Goal: Information Seeking & Learning: Learn about a topic

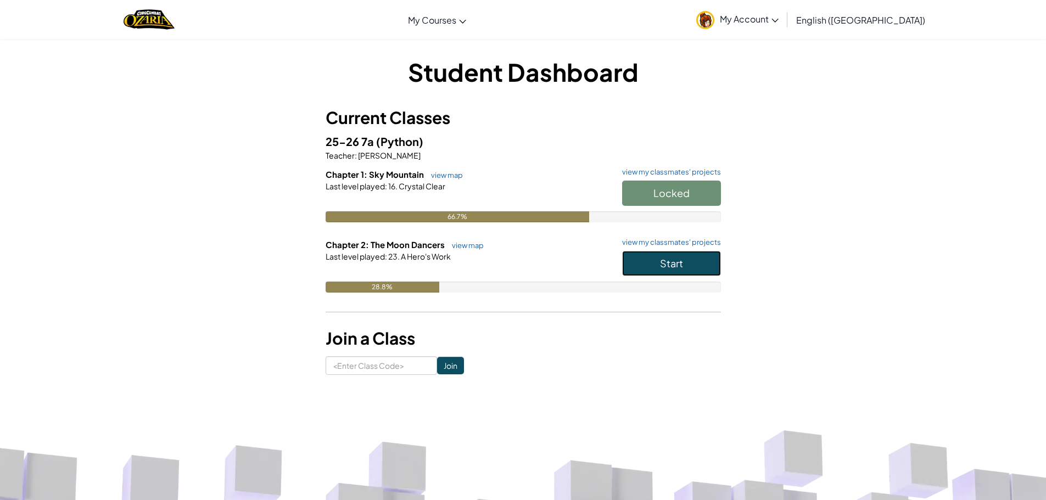
click at [657, 272] on button "Start" at bounding box center [671, 263] width 99 height 25
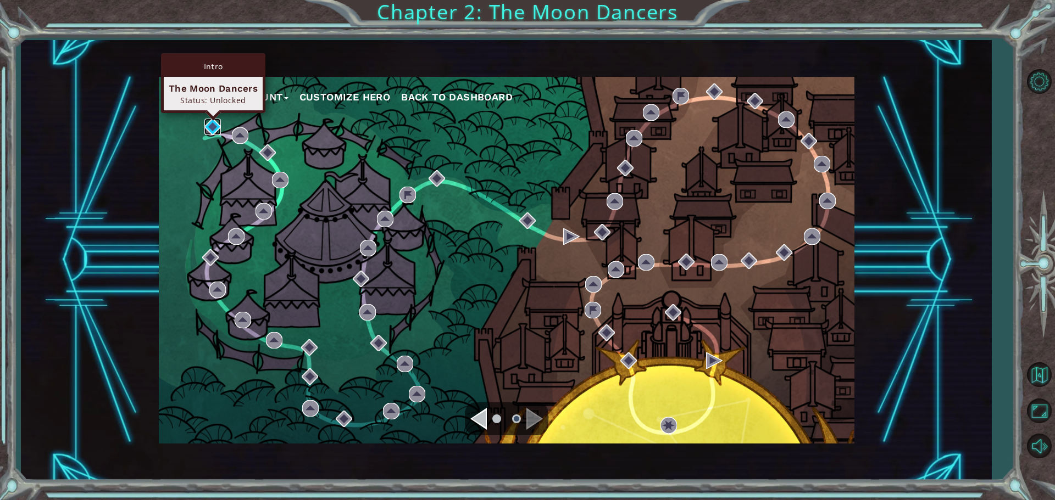
click at [211, 127] on img at bounding box center [212, 127] width 16 height 16
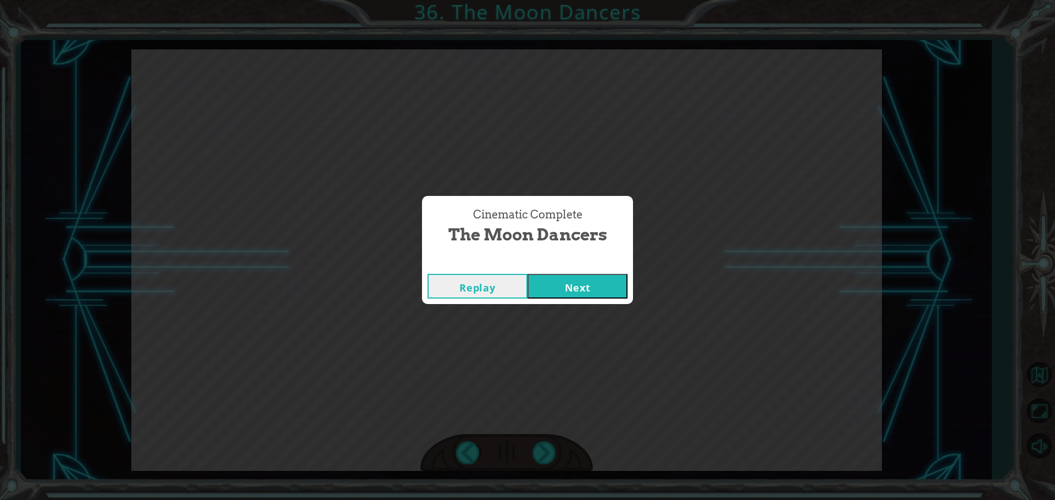
click at [583, 294] on button "Next" at bounding box center [577, 286] width 100 height 25
click at [562, 293] on button "Next" at bounding box center [577, 286] width 100 height 25
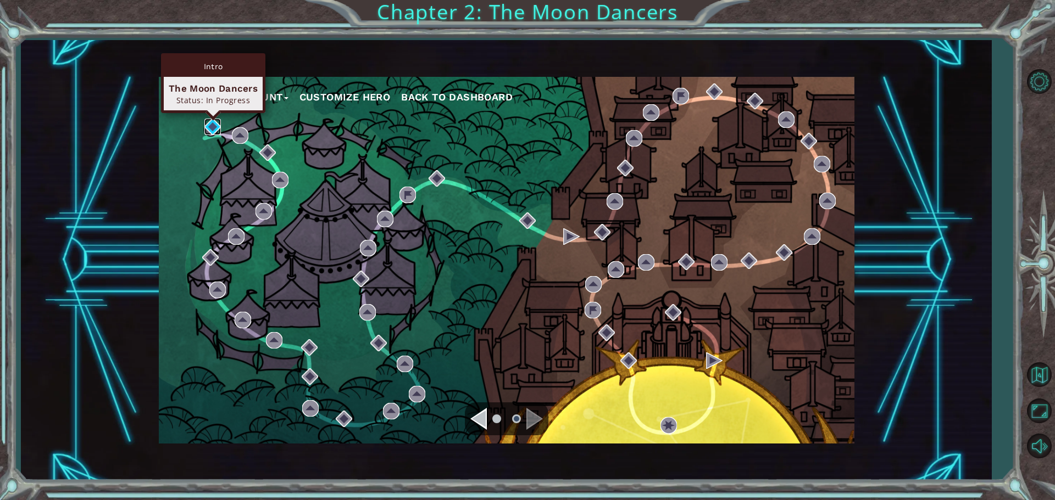
click at [215, 127] on img at bounding box center [212, 127] width 16 height 16
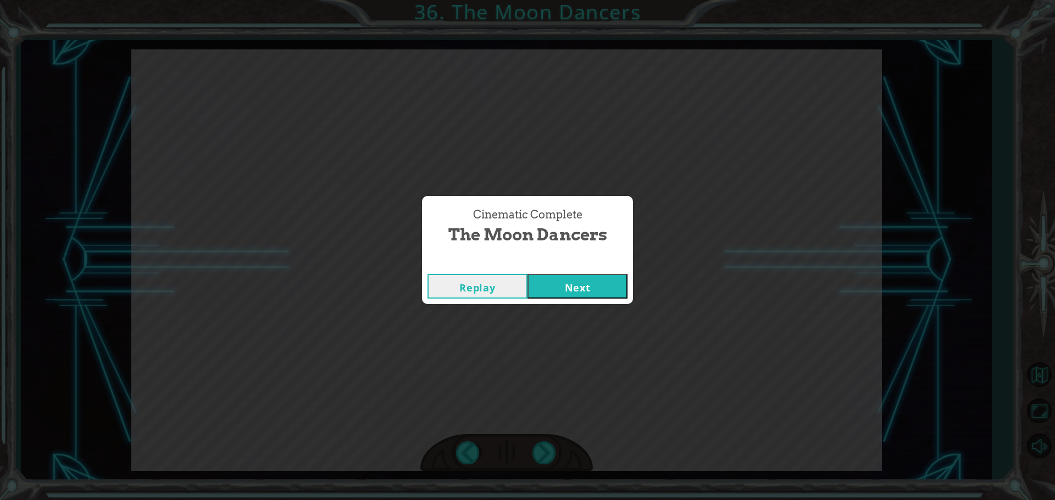
click at [580, 283] on button "Next" at bounding box center [577, 286] width 100 height 25
click at [564, 282] on button "Next" at bounding box center [577, 286] width 100 height 25
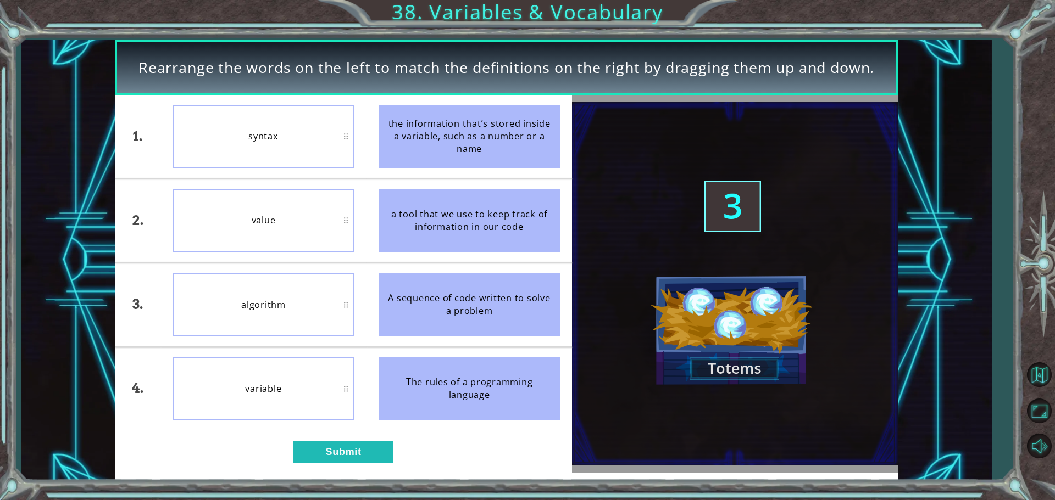
drag, startPoint x: 461, startPoint y: 134, endPoint x: 372, endPoint y: 131, distance: 88.5
click at [374, 131] on li "the information that’s stored inside a variable, such as a number or a name" at bounding box center [469, 136] width 206 height 83
click at [426, 127] on div "the information that’s stored inside a variable, such as a number or a name" at bounding box center [469, 136] width 182 height 63
click at [321, 447] on button "Submit" at bounding box center [343, 452] width 100 height 22
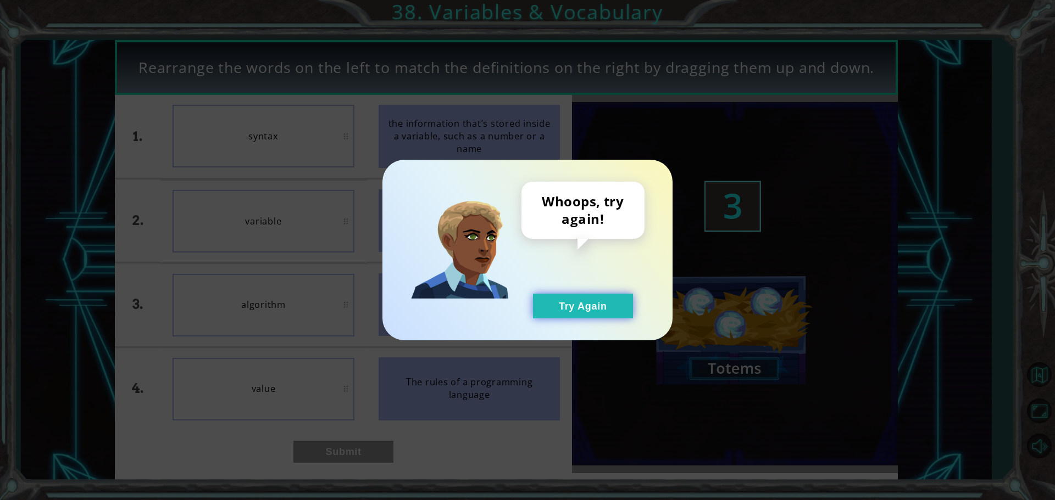
click at [622, 305] on button "Try Again" at bounding box center [583, 306] width 100 height 25
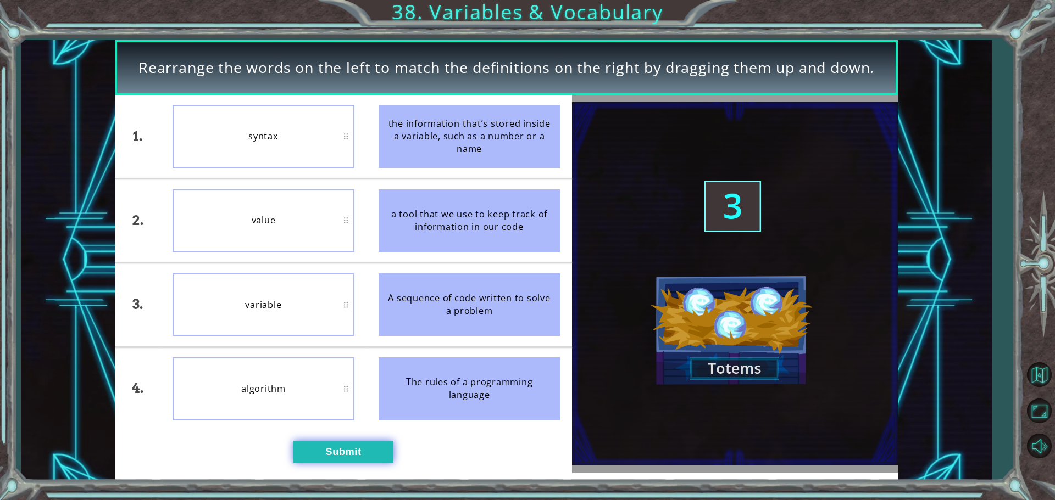
click at [320, 443] on button "Submit" at bounding box center [343, 452] width 100 height 22
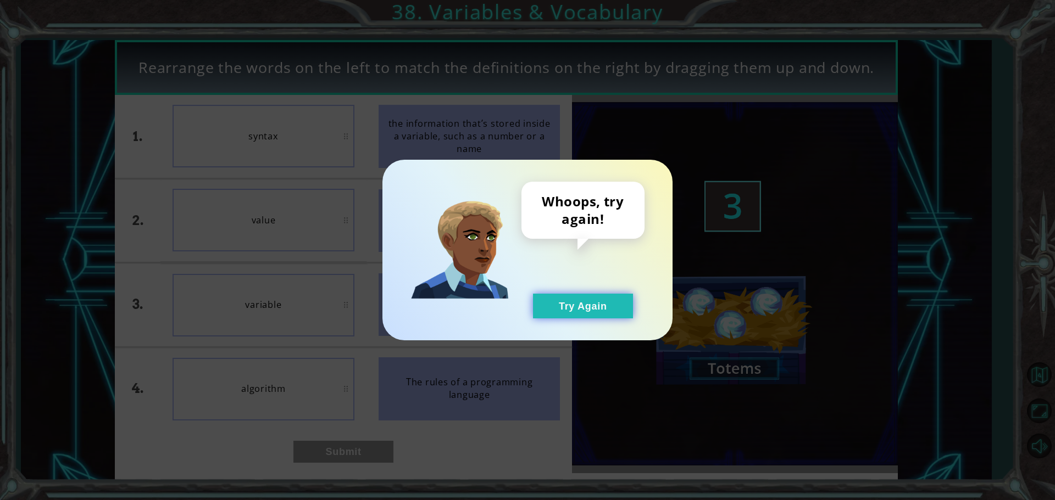
click at [593, 313] on button "Try Again" at bounding box center [583, 306] width 100 height 25
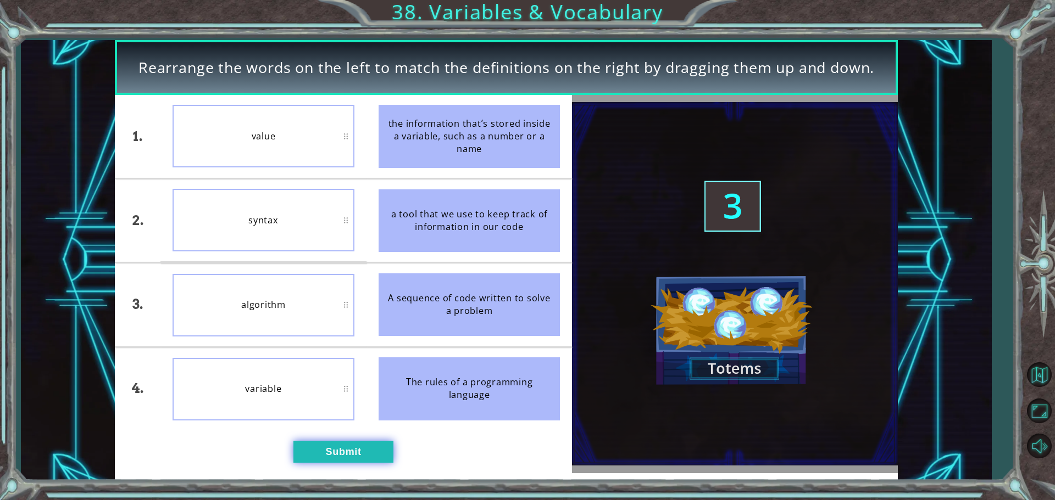
click at [388, 451] on button "Submit" at bounding box center [343, 452] width 100 height 22
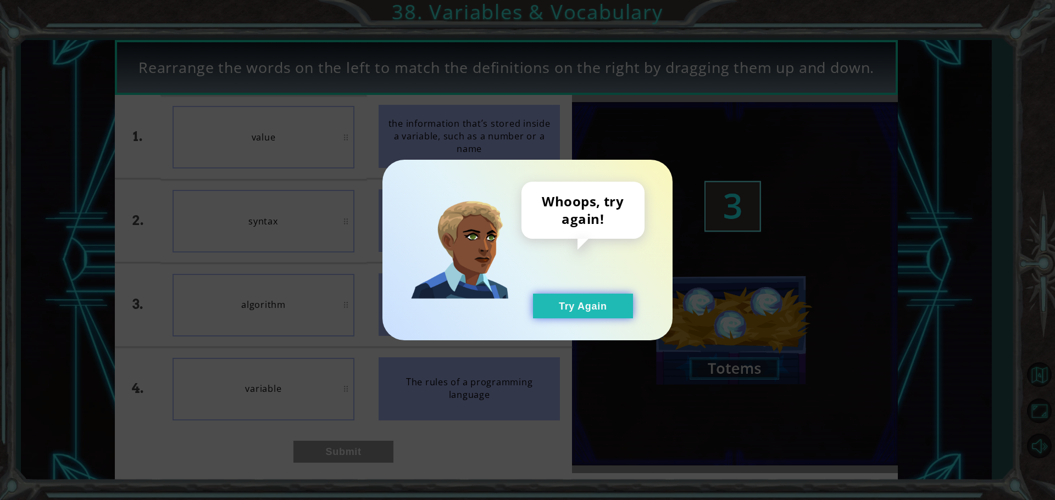
click at [554, 311] on button "Try Again" at bounding box center [583, 306] width 100 height 25
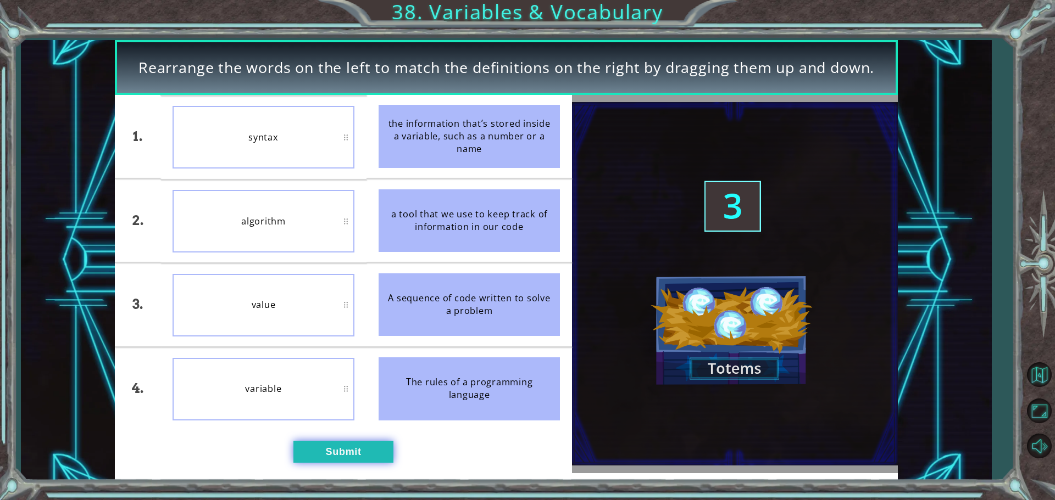
click at [332, 453] on button "Submit" at bounding box center [343, 452] width 100 height 22
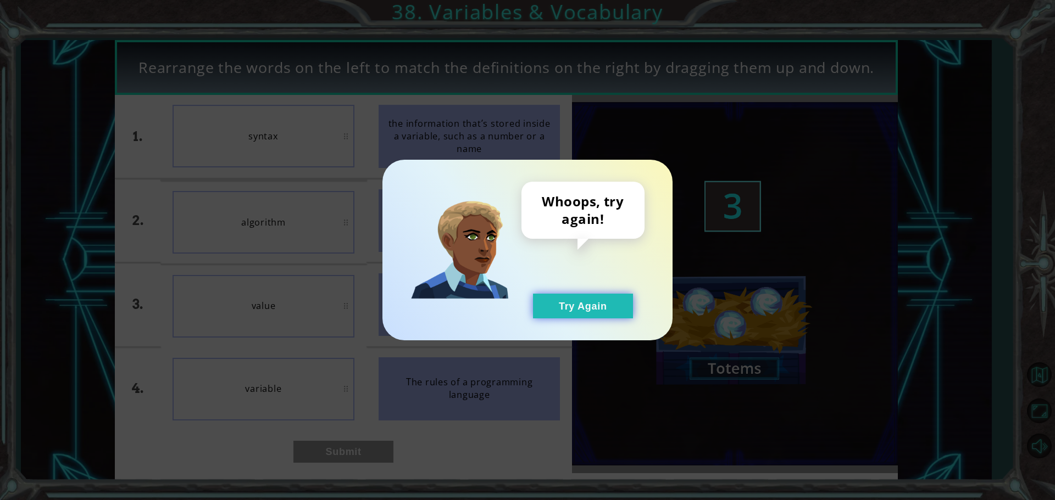
click at [563, 309] on button "Try Again" at bounding box center [583, 306] width 100 height 25
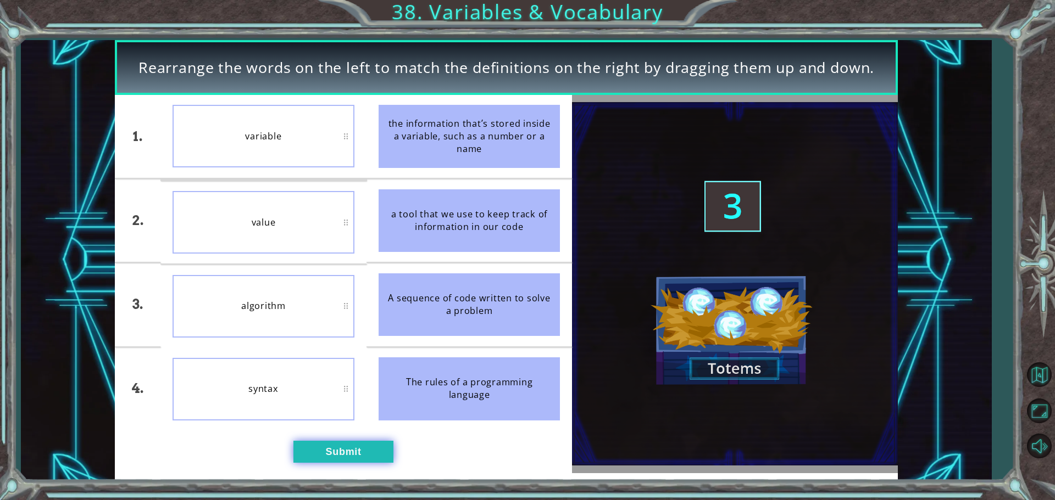
click at [354, 449] on button "Submit" at bounding box center [343, 452] width 100 height 22
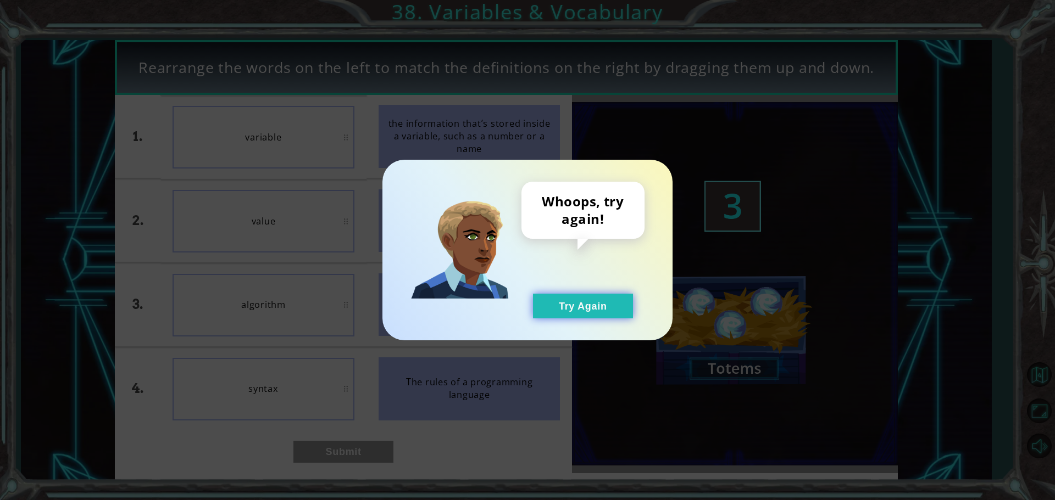
click at [551, 304] on button "Try Again" at bounding box center [583, 306] width 100 height 25
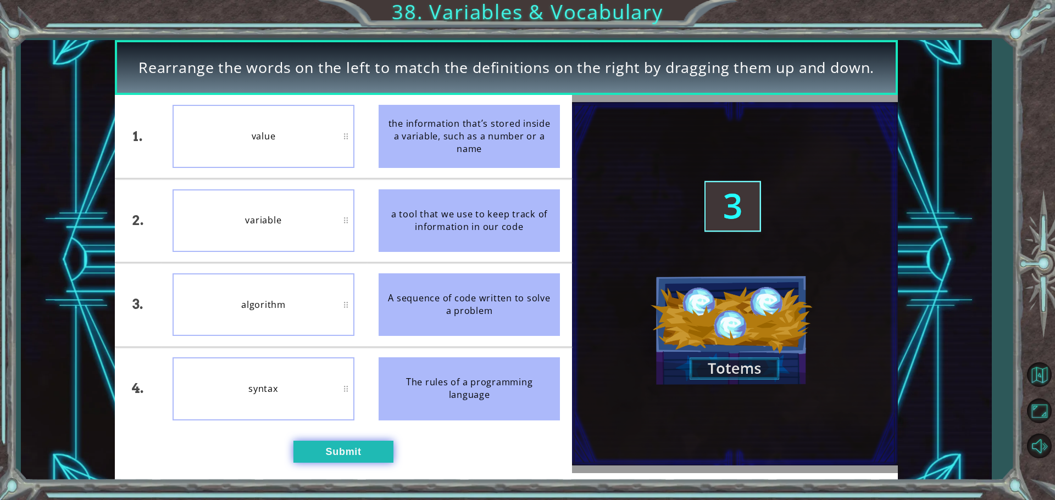
click at [353, 441] on div "1. 2. 3. 4. value variable algorithm syntax the information that’s stored insid…" at bounding box center [343, 284] width 457 height 378
click at [352, 446] on button "Submit" at bounding box center [343, 452] width 100 height 22
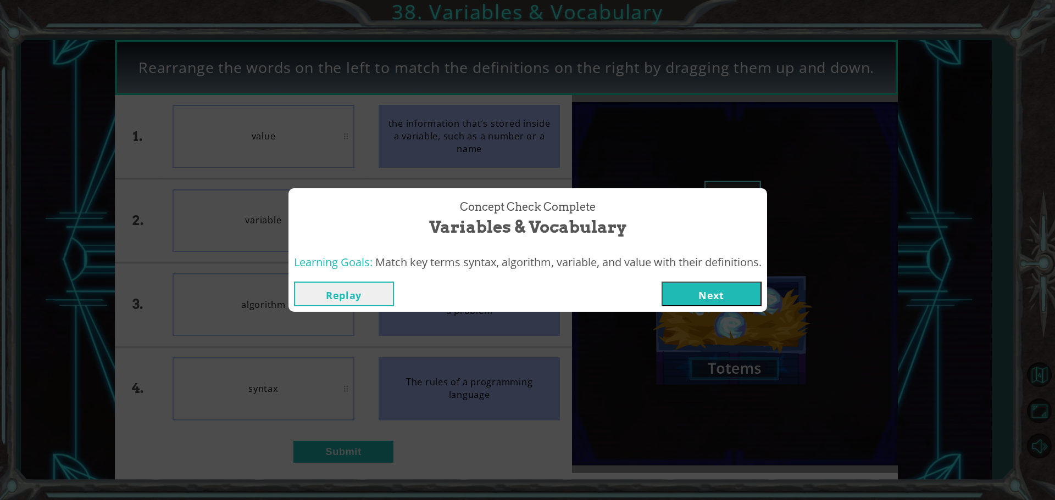
drag, startPoint x: 689, startPoint y: 293, endPoint x: 682, endPoint y: 293, distance: 7.2
click at [687, 293] on button "Next" at bounding box center [711, 294] width 100 height 25
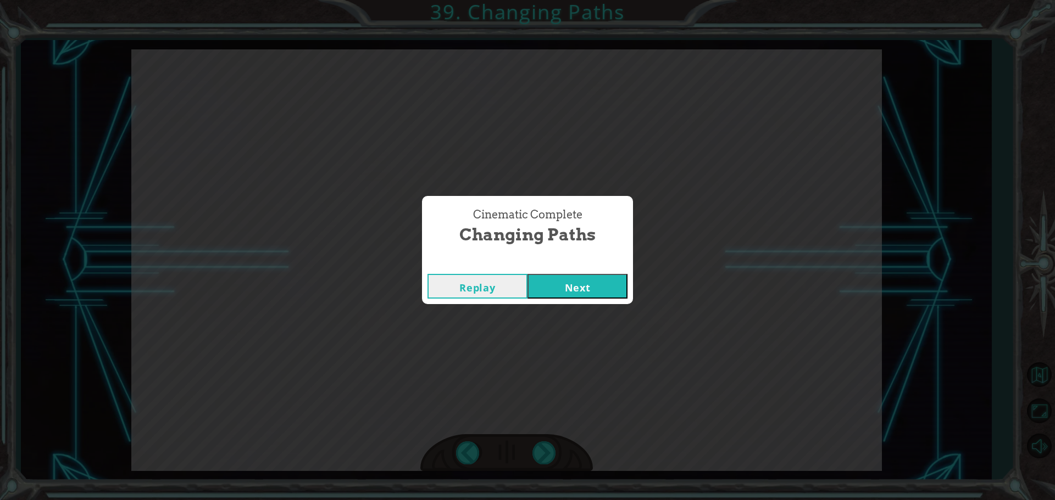
click at [574, 285] on button "Next" at bounding box center [577, 286] width 100 height 25
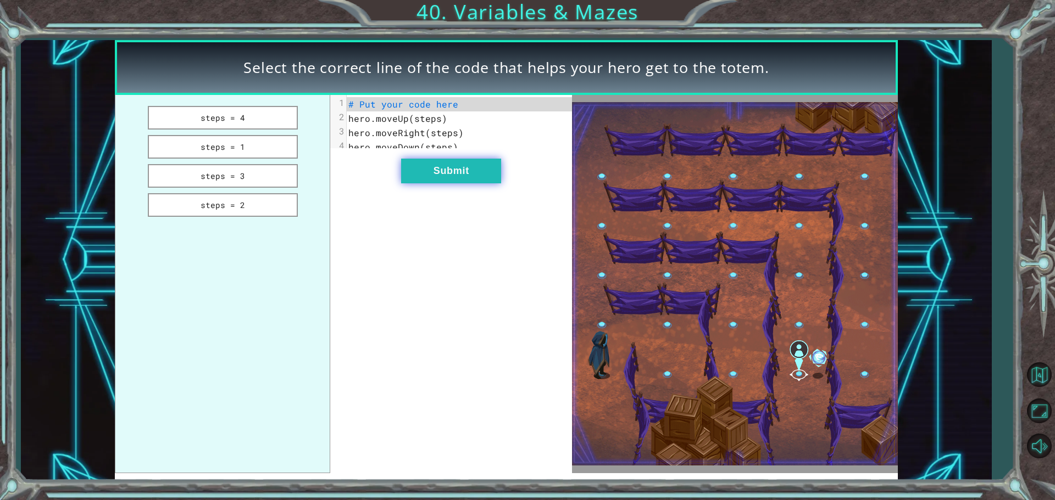
click at [421, 168] on button "Submit" at bounding box center [451, 171] width 100 height 25
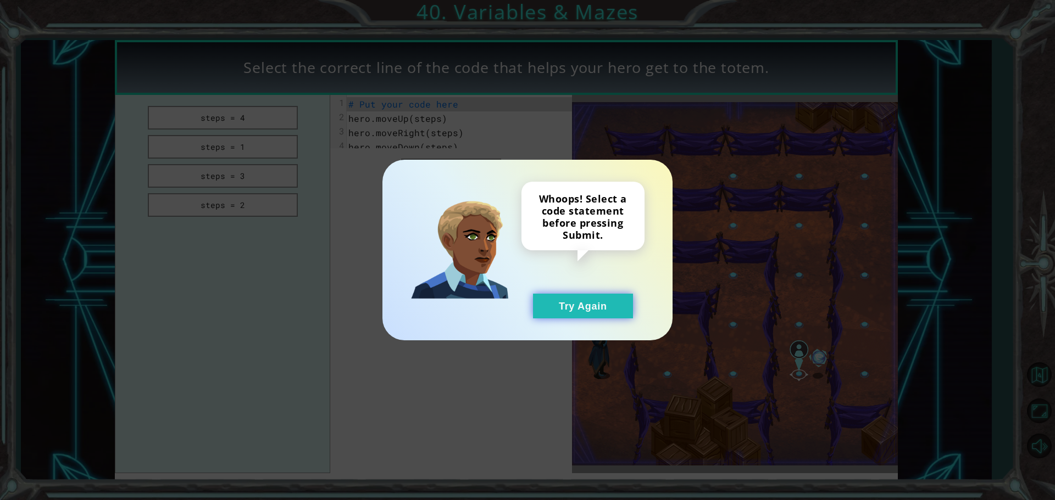
click at [546, 309] on button "Try Again" at bounding box center [583, 306] width 100 height 25
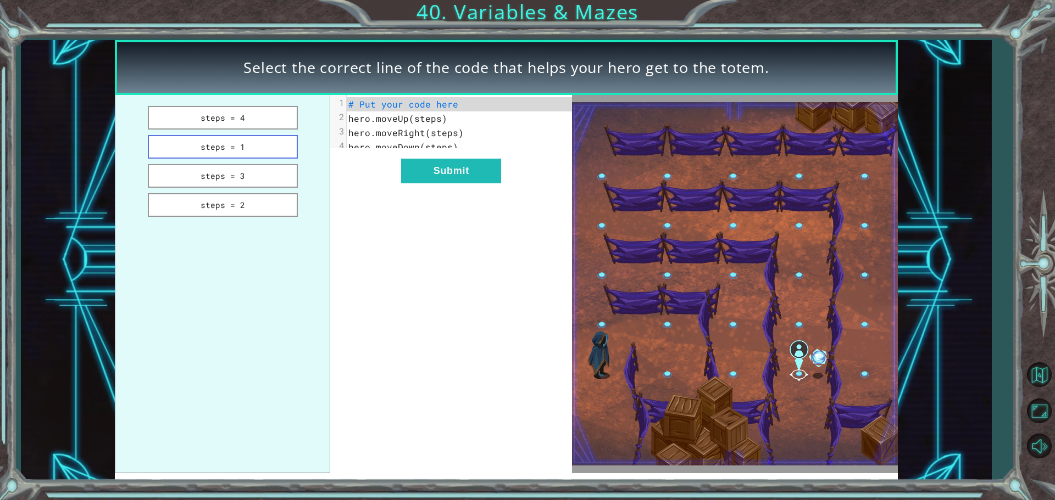
click at [263, 145] on button "steps = 1" at bounding box center [223, 147] width 150 height 24
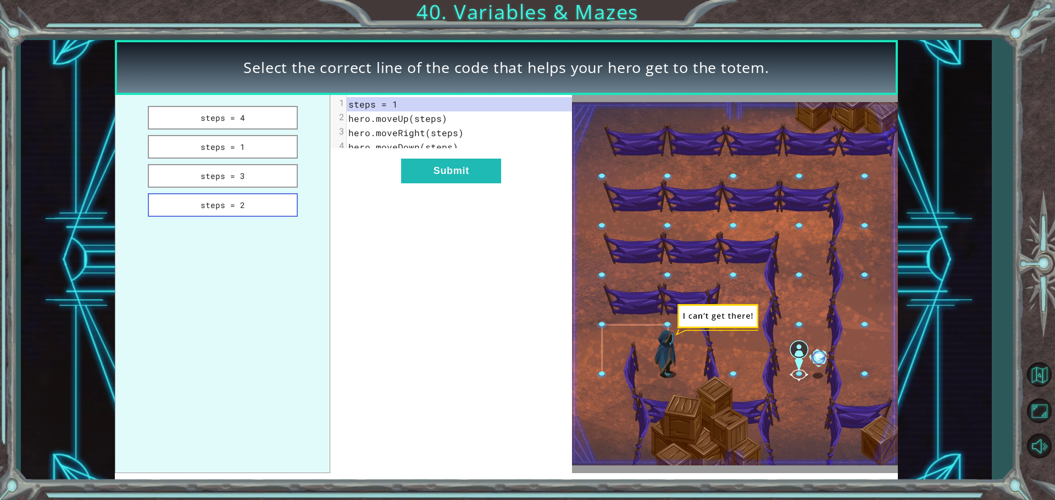
click at [219, 198] on button "steps = 2" at bounding box center [223, 205] width 150 height 24
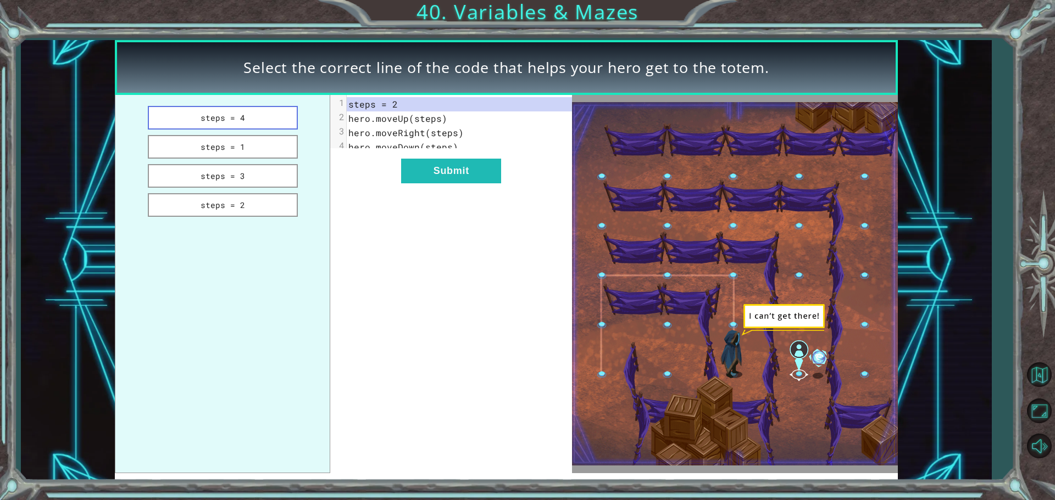
click at [224, 119] on button "steps = 4" at bounding box center [223, 118] width 150 height 24
click at [250, 176] on button "steps = 3" at bounding box center [223, 176] width 150 height 24
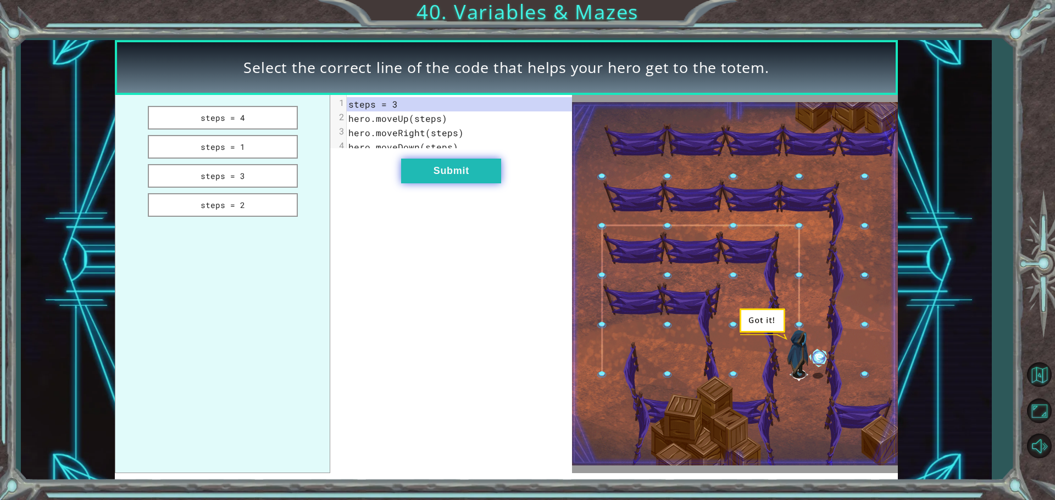
click at [436, 183] on button "Submit" at bounding box center [451, 171] width 100 height 25
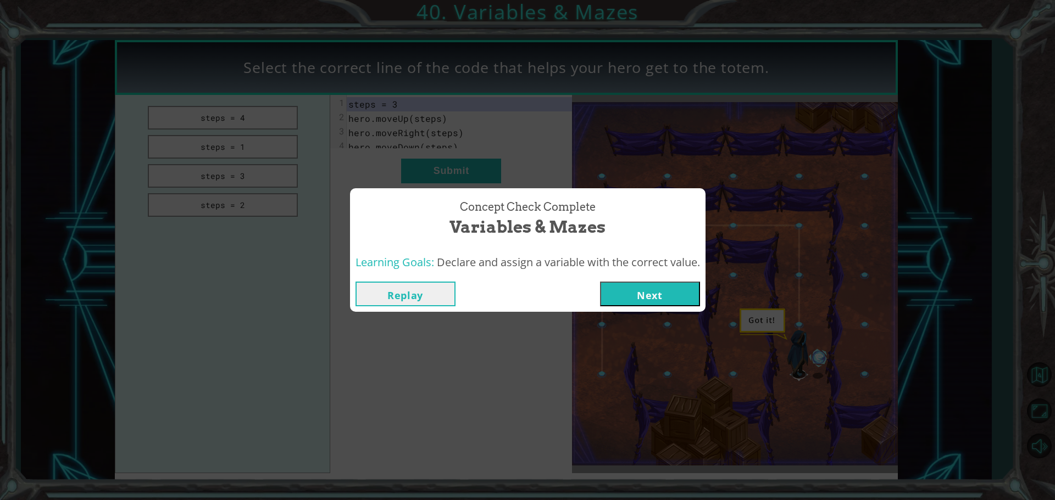
click at [645, 304] on button "Next" at bounding box center [650, 294] width 100 height 25
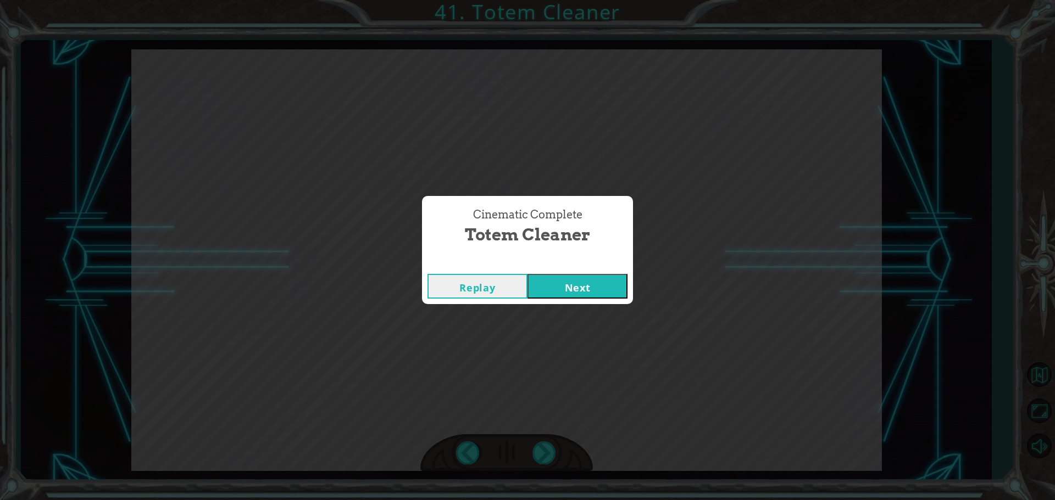
click at [613, 285] on button "Next" at bounding box center [577, 286] width 100 height 25
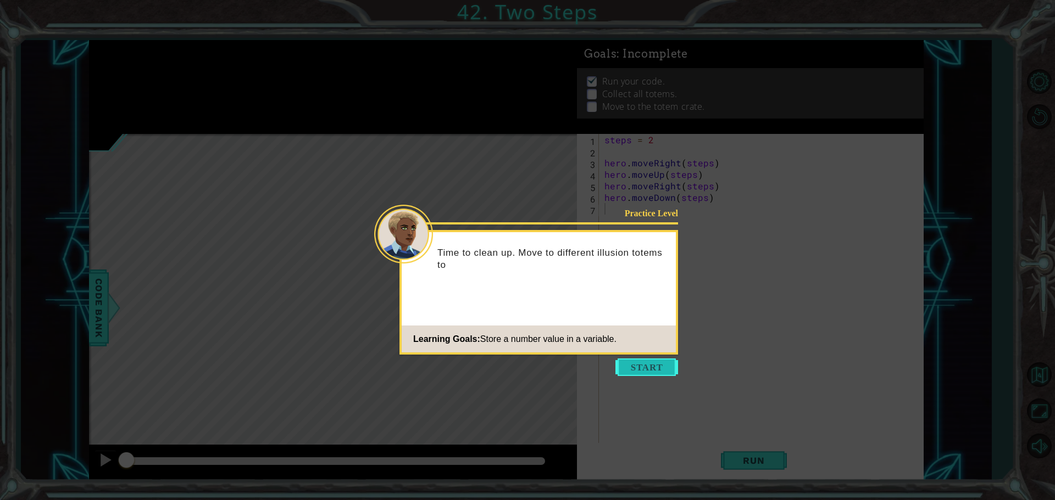
click at [643, 367] on button "Start" at bounding box center [646, 368] width 63 height 18
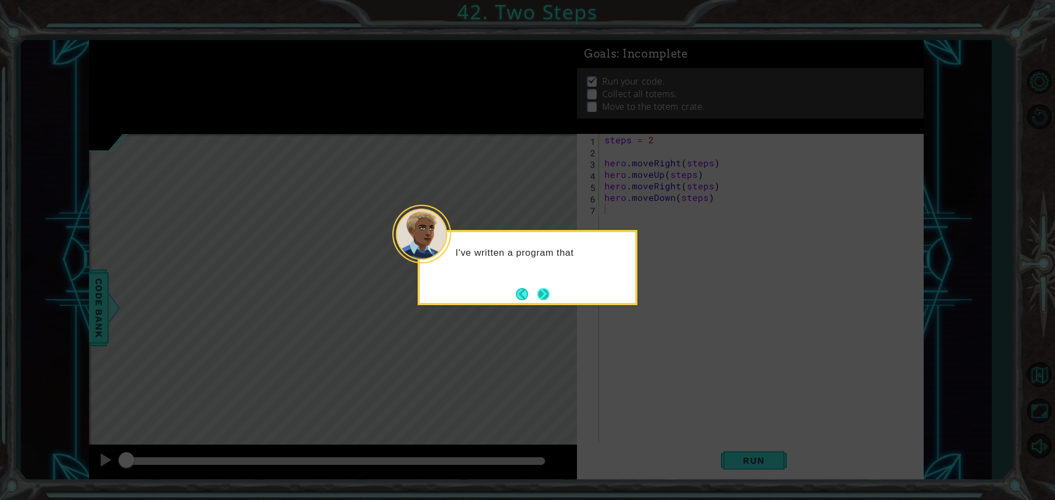
click at [549, 291] on button "Next" at bounding box center [543, 294] width 16 height 16
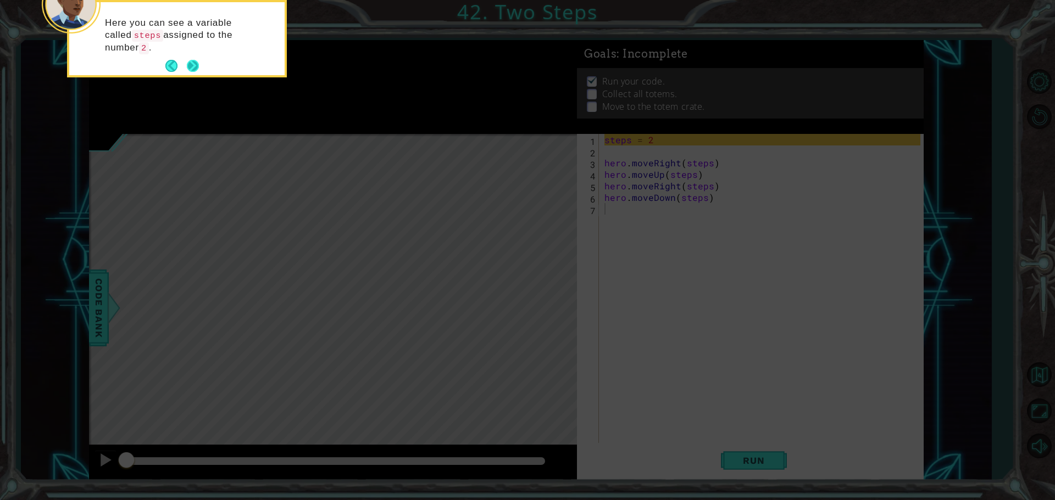
click at [191, 64] on button "Next" at bounding box center [193, 66] width 14 height 14
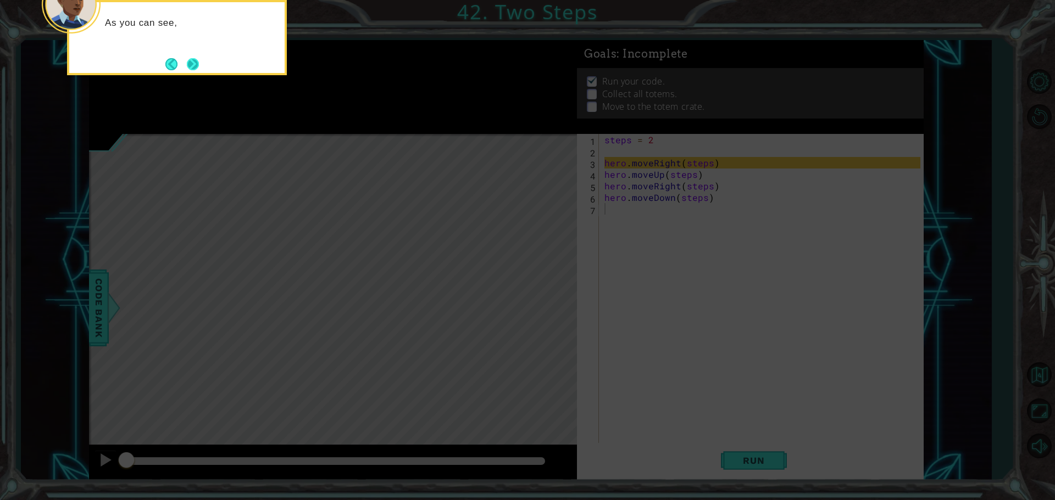
click at [193, 70] on button "Next" at bounding box center [193, 64] width 16 height 16
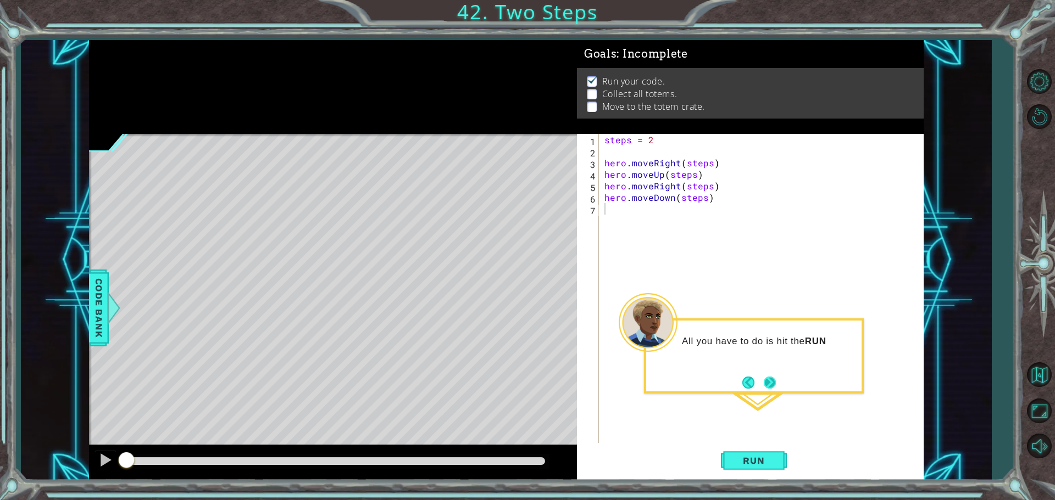
click at [772, 385] on button "Next" at bounding box center [769, 383] width 19 height 19
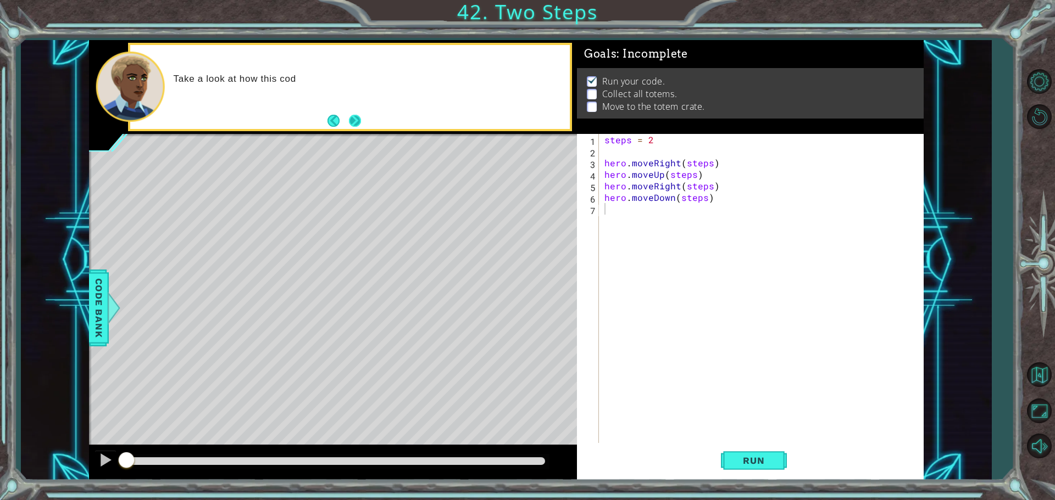
click at [352, 120] on button "Next" at bounding box center [354, 120] width 13 height 13
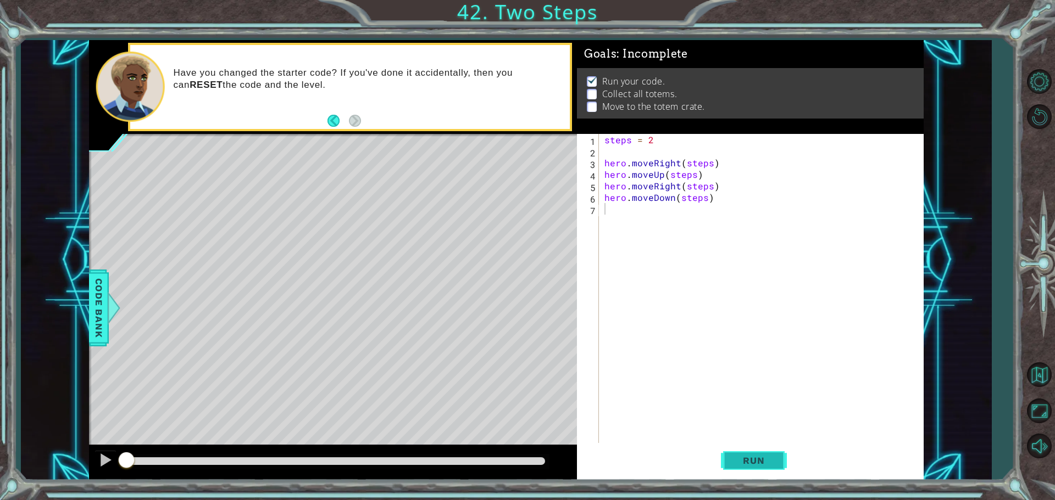
click at [743, 465] on span "Run" at bounding box center [753, 460] width 43 height 11
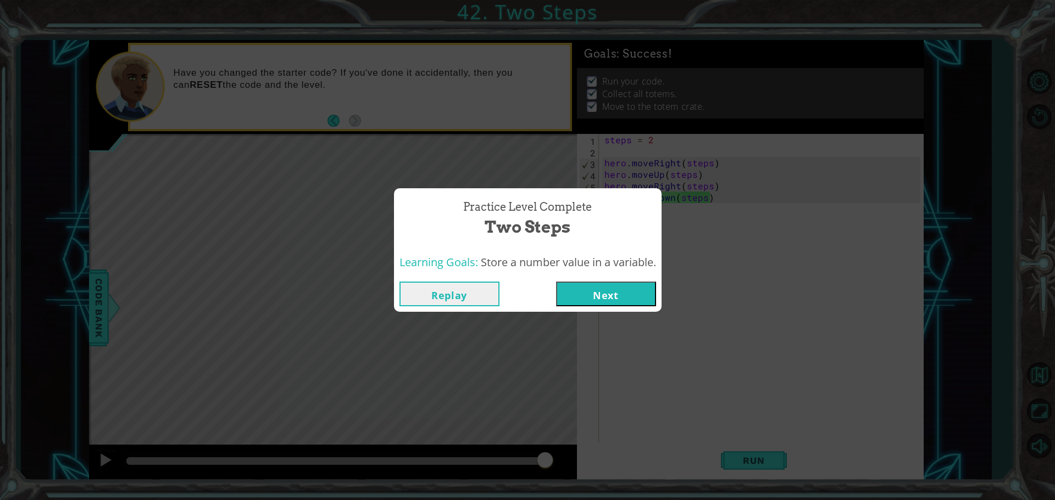
click at [633, 294] on button "Next" at bounding box center [606, 294] width 100 height 25
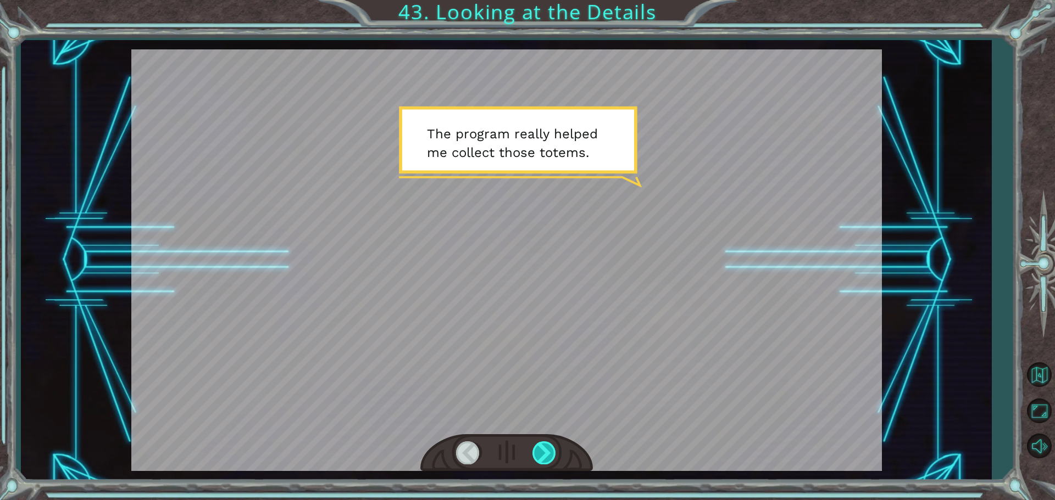
drag, startPoint x: 549, startPoint y: 447, endPoint x: 541, endPoint y: 446, distance: 7.7
click at [542, 447] on div at bounding box center [544, 453] width 25 height 23
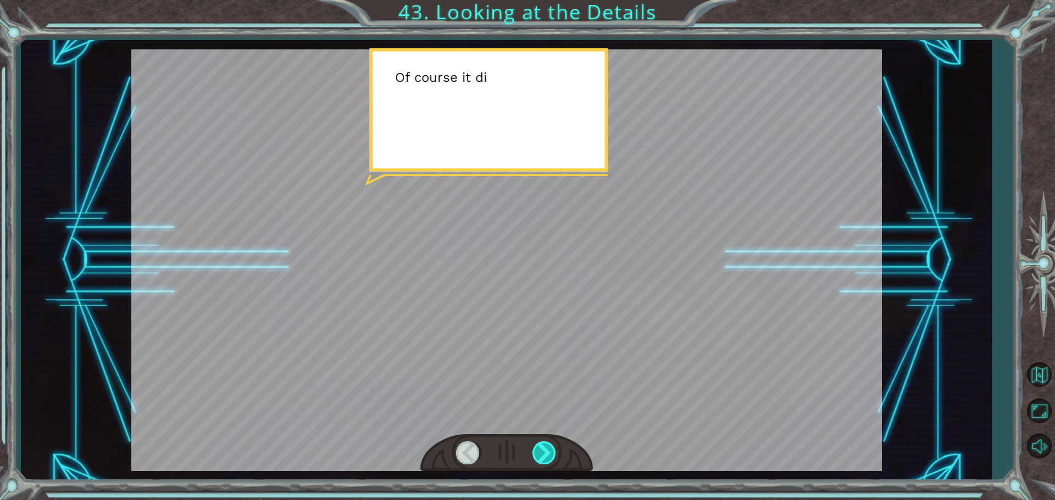
click at [547, 446] on div at bounding box center [544, 453] width 25 height 23
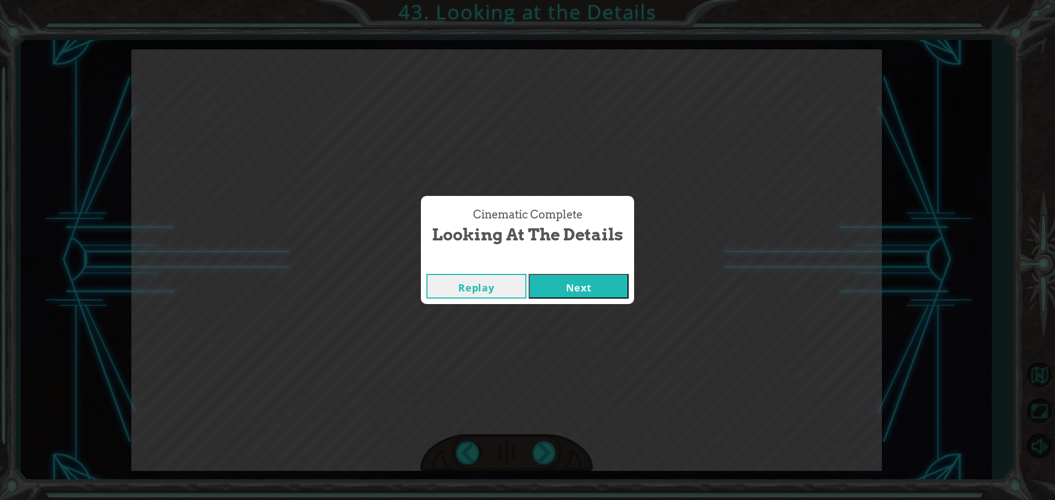
click at [558, 285] on button "Next" at bounding box center [578, 286] width 100 height 25
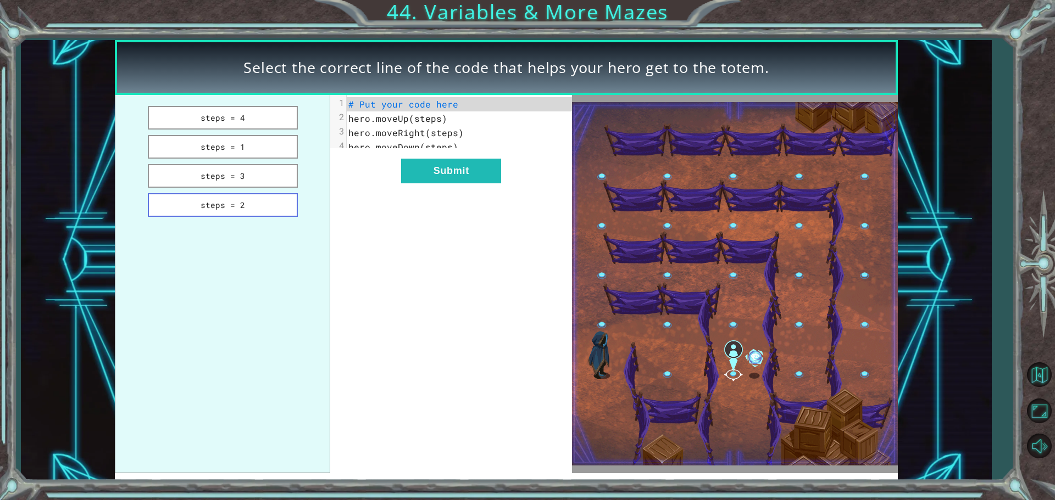
click at [295, 199] on button "steps = 2" at bounding box center [223, 205] width 150 height 24
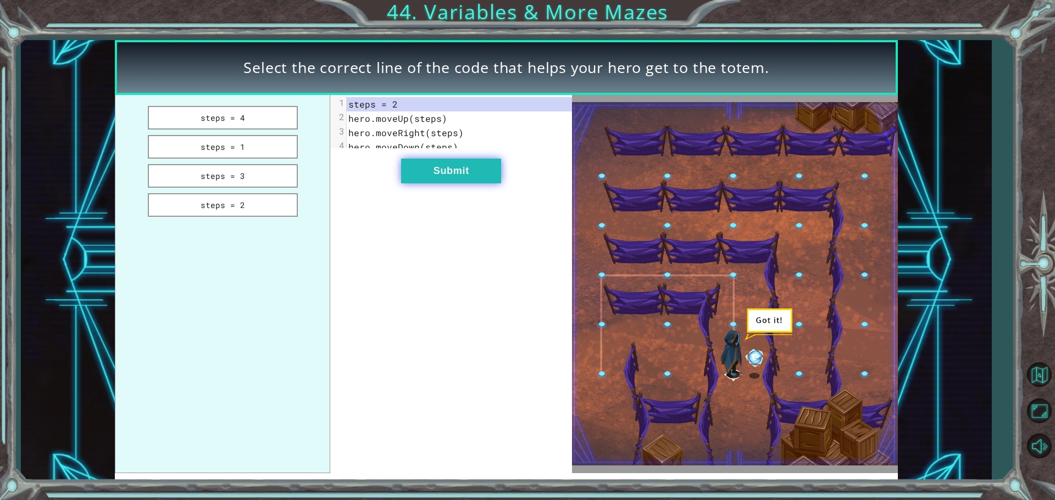
click at [423, 175] on button "Submit" at bounding box center [451, 171] width 100 height 25
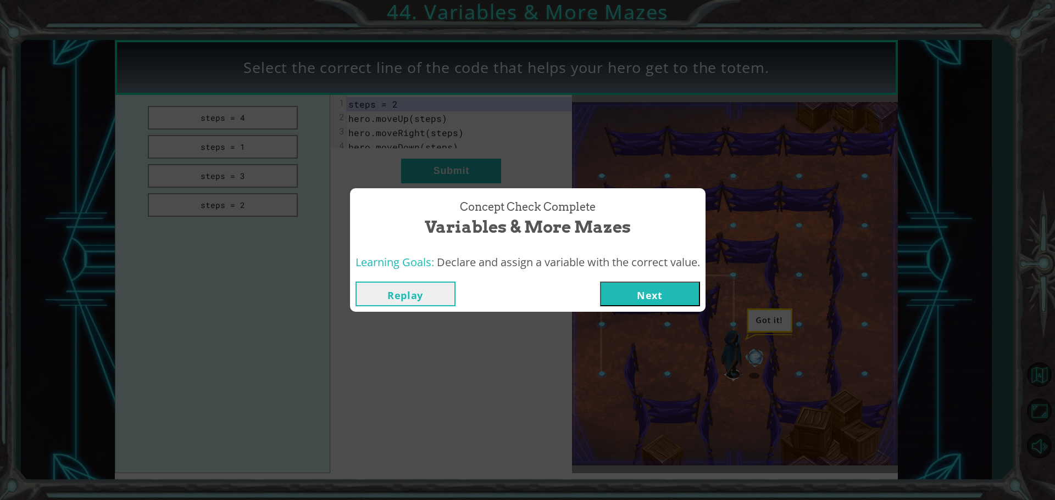
click at [653, 283] on button "Next" at bounding box center [650, 294] width 100 height 25
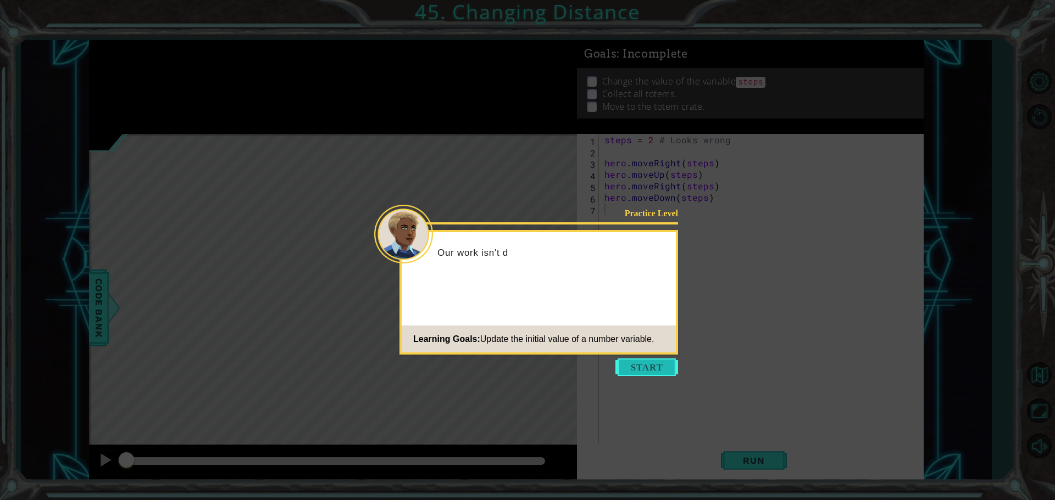
click at [658, 365] on button "Start" at bounding box center [646, 368] width 63 height 18
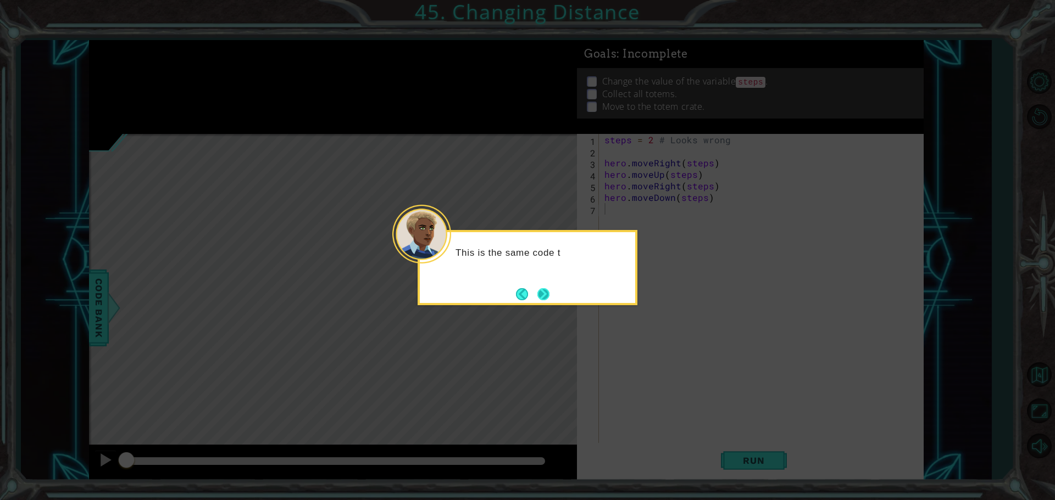
click at [537, 293] on button "Next" at bounding box center [543, 294] width 13 height 13
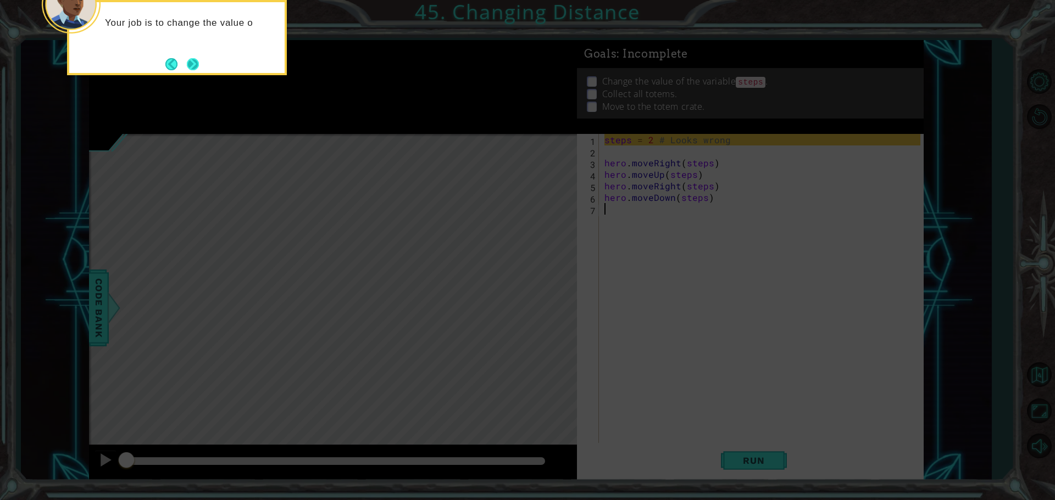
click at [188, 67] on button "Next" at bounding box center [193, 64] width 13 height 13
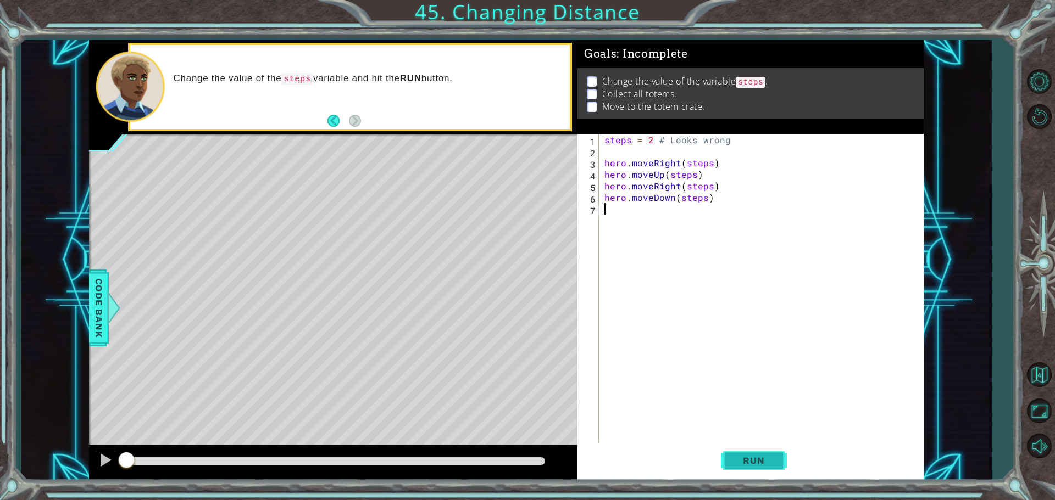
click at [742, 462] on span "Run" at bounding box center [753, 460] width 43 height 11
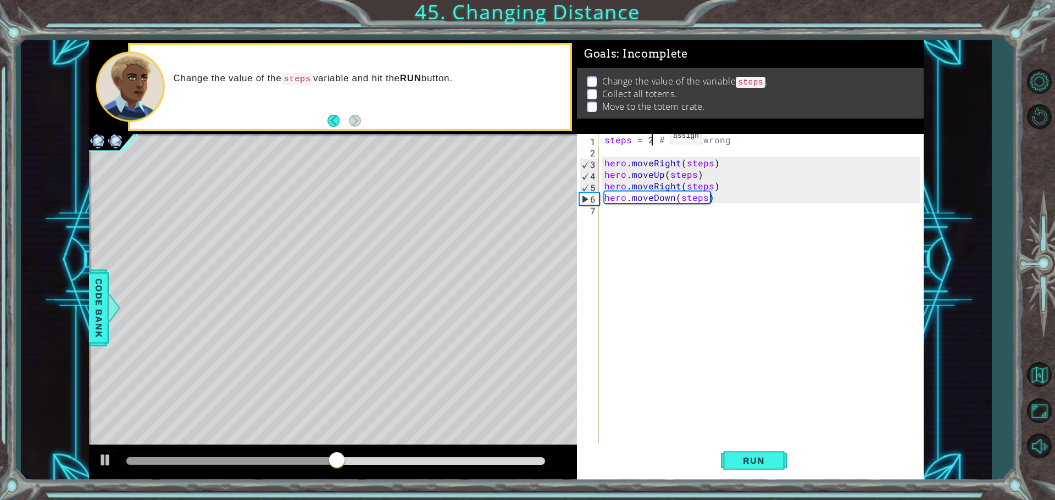
click at [651, 139] on div "steps = 2 # Looks wrong hero . moveRight ( steps ) hero . moveUp ( steps ) hero…" at bounding box center [764, 301] width 324 height 335
type textarea "steps = 3 # Looks wrong"
click at [742, 461] on span "Run" at bounding box center [753, 460] width 43 height 11
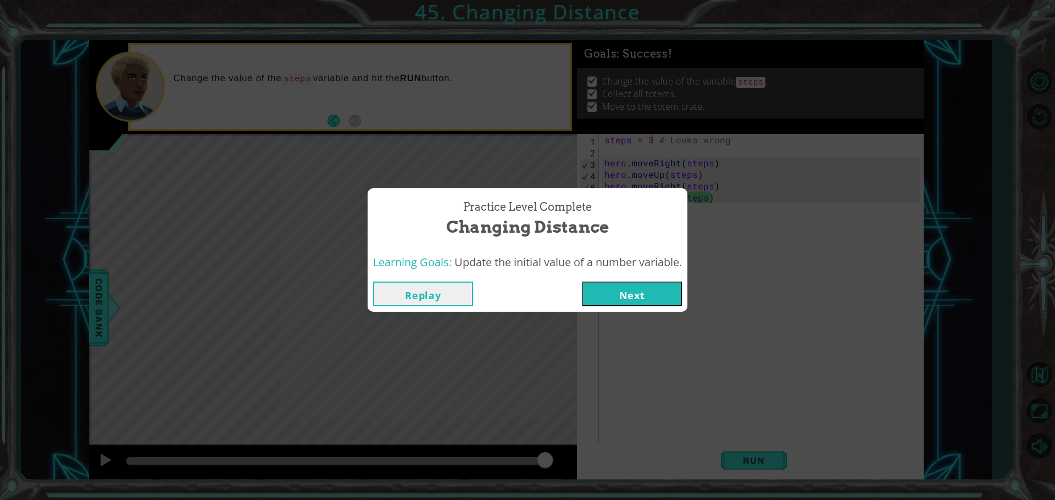
click at [658, 275] on div "Learning Goals: Update the initial value of a number variable." at bounding box center [528, 262] width 320 height 27
click at [663, 298] on button "Next" at bounding box center [632, 294] width 100 height 25
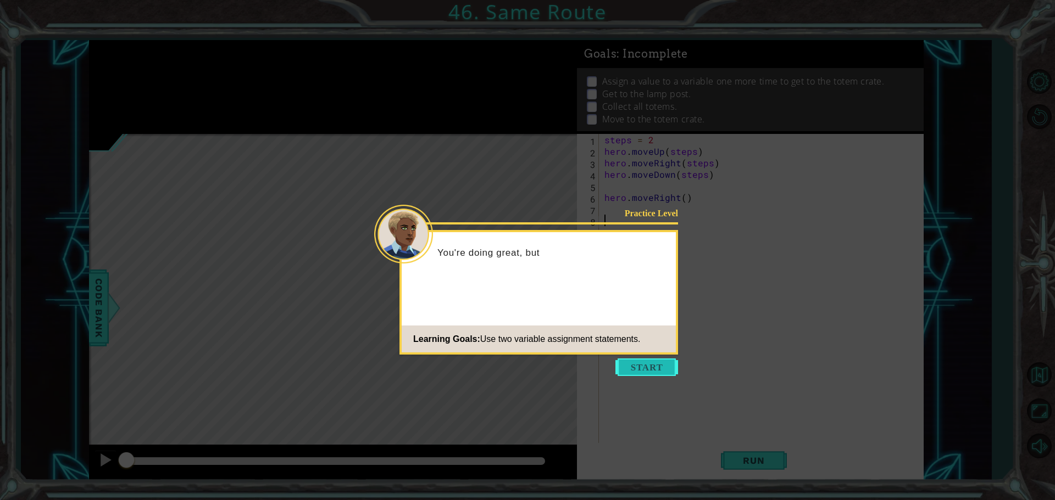
click at [669, 364] on button "Start" at bounding box center [646, 368] width 63 height 18
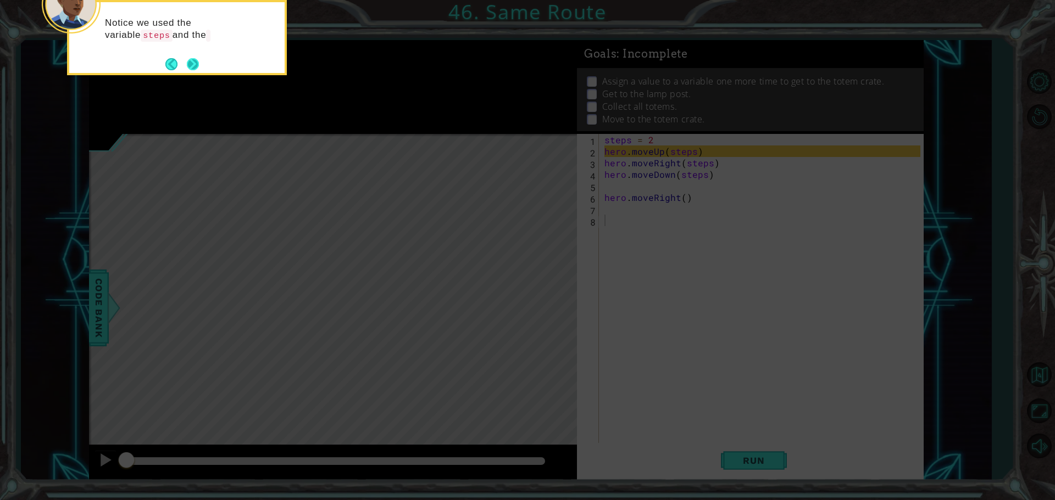
click at [191, 55] on div "Notice we used the variable steps and the" at bounding box center [176, 32] width 215 height 60
click at [198, 63] on button "Next" at bounding box center [192, 65] width 15 height 15
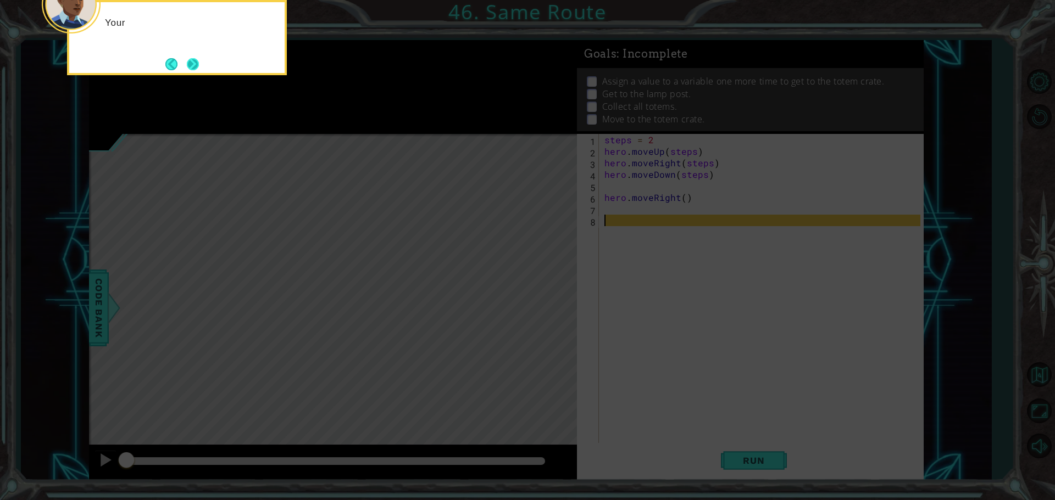
click at [195, 63] on button "Next" at bounding box center [192, 64] width 13 height 13
click at [196, 63] on button "Next" at bounding box center [193, 63] width 17 height 17
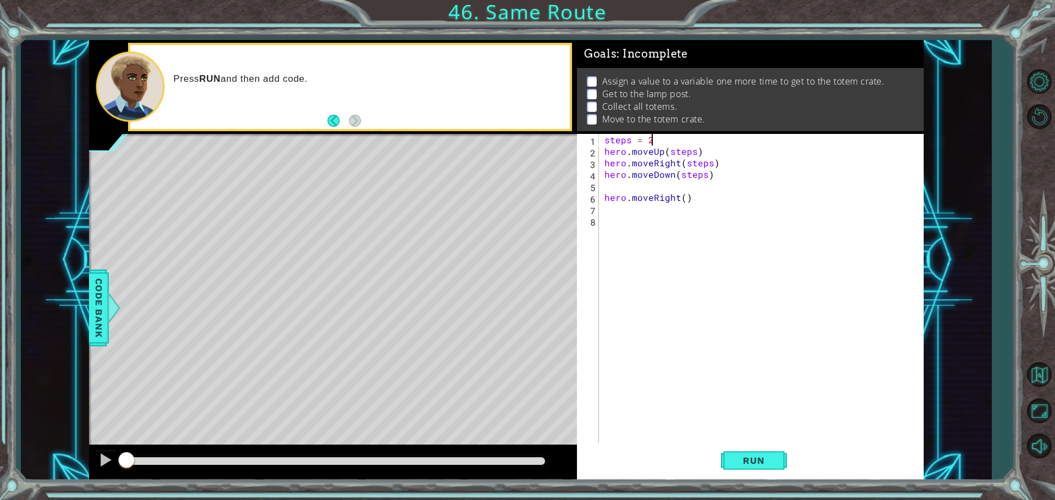
drag, startPoint x: 654, startPoint y: 136, endPoint x: 647, endPoint y: 136, distance: 7.1
click at [652, 136] on div "steps = 2 hero . moveUp ( steps ) hero . moveRight ( steps ) hero . moveDown ( …" at bounding box center [764, 301] width 324 height 335
click at [760, 460] on span "Run" at bounding box center [753, 460] width 43 height 11
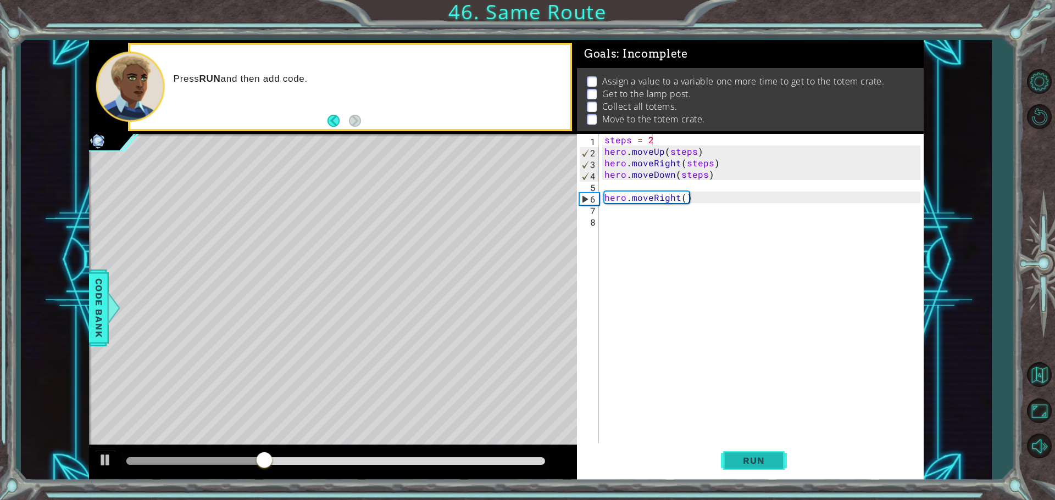
click at [738, 461] on span "Run" at bounding box center [753, 460] width 43 height 11
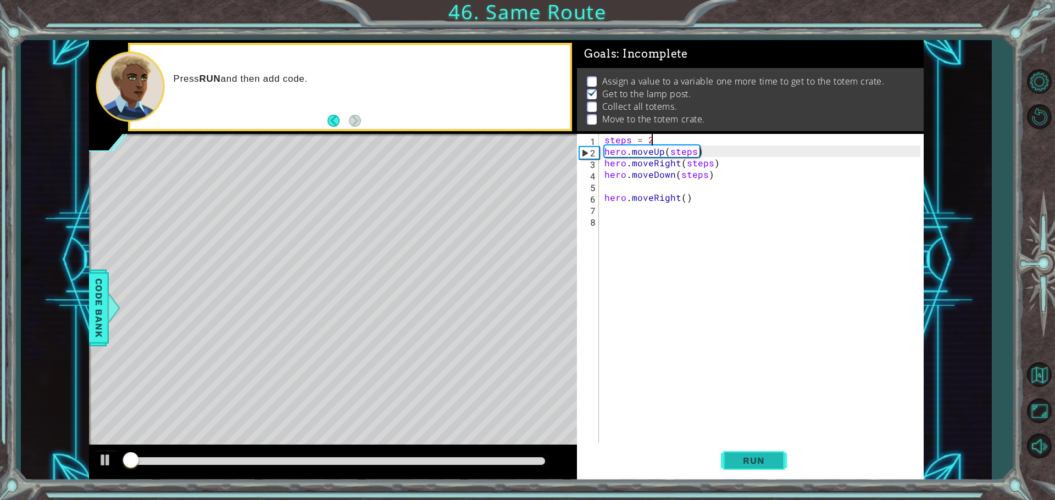
scroll to position [5, 0]
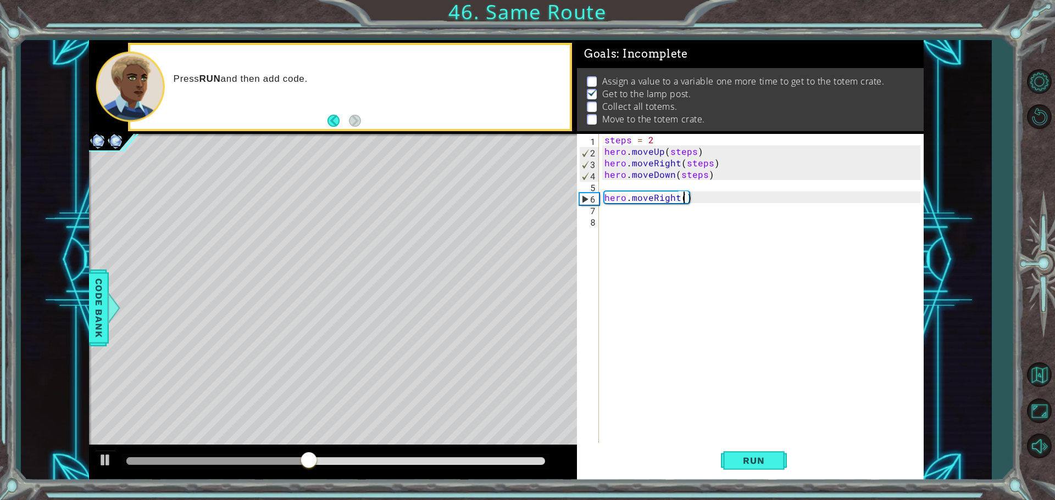
click at [683, 194] on div "steps = 2 hero . moveUp ( steps ) hero . moveRight ( steps ) hero . moveDown ( …" at bounding box center [764, 301] width 324 height 335
type textarea "hero.moveRight()"
click at [623, 216] on div "steps = 2 hero . moveUp ( steps ) hero . moveRight ( steps ) hero . moveDown ( …" at bounding box center [764, 301] width 324 height 335
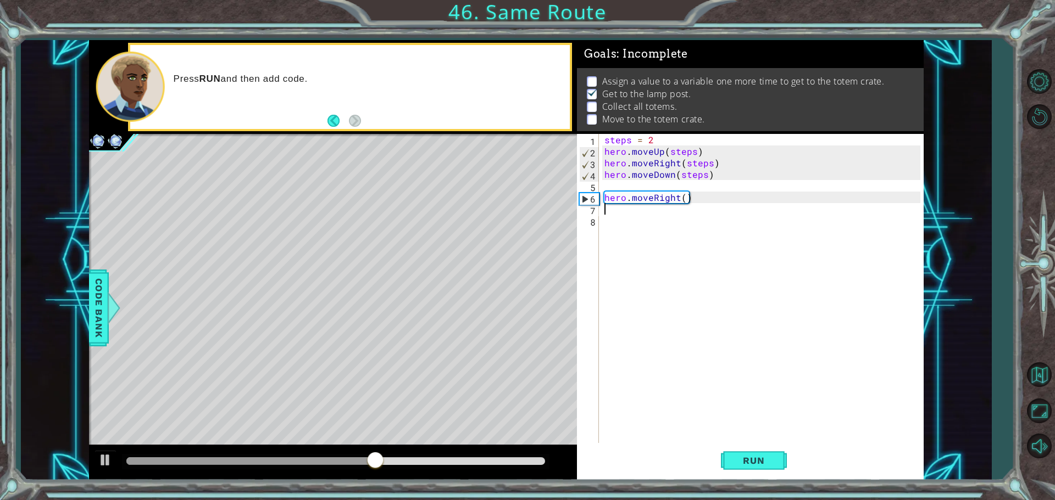
click at [620, 211] on div "steps = 2 hero . moveUp ( steps ) hero . moveRight ( steps ) hero . moveDown ( …" at bounding box center [764, 301] width 324 height 335
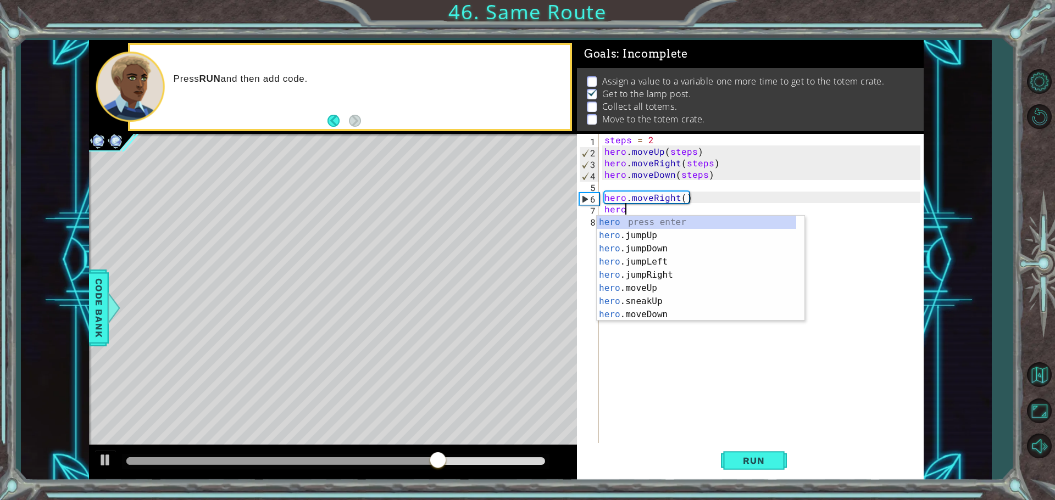
scroll to position [0, 1]
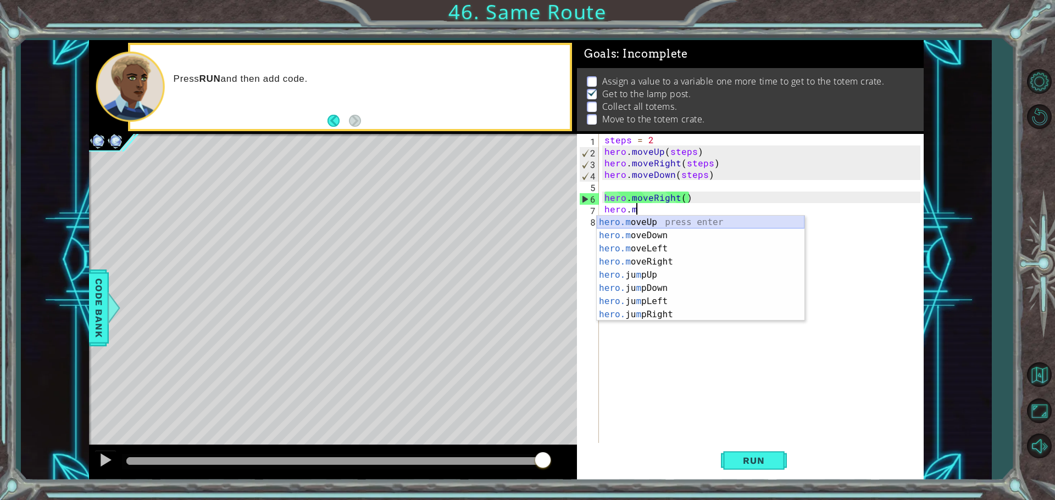
click at [637, 222] on div "hero.m oveUp press enter hero.m oveDown press enter hero.m oveLeft press enter …" at bounding box center [701, 282] width 208 height 132
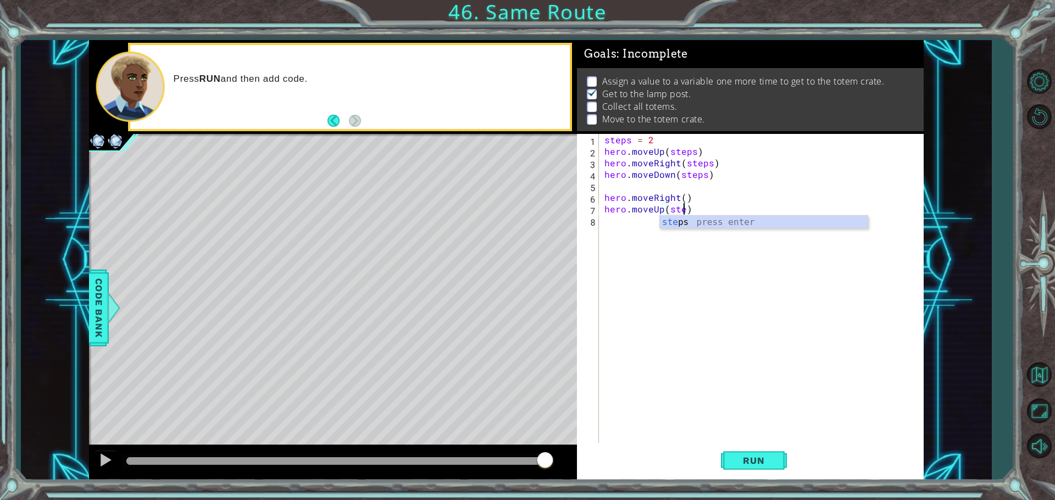
scroll to position [0, 5]
type textarea "hero.moveUp(steps)"
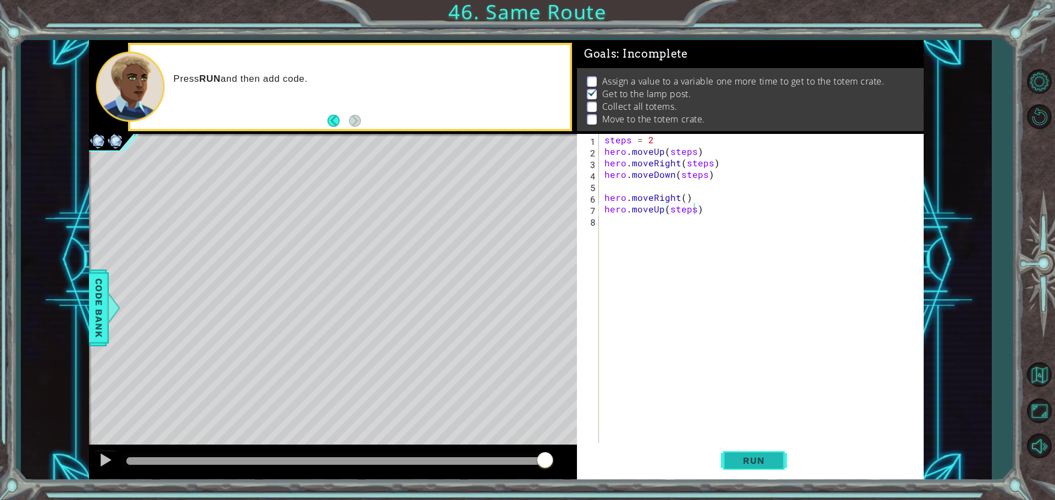
click at [725, 466] on button "Run" at bounding box center [754, 460] width 66 height 35
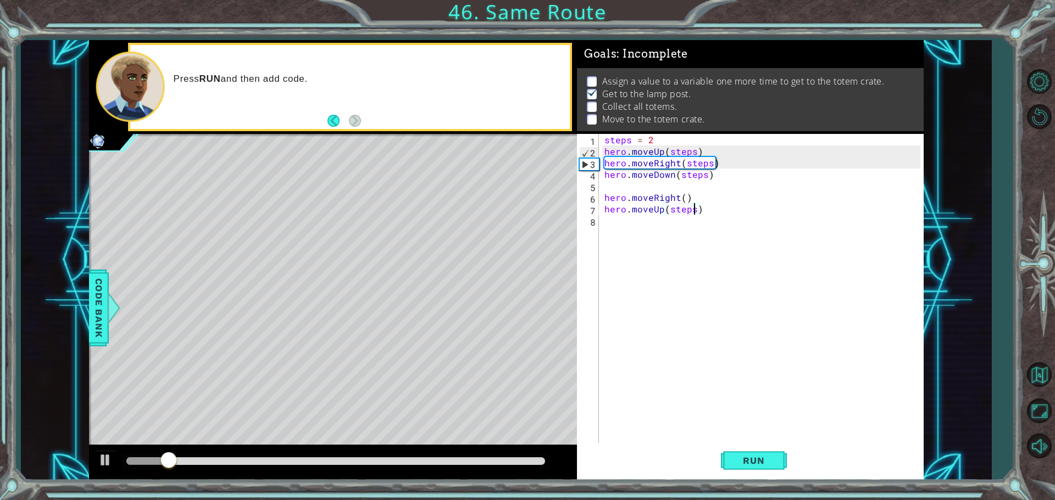
click at [604, 226] on div "steps = 2 hero . moveUp ( steps ) hero . moveRight ( steps ) hero . moveDown ( …" at bounding box center [764, 301] width 324 height 335
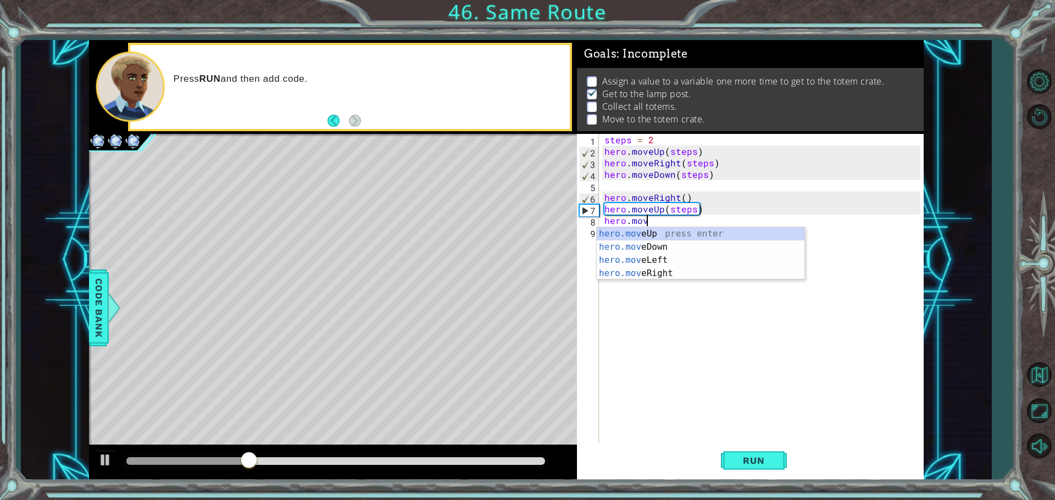
scroll to position [0, 2]
click at [655, 268] on div "hero.move Up press enter hero.move Down press enter hero.move Left press enter …" at bounding box center [701, 266] width 208 height 79
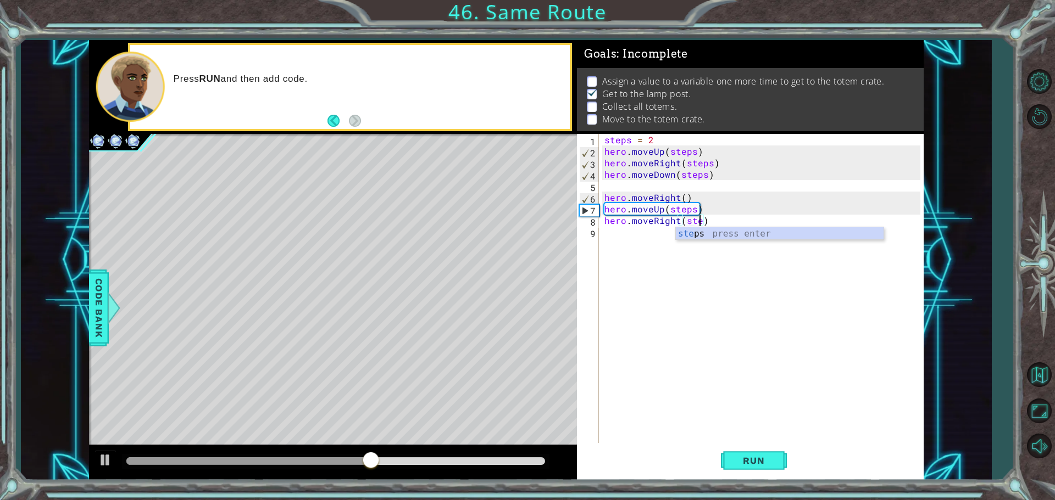
scroll to position [0, 6]
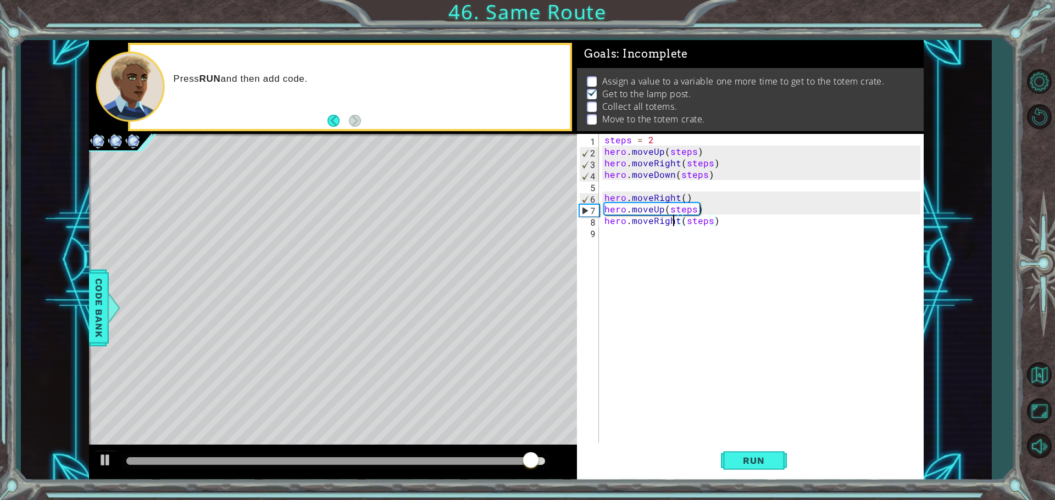
click at [676, 215] on div "steps = 2 hero . moveUp ( steps ) hero . moveRight ( steps ) hero . moveDown ( …" at bounding box center [764, 301] width 324 height 335
click at [673, 215] on div "steps = 2 hero . moveUp ( steps ) hero . moveRight ( steps ) hero . moveDown ( …" at bounding box center [764, 301] width 324 height 335
click at [676, 215] on div "steps = 2 hero . moveUp ( steps ) hero . moveRight ( steps ) hero . moveDown ( …" at bounding box center [764, 301] width 324 height 335
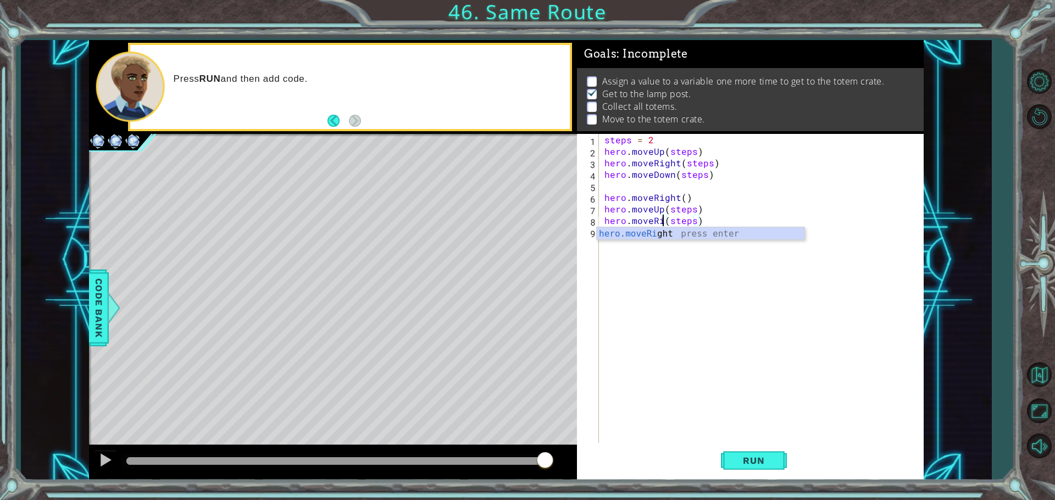
scroll to position [0, 5]
click at [683, 231] on div "hero.move Up press enter hero.move Down press enter hero.move Left press enter …" at bounding box center [701, 266] width 208 height 79
type textarea "hero.moveUp(1)(steps)"
click at [678, 227] on div "steps = 2 hero . moveUp ( steps ) hero . moveRight ( steps ) hero . moveDown ( …" at bounding box center [764, 301] width 324 height 335
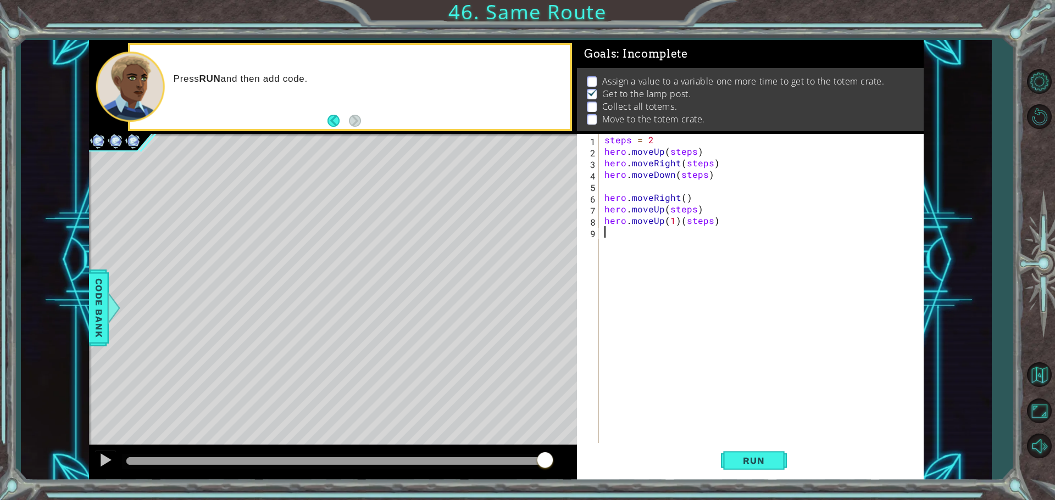
click at [677, 226] on div "steps = 2 hero . moveUp ( steps ) hero . moveRight ( steps ) hero . moveDown ( …" at bounding box center [764, 301] width 324 height 335
click at [677, 224] on div "steps = 2 hero . moveUp ( steps ) hero . moveRight ( steps ) hero . moveDown ( …" at bounding box center [764, 301] width 324 height 335
type textarea "hero.moveUp(steps)"
click at [634, 270] on div "steps = 2 hero . moveUp ( steps ) hero . moveRight ( steps ) hero . moveDown ( …" at bounding box center [764, 301] width 324 height 335
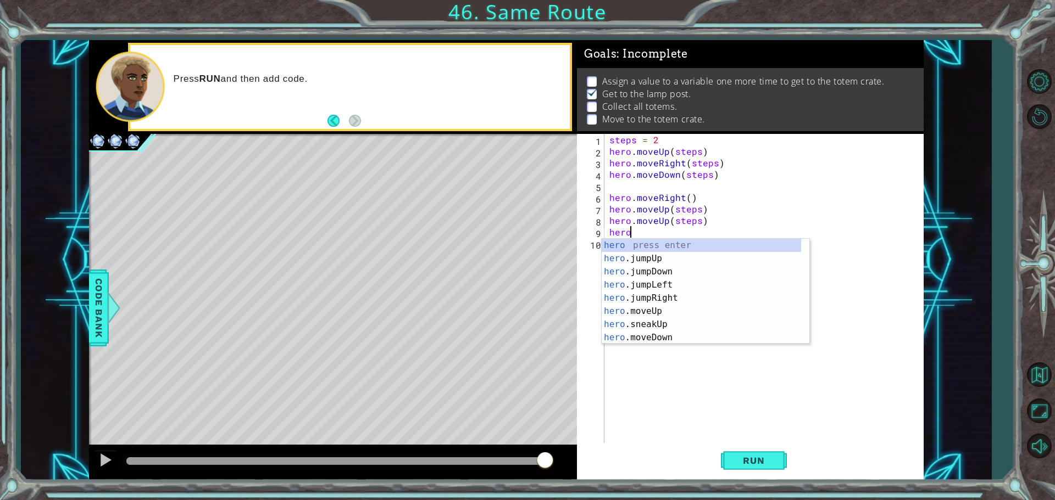
scroll to position [0, 1]
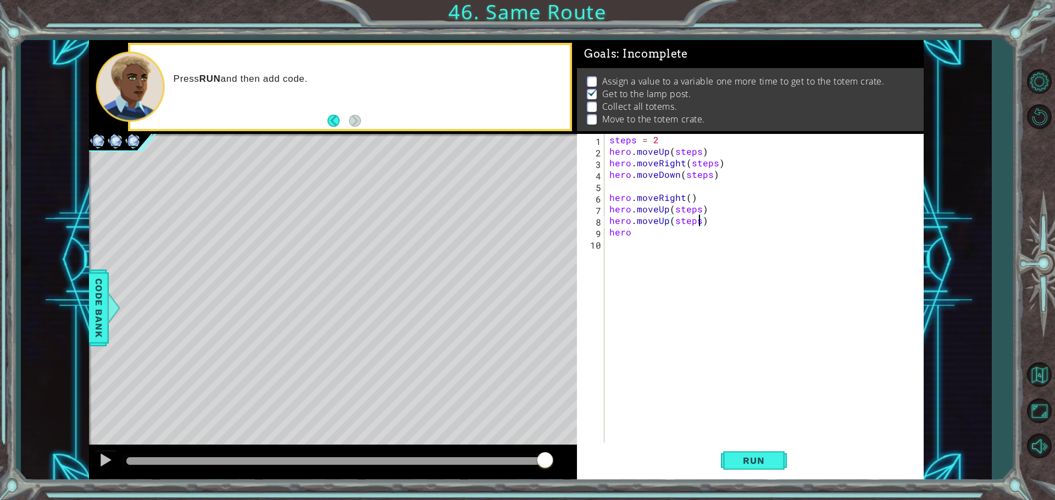
drag, startPoint x: 699, startPoint y: 221, endPoint x: 689, endPoint y: 220, distance: 9.4
click at [697, 220] on div "steps = 2 hero . moveUp ( steps ) hero . moveRight ( steps ) hero . moveDown ( …" at bounding box center [766, 301] width 319 height 335
click at [756, 460] on span "Run" at bounding box center [753, 460] width 43 height 11
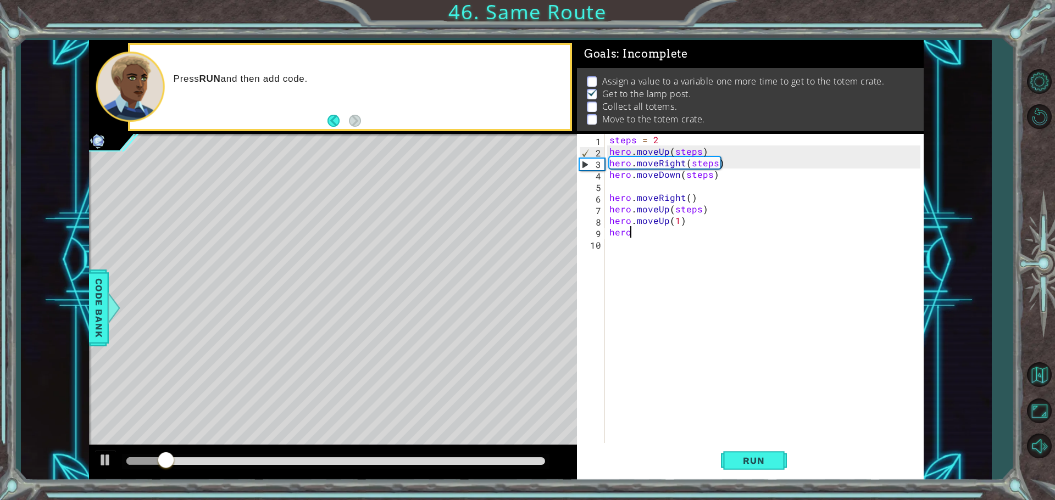
click at [635, 235] on div "steps = 2 hero . moveUp ( steps ) hero . moveRight ( steps ) hero . moveDown ( …" at bounding box center [766, 301] width 319 height 335
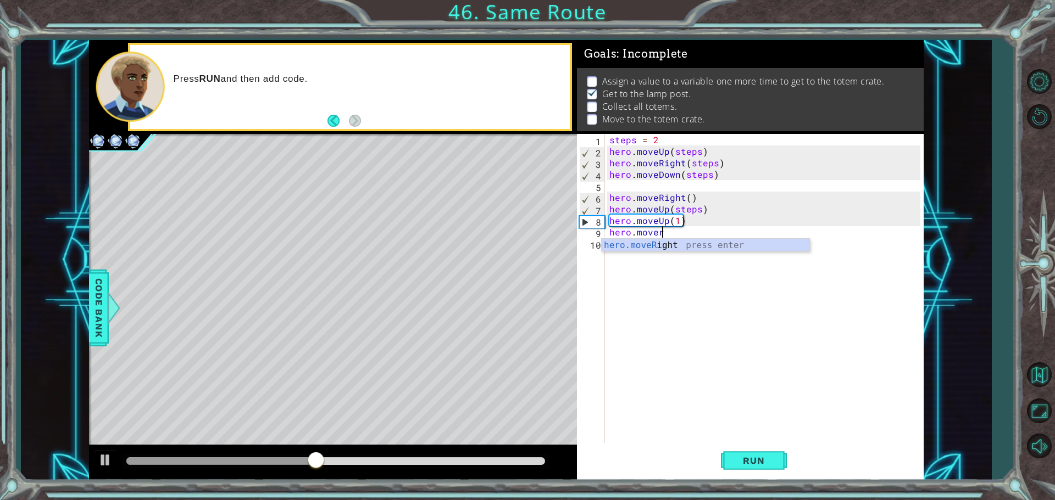
scroll to position [0, 2]
click at [670, 282] on div "hero.move Up press enter hero.move Down press enter hero.move Left press enter …" at bounding box center [706, 278] width 208 height 79
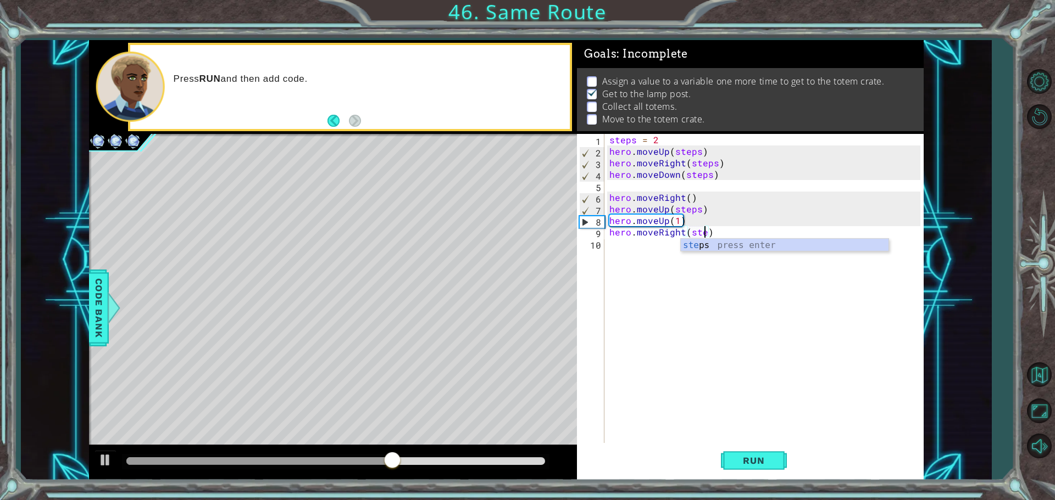
scroll to position [0, 6]
type textarea "hero.moveRight(steps)"
click at [734, 467] on button "Run" at bounding box center [754, 460] width 66 height 35
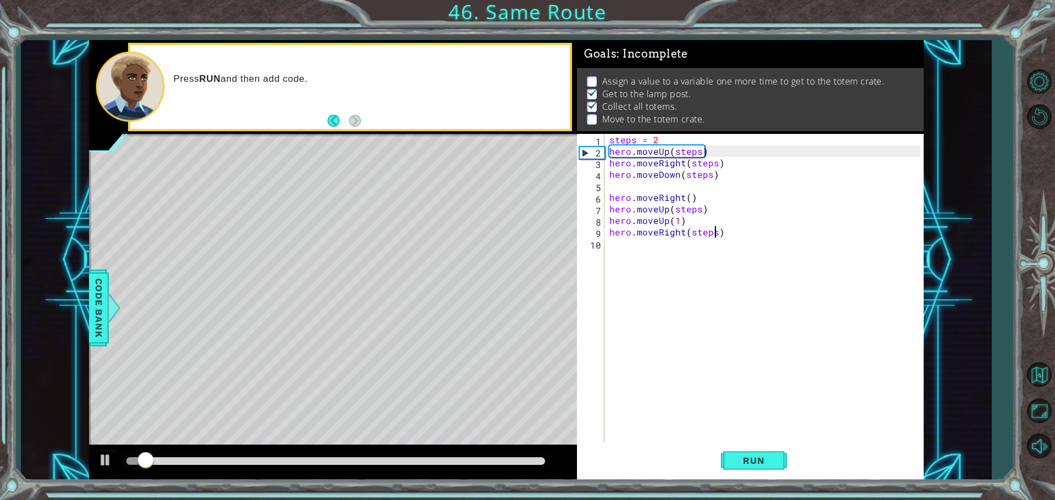
click at [610, 244] on div "steps = 2 hero . moveUp ( steps ) hero . moveRight ( steps ) hero . moveDown ( …" at bounding box center [766, 301] width 319 height 335
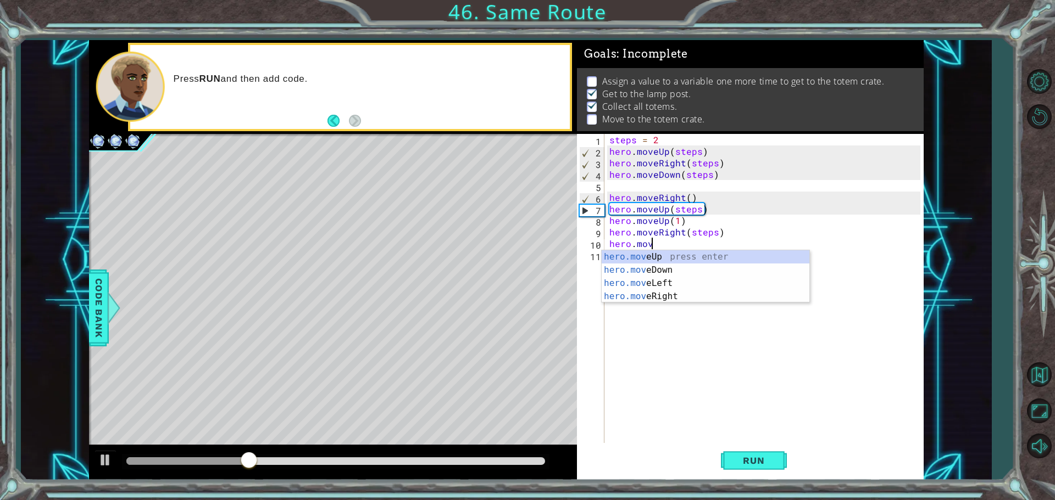
scroll to position [0, 2]
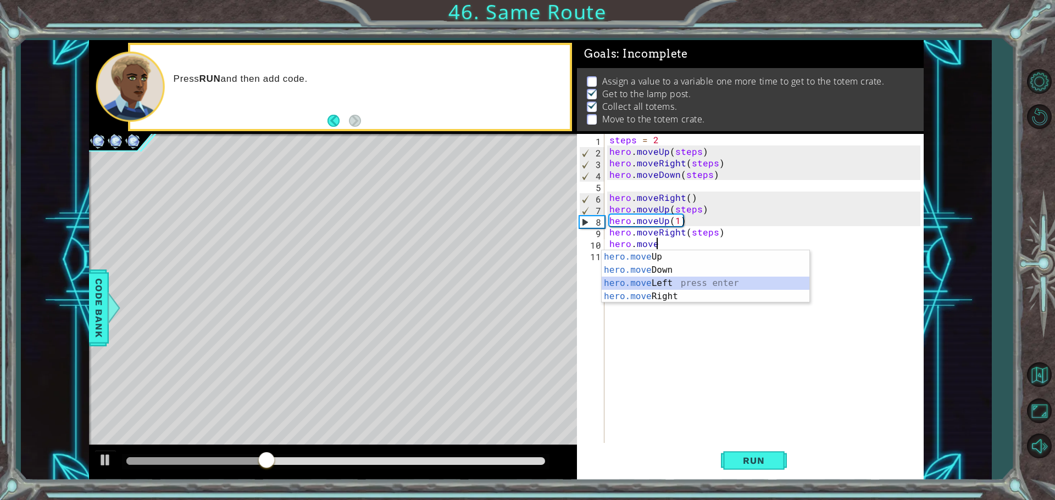
click at [681, 290] on div "hero.move Up press enter hero.move Down press enter hero.move Left press enter …" at bounding box center [706, 289] width 208 height 79
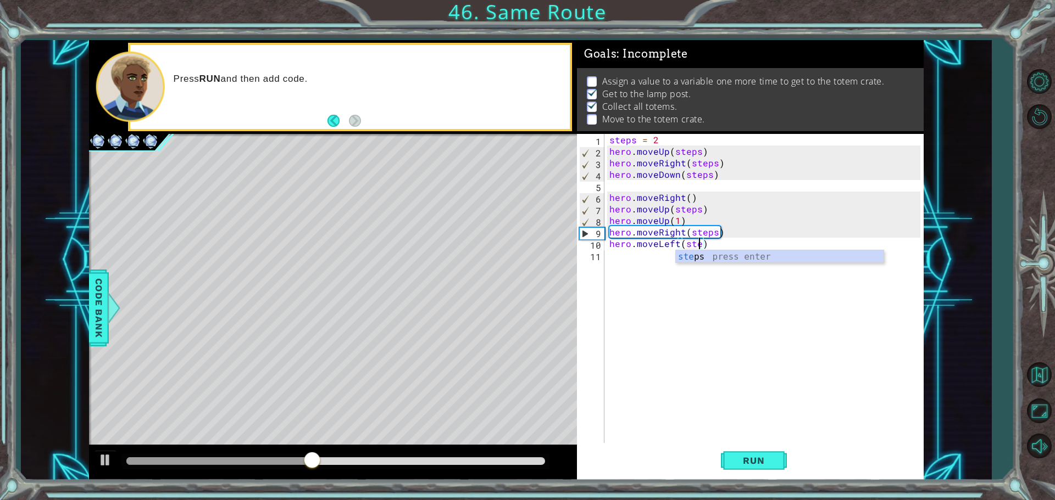
type textarea "hero.moveLeft(steps)"
click at [651, 254] on div "steps = 2 hero . moveUp ( steps ) hero . moveRight ( steps ) hero . moveDown ( …" at bounding box center [766, 301] width 319 height 335
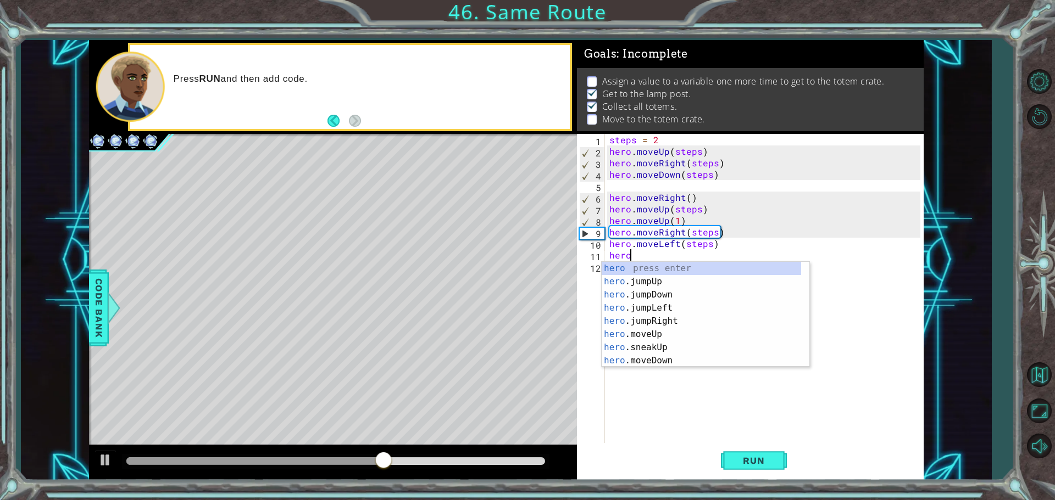
scroll to position [0, 1]
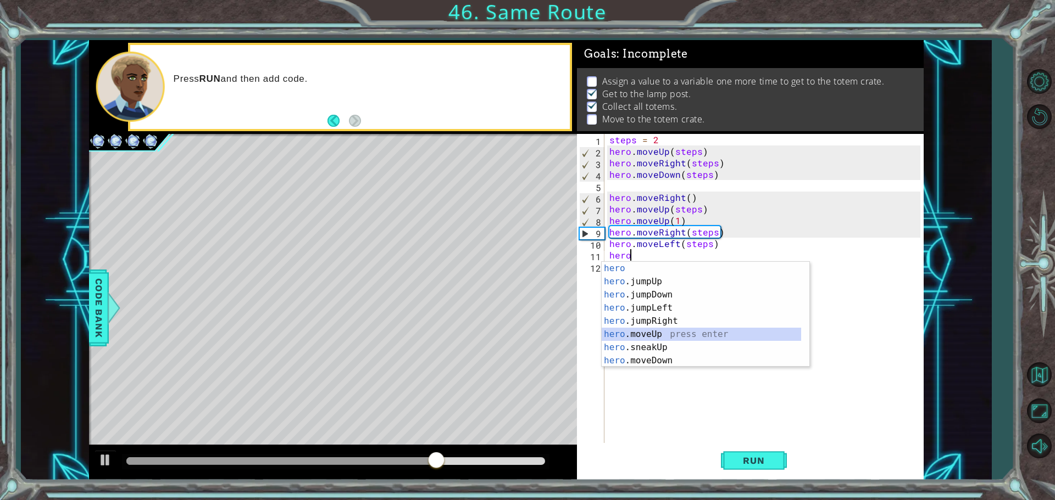
click at [654, 333] on div "hero press enter hero .jumpUp press enter hero .jumpDown press enter hero .jump…" at bounding box center [701, 328] width 199 height 132
type textarea "hero.moveUp(1)"
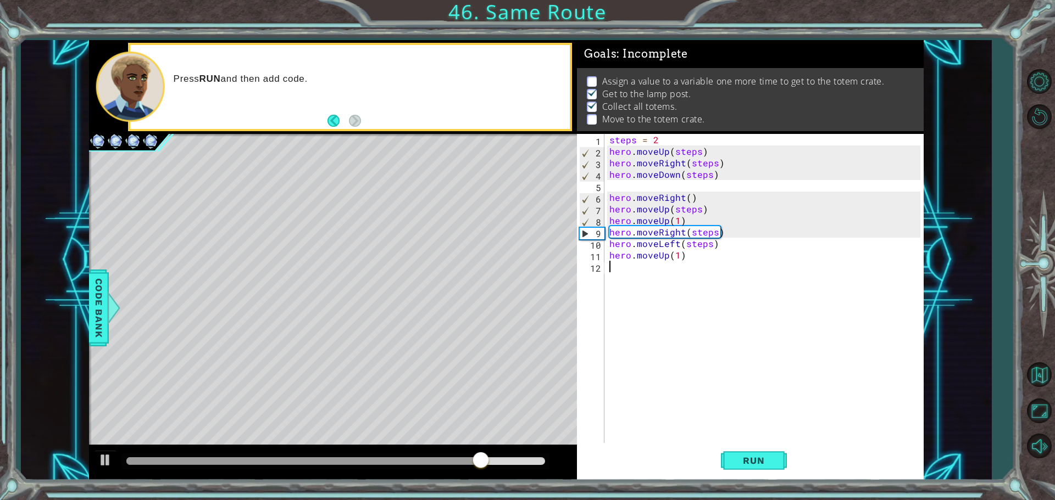
click at [633, 272] on div "steps = 2 hero . moveUp ( steps ) hero . moveRight ( steps ) hero . moveDown ( …" at bounding box center [766, 301] width 319 height 335
click at [721, 245] on div "steps = 2 hero . moveUp ( steps ) hero . moveRight ( steps ) hero . moveDown ( …" at bounding box center [766, 301] width 319 height 335
click at [678, 241] on div "steps = 2 hero . moveUp ( steps ) hero . moveRight ( steps ) hero . moveDown ( …" at bounding box center [766, 301] width 319 height 335
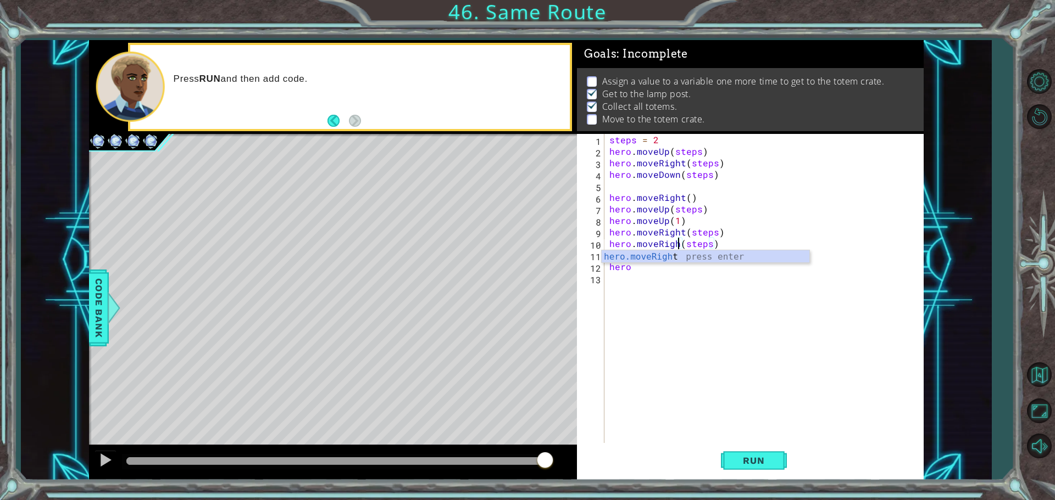
scroll to position [0, 4]
click at [715, 247] on div "steps = 2 hero . moveUp ( steps ) hero . moveRight ( steps ) hero . moveDown ( …" at bounding box center [766, 301] width 319 height 335
type textarea "hero.moveRight(1)"
click at [639, 279] on div "steps = 2 hero . moveUp ( steps ) hero . moveRight ( steps ) hero . moveDown ( …" at bounding box center [766, 301] width 319 height 335
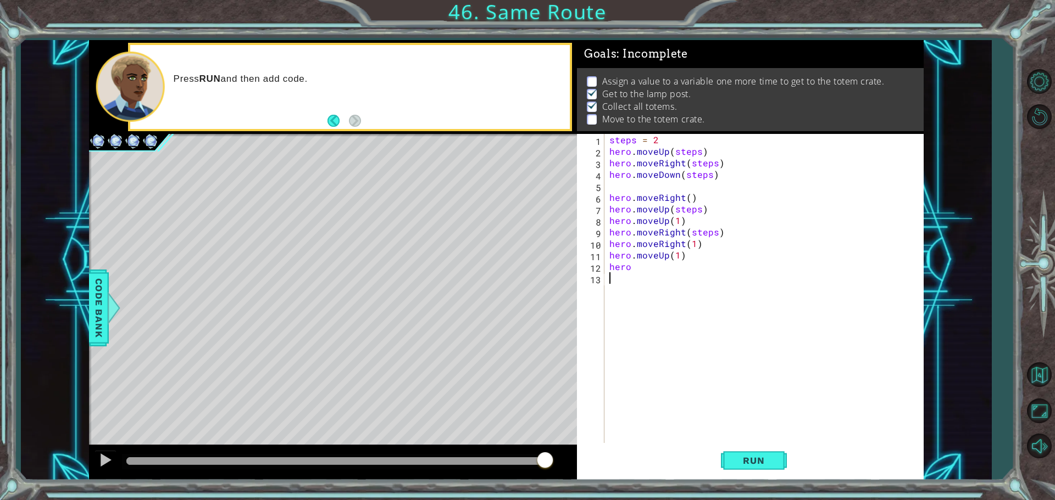
scroll to position [0, 0]
click at [638, 269] on div "steps = 2 hero . moveUp ( steps ) hero . moveRight ( steps ) hero . moveDown ( …" at bounding box center [766, 301] width 319 height 335
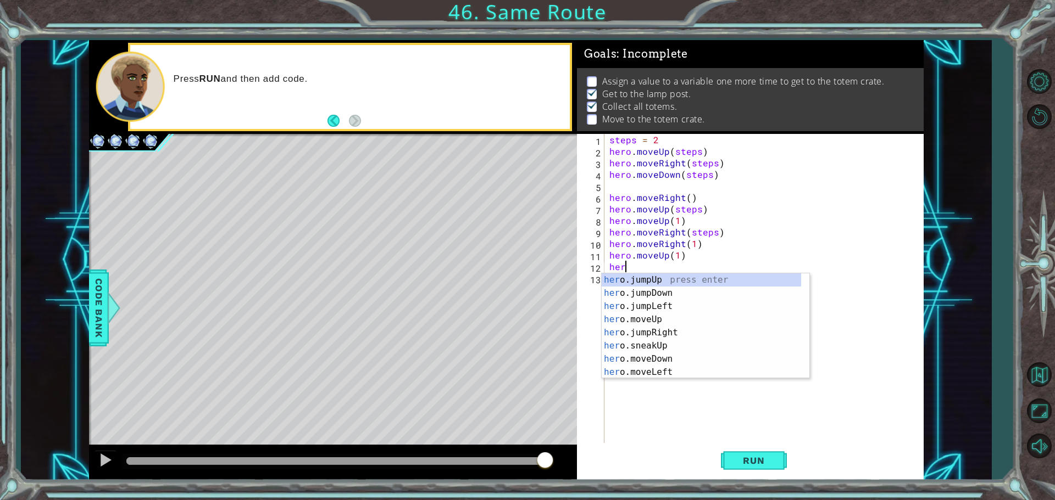
type textarea "h"
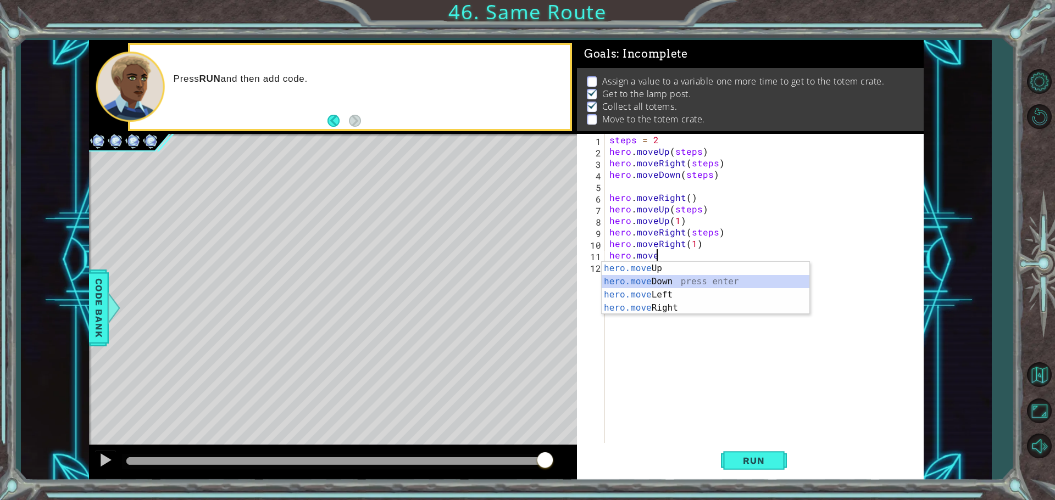
click at [660, 279] on div "hero.move Up press enter hero.move Down press enter hero.move Left press enter …" at bounding box center [706, 301] width 208 height 79
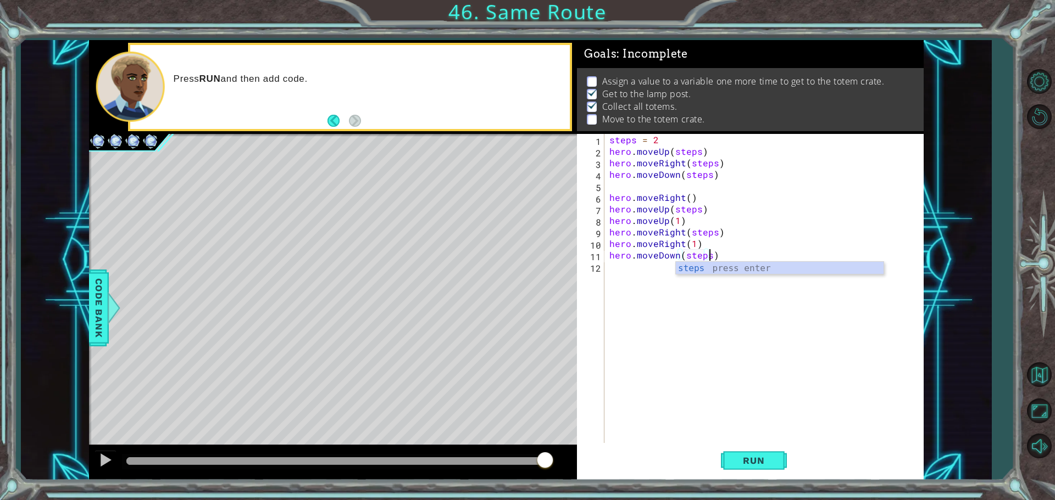
scroll to position [0, 6]
type textarea "hero.moveDown(steps)"
click at [734, 464] on span "Run" at bounding box center [753, 460] width 43 height 11
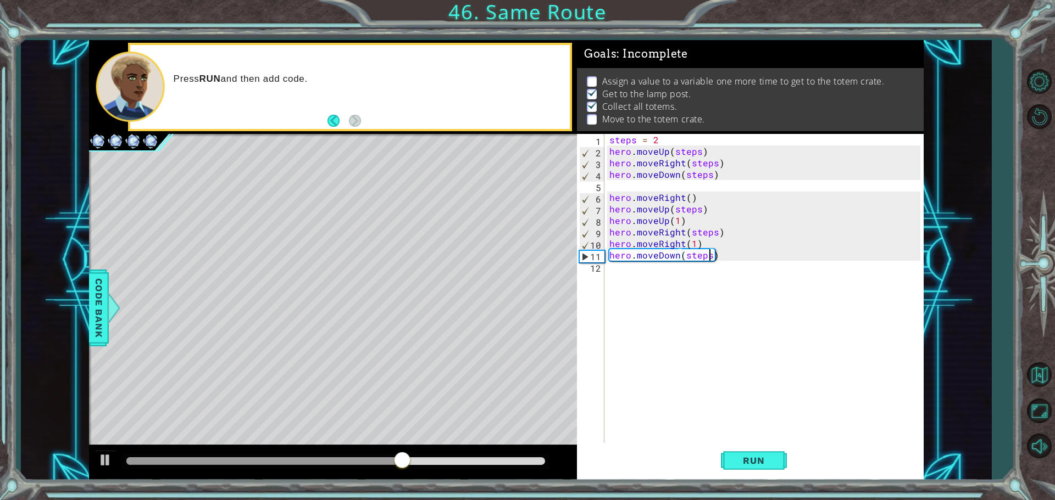
click at [645, 269] on div "steps = 2 hero . moveUp ( steps ) hero . moveRight ( steps ) hero . moveDown ( …" at bounding box center [766, 301] width 319 height 335
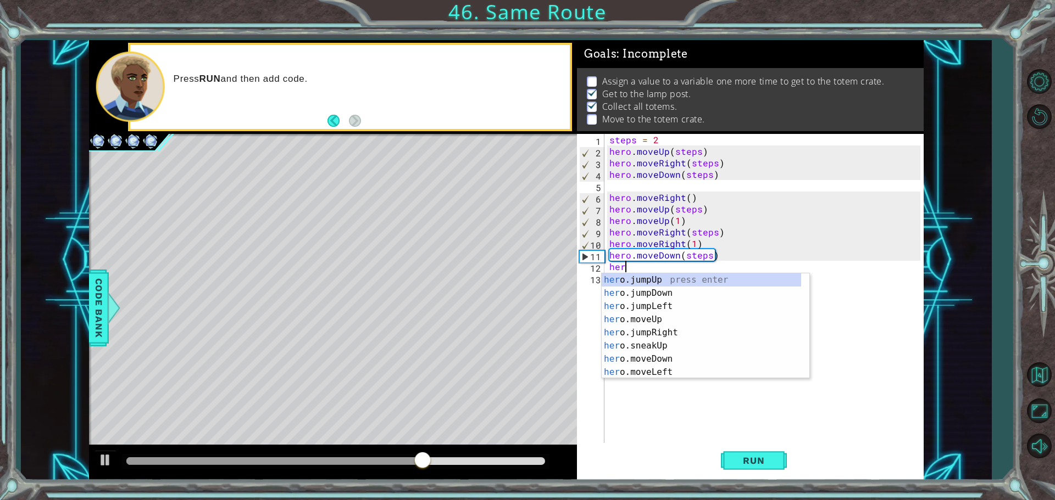
scroll to position [0, 1]
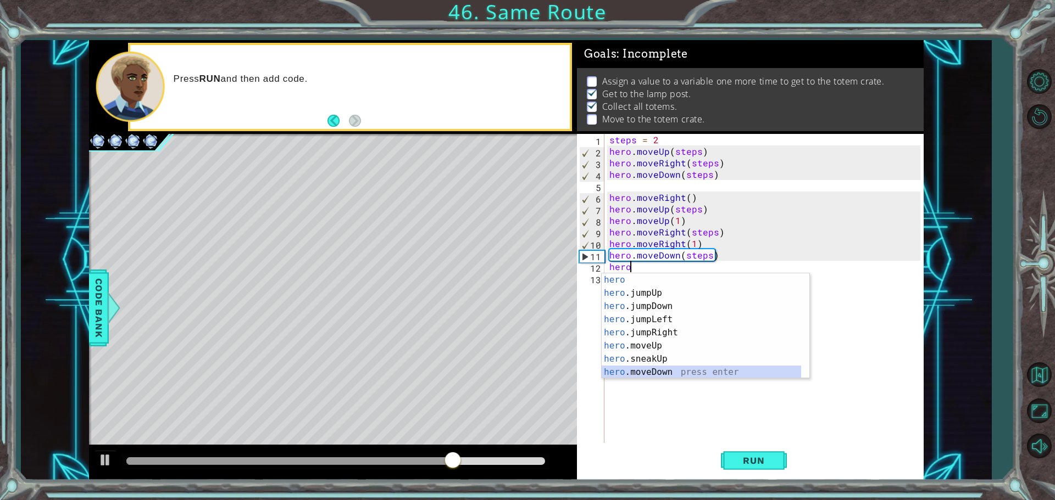
click at [670, 370] on div "hero press enter hero .jumpUp press enter hero .jumpDown press enter hero .jump…" at bounding box center [701, 340] width 199 height 132
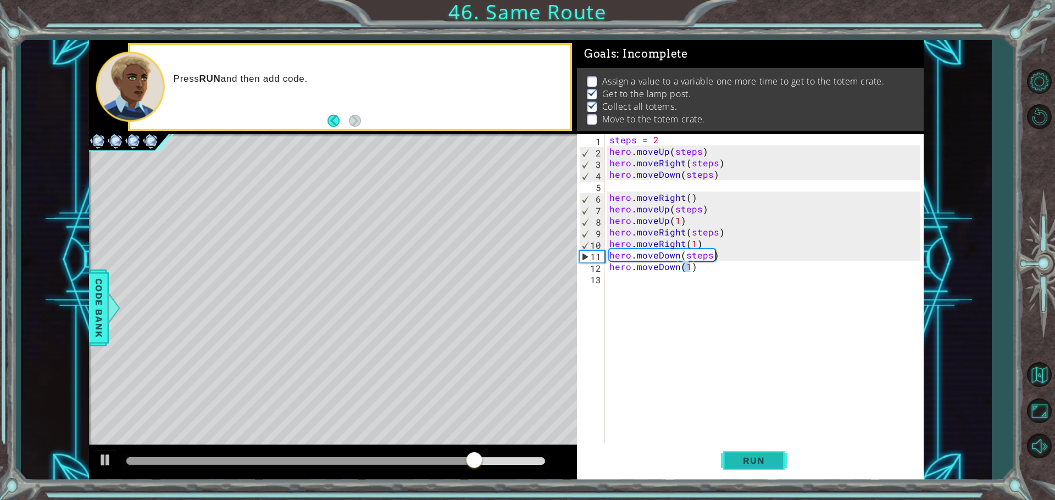
click at [760, 458] on span "Run" at bounding box center [753, 460] width 43 height 11
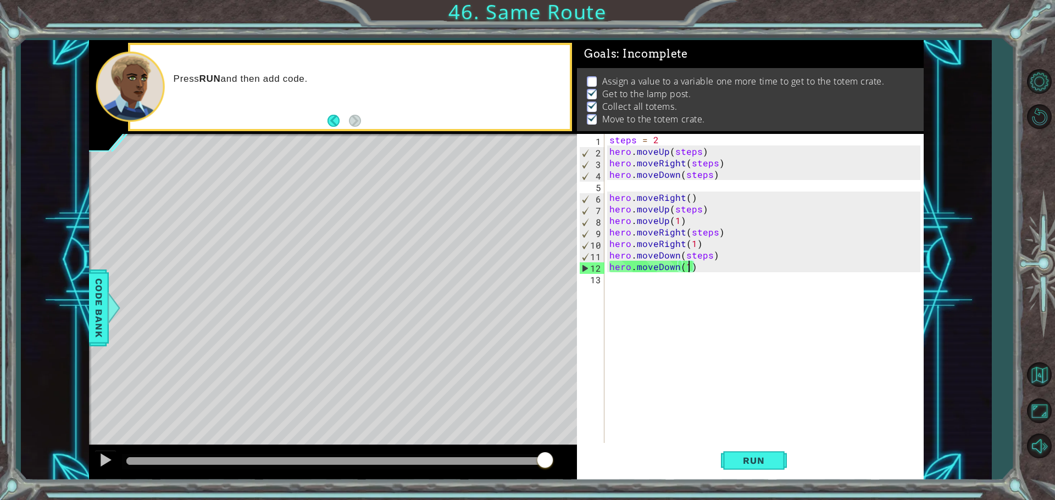
click at [618, 143] on div "steps = 2 hero . moveUp ( steps ) hero . moveRight ( steps ) hero . moveDown ( …" at bounding box center [766, 301] width 319 height 335
click at [619, 142] on div "steps = 2 hero . moveUp ( steps ) hero . moveRight ( steps ) hero . moveDown ( …" at bounding box center [766, 301] width 319 height 335
drag, startPoint x: 643, startPoint y: 139, endPoint x: 664, endPoint y: 139, distance: 20.3
click at [664, 139] on div "steps = 2 hero . moveUp ( steps ) hero . moveRight ( steps ) hero . moveDown ( …" at bounding box center [766, 301] width 319 height 335
click at [707, 194] on div "steps = 2 hero . moveUp ( steps ) hero . moveRight ( steps ) hero . moveDown ( …" at bounding box center [766, 301] width 319 height 335
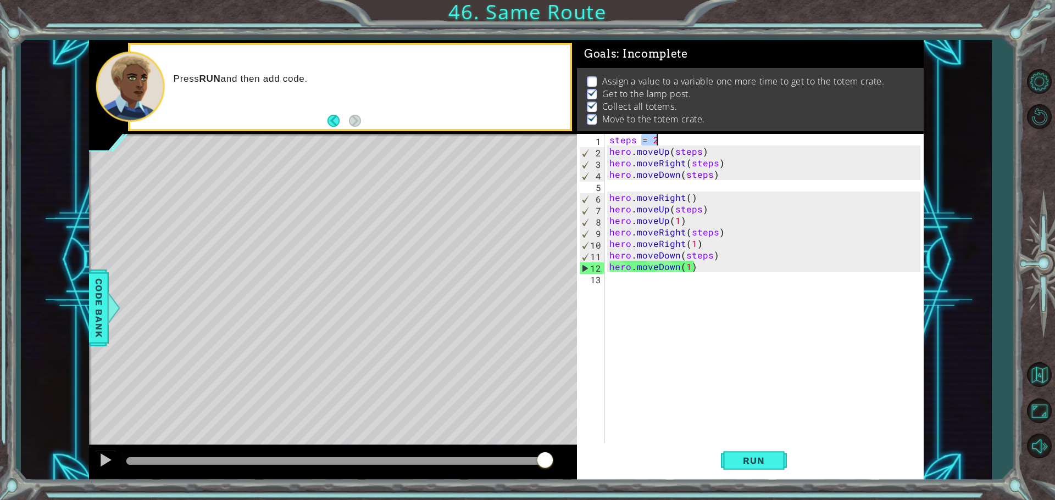
type textarea "hero.moveRight()"
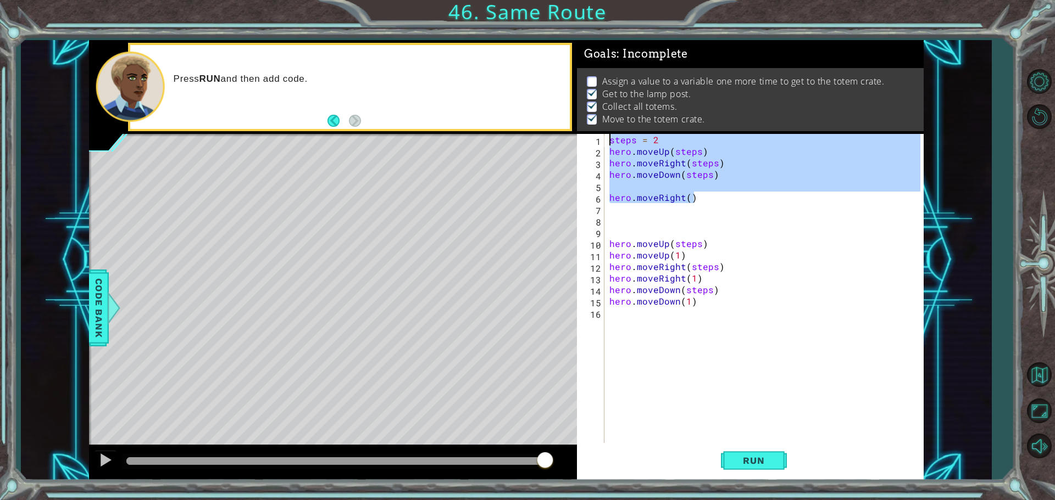
drag, startPoint x: 711, startPoint y: 194, endPoint x: 555, endPoint y: 124, distance: 171.6
click at [555, 124] on div "1 ההההההההההההההההההההההההההההההההההההההההההההההההההההההההההההההההההההההההההההה…" at bounding box center [506, 260] width 834 height 441
click at [774, 461] on span "Run" at bounding box center [753, 460] width 43 height 11
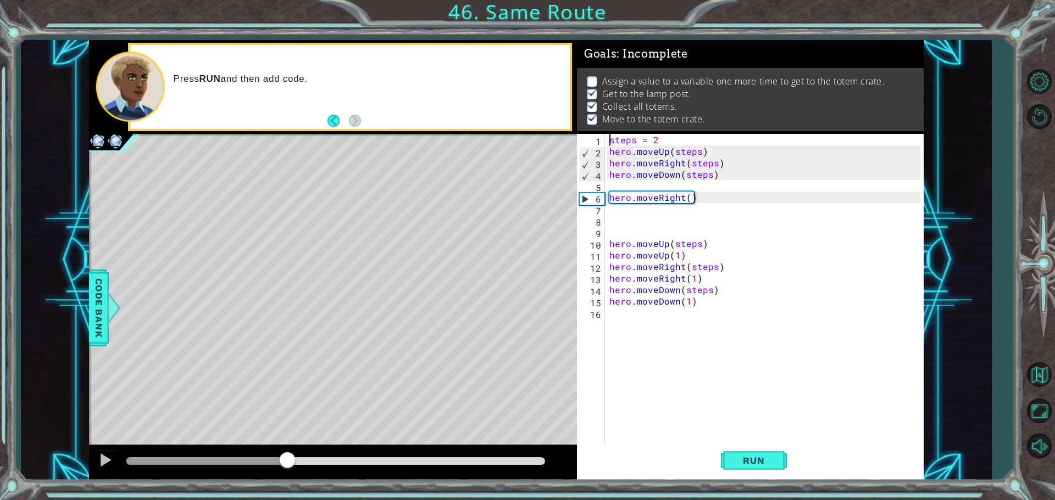
drag, startPoint x: 160, startPoint y: 460, endPoint x: 288, endPoint y: 459, distance: 127.5
click at [288, 460] on div at bounding box center [287, 462] width 20 height 20
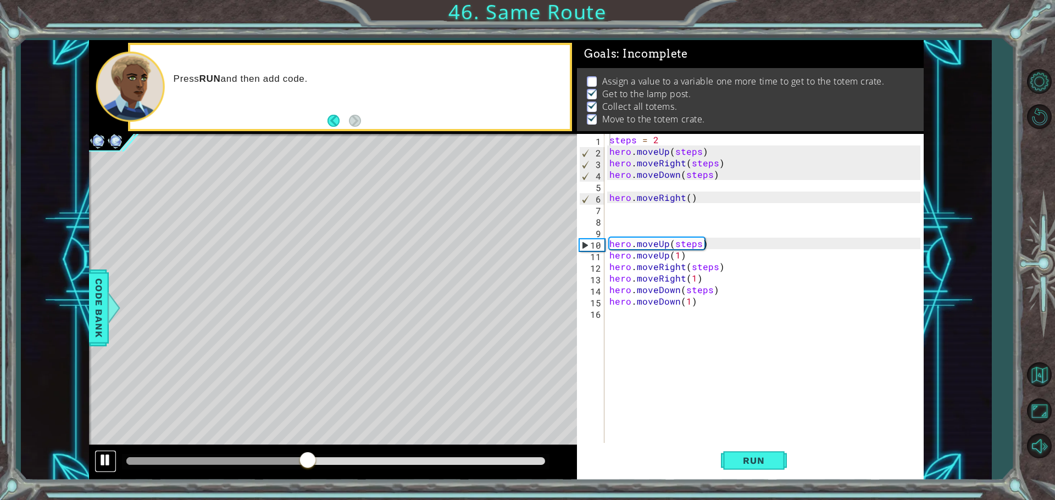
click at [112, 455] on div at bounding box center [105, 460] width 14 height 14
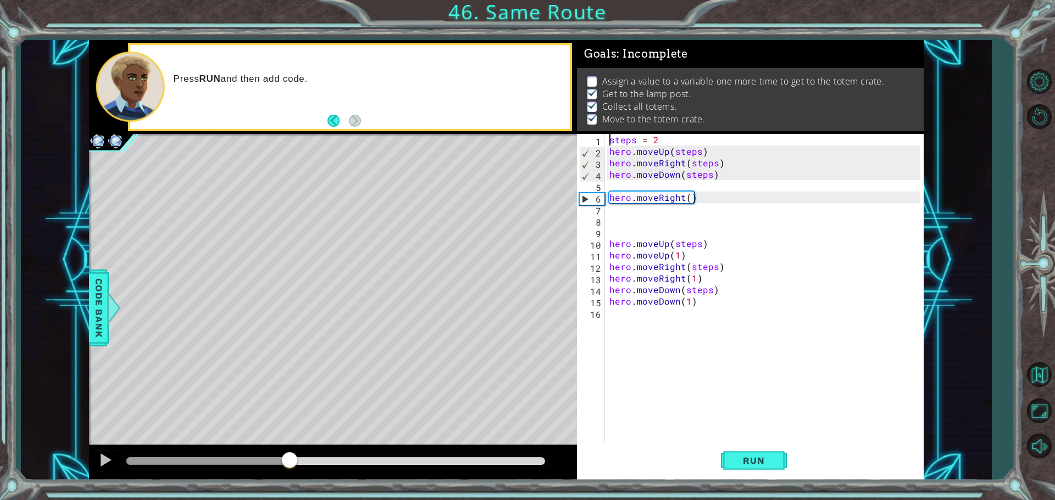
drag, startPoint x: 307, startPoint y: 458, endPoint x: 288, endPoint y: 458, distance: 19.2
click at [288, 458] on div at bounding box center [290, 462] width 20 height 20
drag, startPoint x: 662, startPoint y: 138, endPoint x: 597, endPoint y: 132, distance: 65.6
click at [597, 132] on div "Goals : Incomplete Assign a value to a variable one more time to get to the tot…" at bounding box center [750, 260] width 347 height 441
click at [685, 244] on div "steps = 2 hero . moveUp ( steps ) hero . moveRight ( steps ) hero . moveDown ( …" at bounding box center [766, 301] width 319 height 335
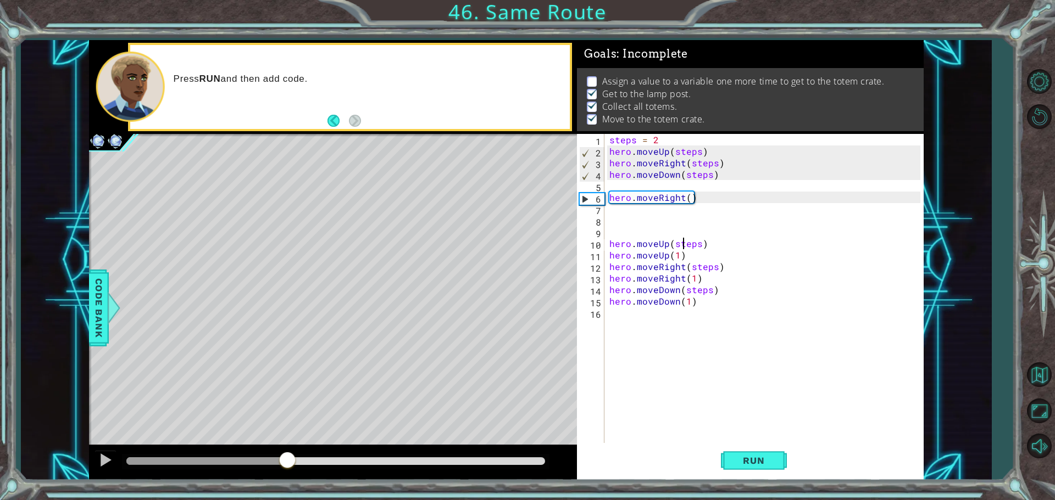
click at [685, 244] on div "steps = 2 hero . moveUp ( steps ) hero . moveRight ( steps ) hero . moveDown ( …" at bounding box center [766, 301] width 319 height 335
click at [699, 269] on div "steps = 2 hero . moveUp ( steps ) hero . moveRight ( steps ) hero . moveDown ( …" at bounding box center [766, 301] width 319 height 335
click at [699, 289] on div "steps = 2 hero . moveUp ( steps ) hero . moveRight ( steps ) hero . moveDown ( …" at bounding box center [766, 301] width 319 height 335
type textarea "hero.moveDown(steps)"
click at [642, 231] on div "steps = 2 hero . moveUp ( steps ) hero . moveRight ( steps ) hero . moveDown ( …" at bounding box center [766, 301] width 319 height 335
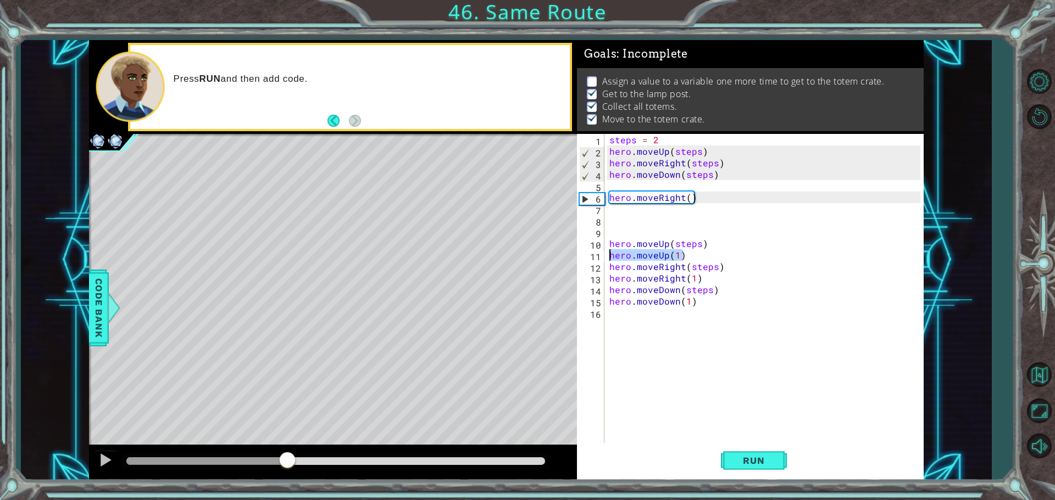
drag, startPoint x: 699, startPoint y: 259, endPoint x: 574, endPoint y: 254, distance: 124.8
click at [574, 254] on div "1 ההההההההההההההההההההההההההההההההההההההההההההההההההההההההההההההההההההההההההההה…" at bounding box center [506, 260] width 834 height 441
type textarea "hero.moveUp(1)"
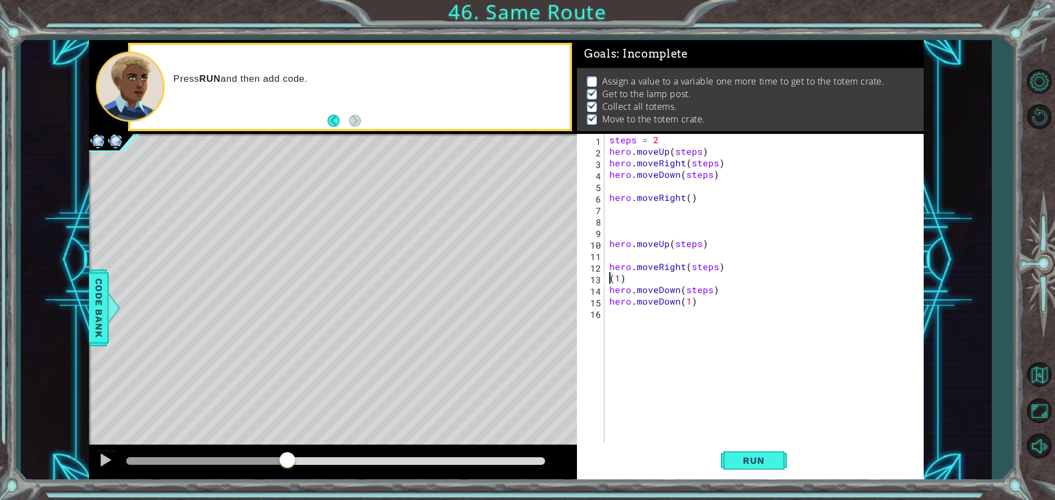
type textarea ")"
type textarea "hero.moveDown(steps)"
type textarea "hero.moveRight(steps)"
type textarea "hero.moveUp(steps)"
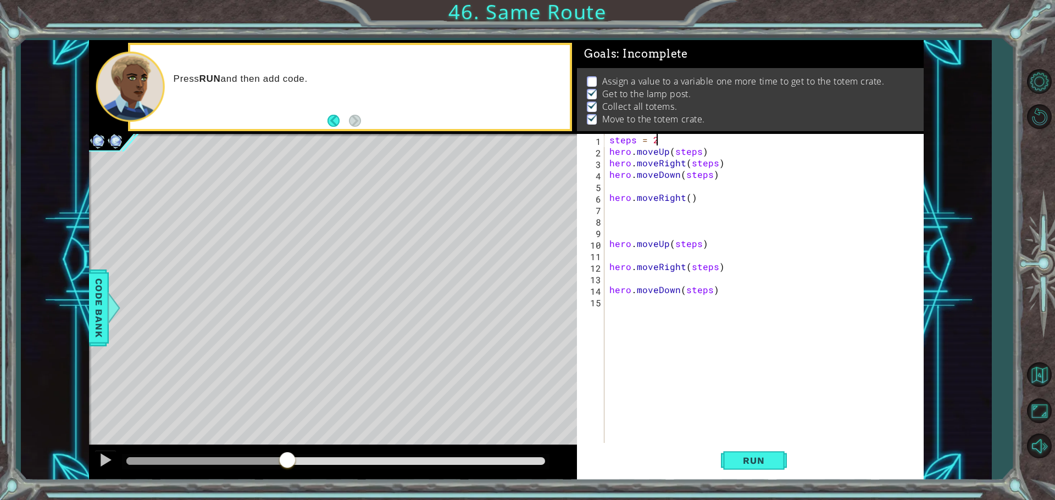
click at [660, 139] on div "steps = 2 hero . moveUp ( steps ) hero . moveRight ( steps ) hero . moveDown ( …" at bounding box center [766, 301] width 319 height 335
click at [741, 461] on span "Run" at bounding box center [753, 460] width 43 height 11
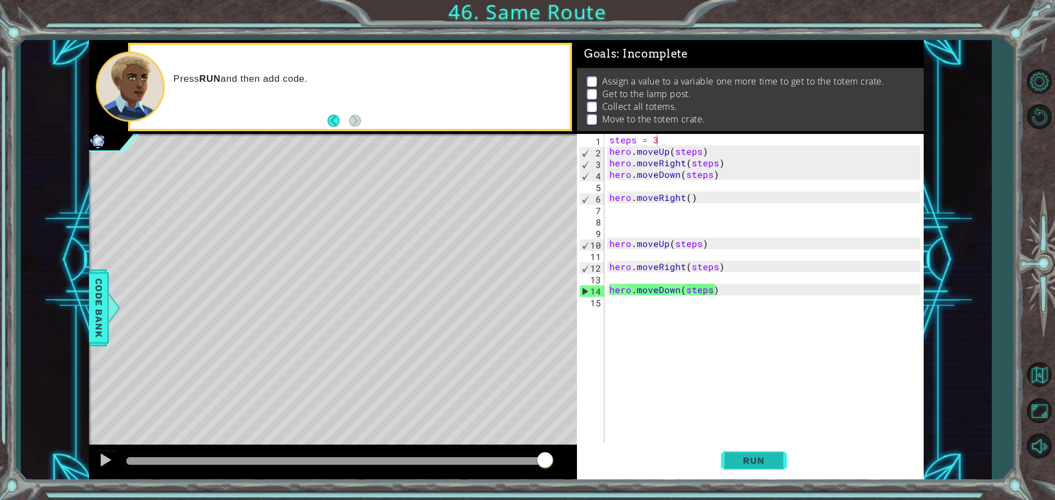
click at [756, 467] on button "Run" at bounding box center [754, 460] width 66 height 35
click at [604, 245] on div "steps = 3 1 2 3 4 5 6 7 8 9 10 11 12 13 14 15 steps = 3 hero . moveUp ( steps )…" at bounding box center [748, 289] width 343 height 311
click at [608, 245] on div "steps = 3 hero . moveUp ( steps ) hero . moveRight ( steps ) hero . moveDown ( …" at bounding box center [766, 301] width 319 height 335
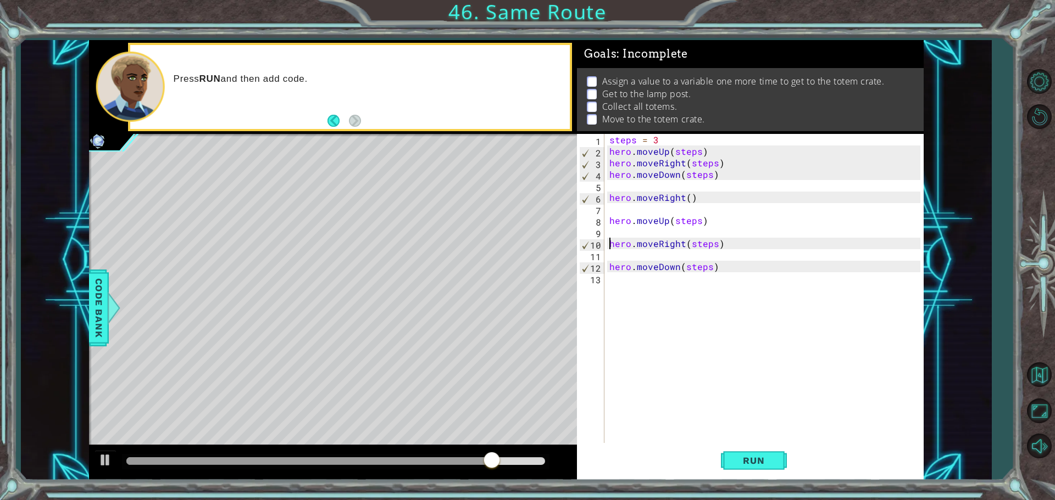
click at [608, 245] on div "steps = 3 hero . moveUp ( steps ) hero . moveRight ( steps ) hero . moveDown ( …" at bounding box center [766, 301] width 319 height 335
type textarea "hero.moveRight(steps)"
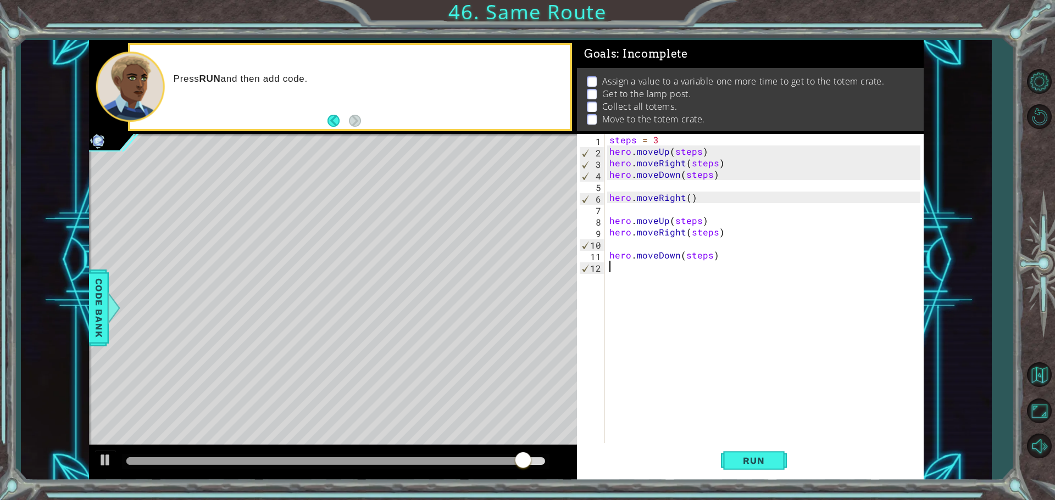
click at [606, 264] on div "hero.moveRight(steps) 1 2 3 4 5 6 7 8 9 10 11 12 steps = 3 hero . moveUp ( step…" at bounding box center [748, 289] width 343 height 311
click at [606, 254] on div "1 2 3 4 5 6 7 8 9 10 11 12 steps = 3 hero . moveUp ( steps ) hero . moveRight (…" at bounding box center [748, 289] width 343 height 311
click at [609, 254] on div "steps = 3 hero . moveUp ( steps ) hero . moveRight ( steps ) hero . moveDown ( …" at bounding box center [766, 301] width 319 height 335
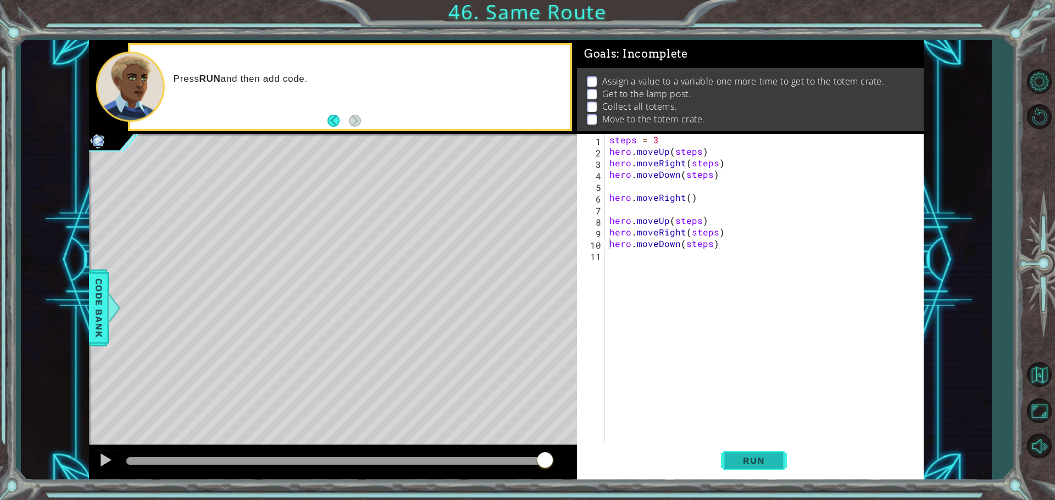
click at [749, 456] on span "Run" at bounding box center [753, 460] width 43 height 11
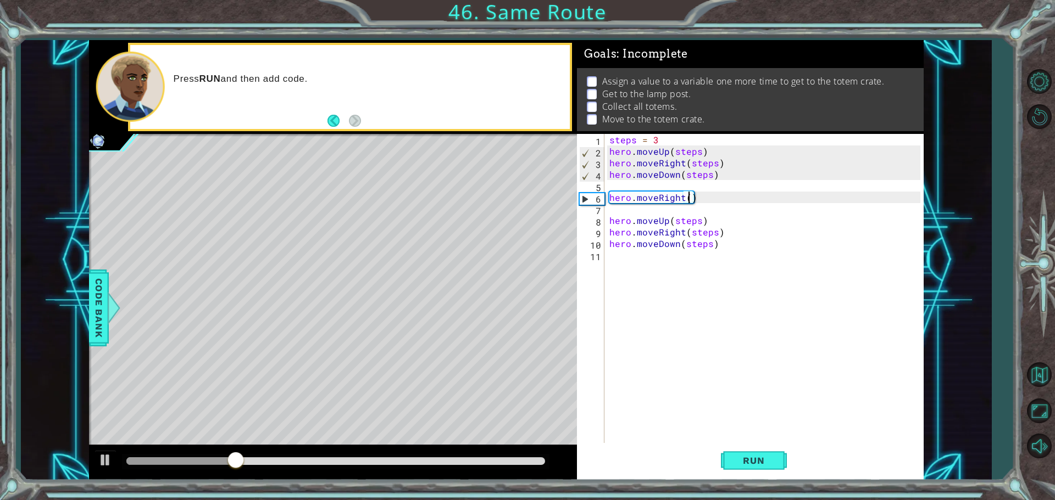
click at [689, 197] on div "steps = 3 hero . moveUp ( steps ) hero . moveRight ( steps ) hero . moveDown ( …" at bounding box center [766, 301] width 319 height 335
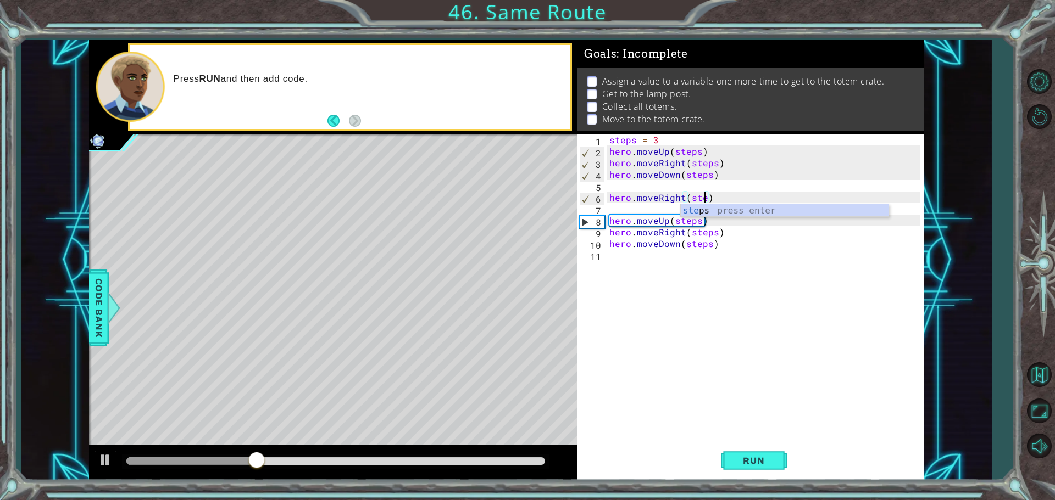
scroll to position [0, 6]
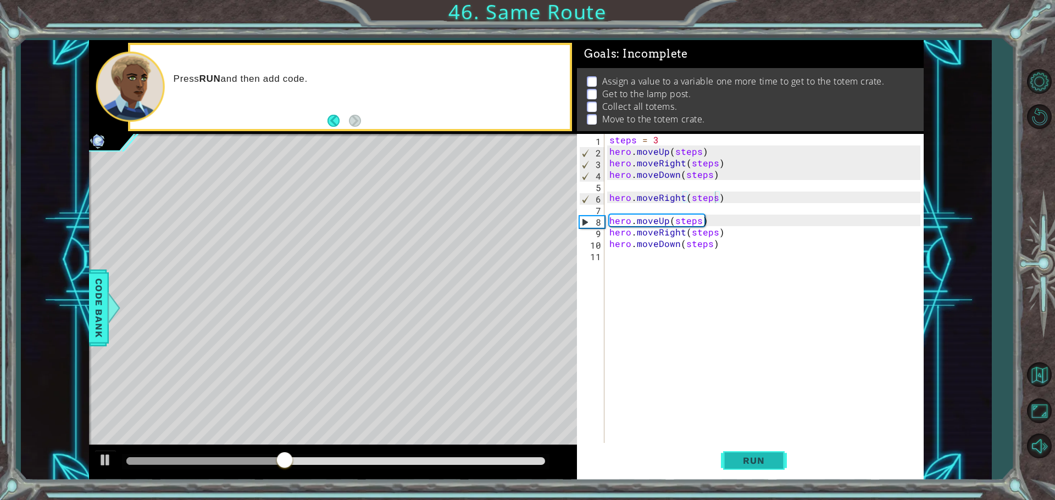
click at [771, 450] on button "Run" at bounding box center [754, 460] width 66 height 35
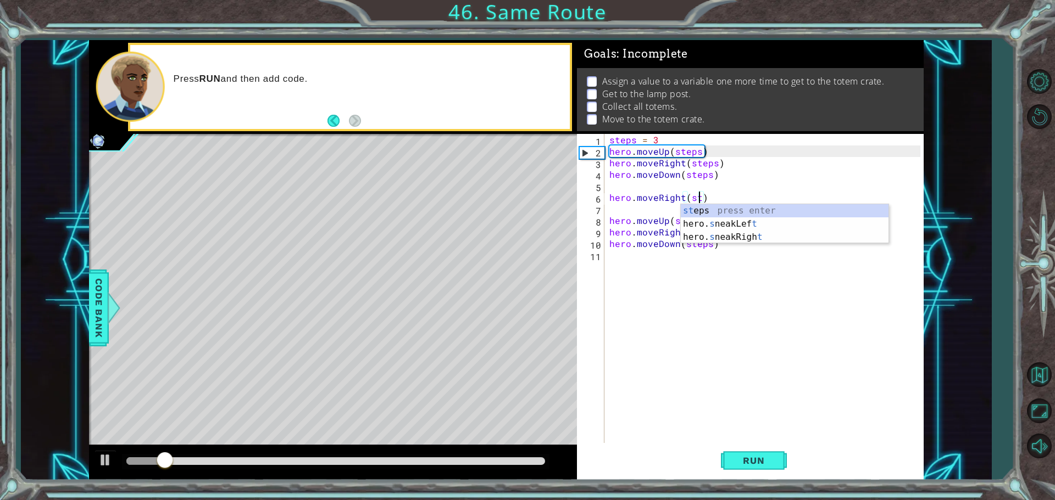
scroll to position [0, 5]
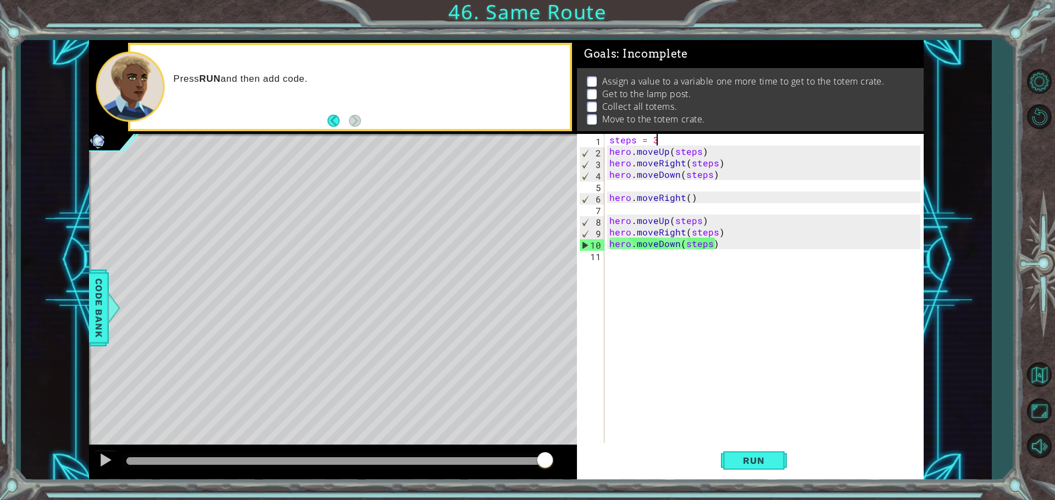
click at [660, 137] on div "steps = 3 hero . moveUp ( steps ) hero . moveRight ( steps ) hero . moveDown ( …" at bounding box center [766, 301] width 319 height 335
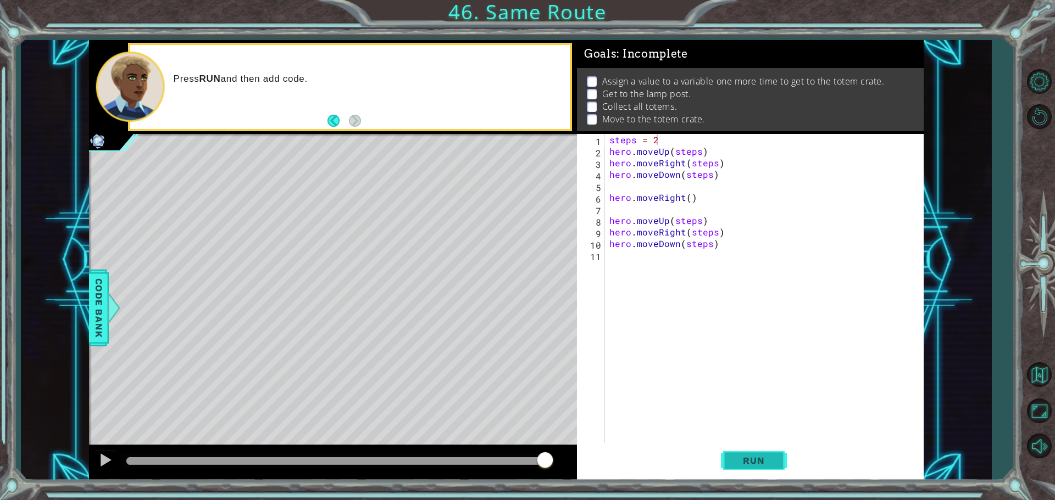
click at [764, 458] on span "Run" at bounding box center [753, 460] width 43 height 11
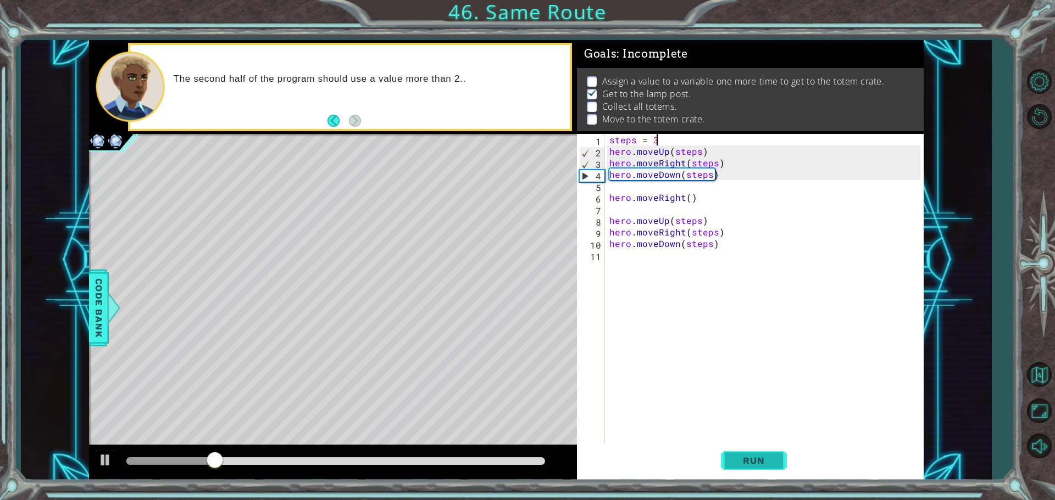
click at [741, 463] on span "Run" at bounding box center [753, 460] width 43 height 11
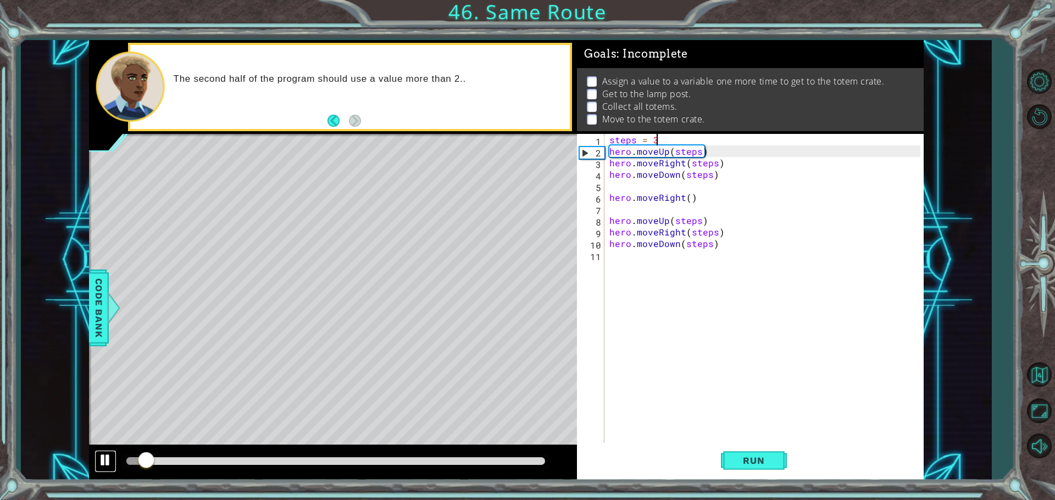
click at [103, 455] on div at bounding box center [105, 460] width 14 height 14
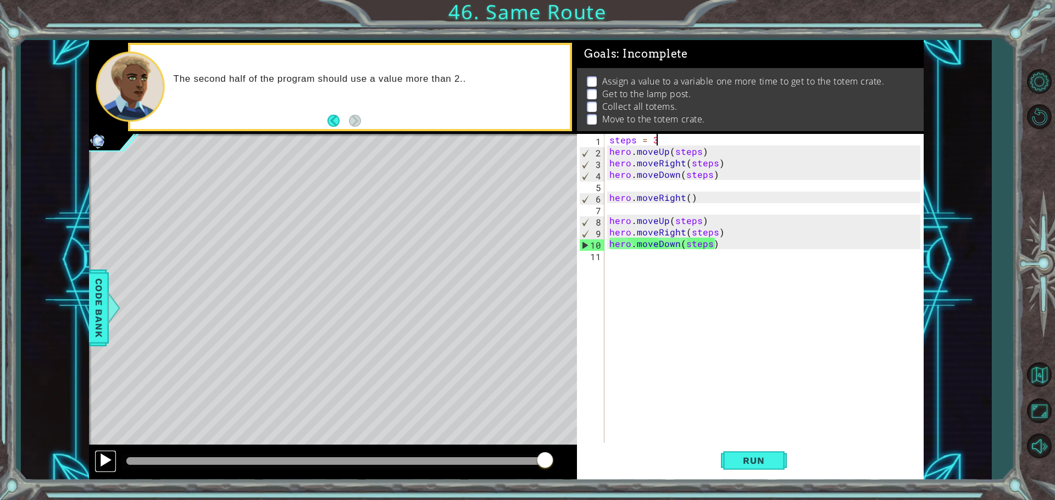
click at [113, 455] on button at bounding box center [105, 461] width 22 height 23
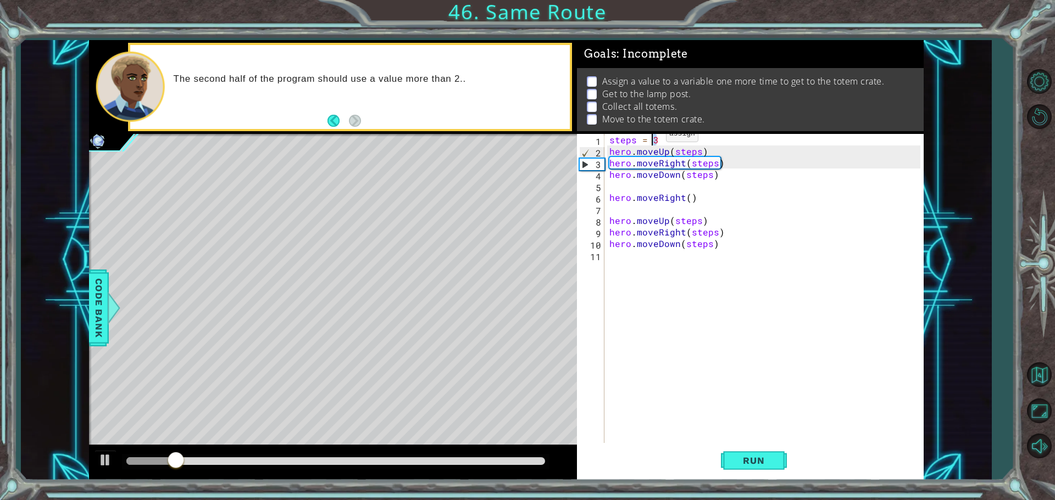
drag, startPoint x: 658, startPoint y: 137, endPoint x: 652, endPoint y: 137, distance: 6.0
click at [652, 137] on div "steps = 3 hero . moveUp ( steps ) hero . moveRight ( steps ) hero . moveDown ( …" at bounding box center [766, 301] width 319 height 335
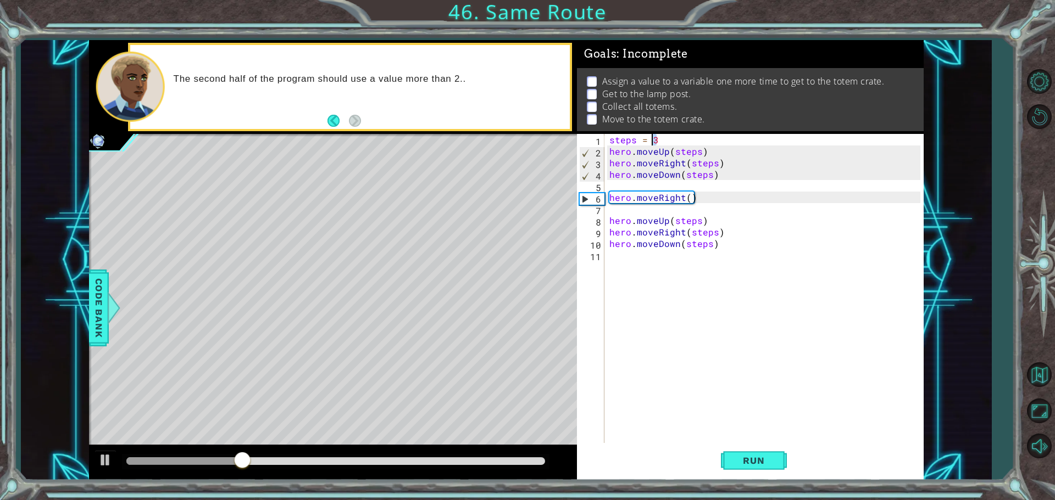
type textarea "steps = 2"
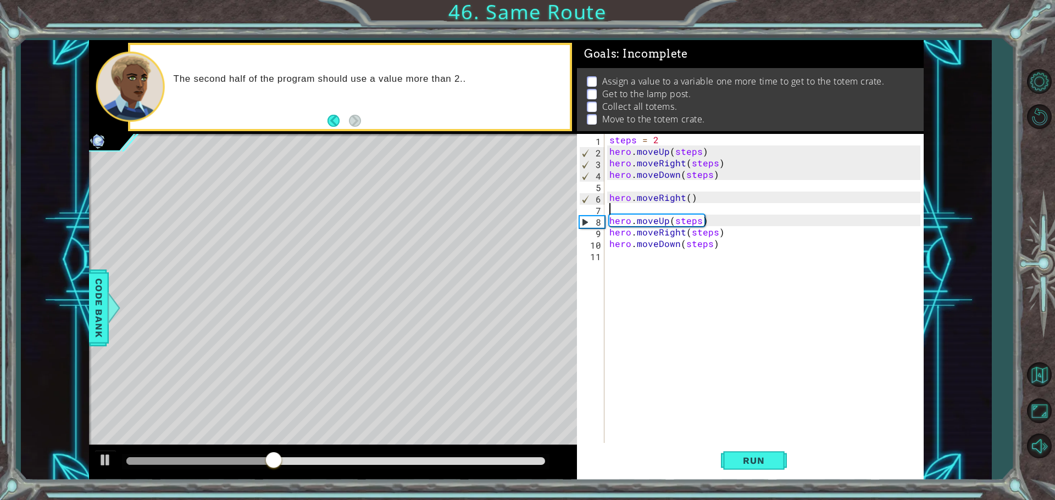
click at [634, 210] on div "steps = 2 hero . moveUp ( steps ) hero . moveRight ( steps ) hero . moveDown ( …" at bounding box center [766, 301] width 319 height 335
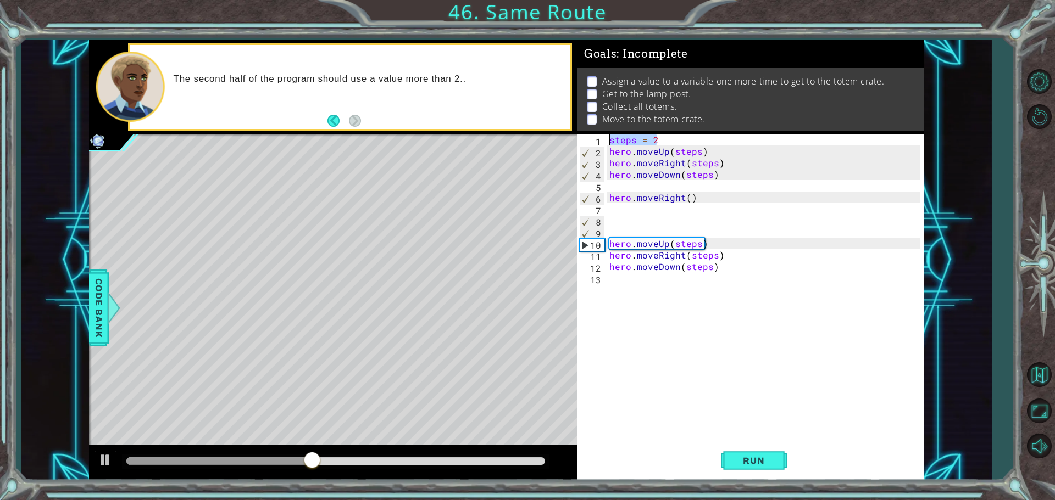
drag, startPoint x: 663, startPoint y: 143, endPoint x: 606, endPoint y: 143, distance: 56.6
click at [606, 143] on div "1 2 3 4 5 6 7 8 9 10 11 12 13 steps = 2 hero . moveUp ( steps ) hero . moveRigh…" at bounding box center [748, 289] width 343 height 311
type textarea "steps = 2"
click at [616, 223] on div "steps = 2 hero . moveUp ( steps ) hero . moveRight ( steps ) hero . moveDown ( …" at bounding box center [766, 301] width 319 height 335
click at [615, 231] on div "steps = 2 hero . moveUp ( steps ) hero . moveRight ( steps ) hero . moveDown ( …" at bounding box center [766, 301] width 319 height 335
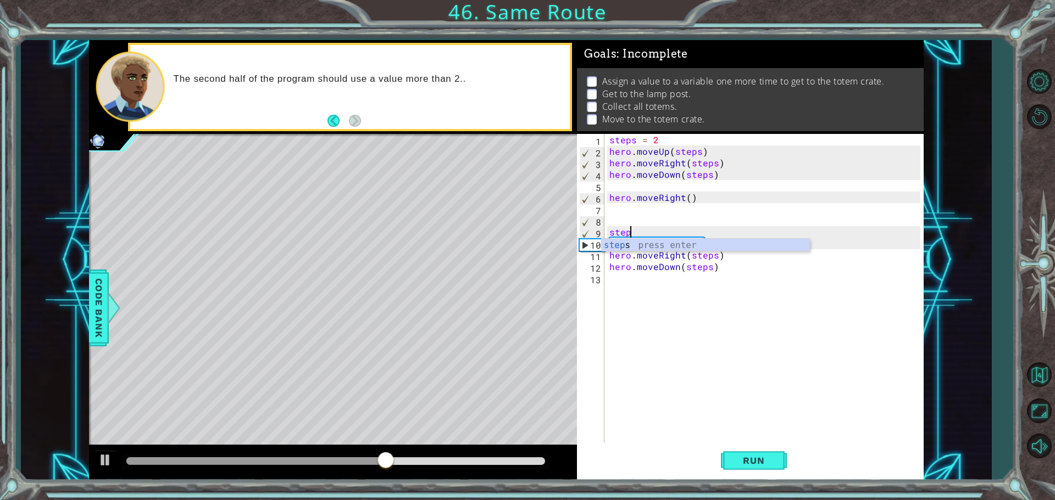
scroll to position [0, 1]
type textarea "steps=3"
click at [673, 279] on div "steps = 2 hero . moveUp ( steps ) hero . moveRight ( steps ) hero . moveDown ( …" at bounding box center [766, 301] width 319 height 335
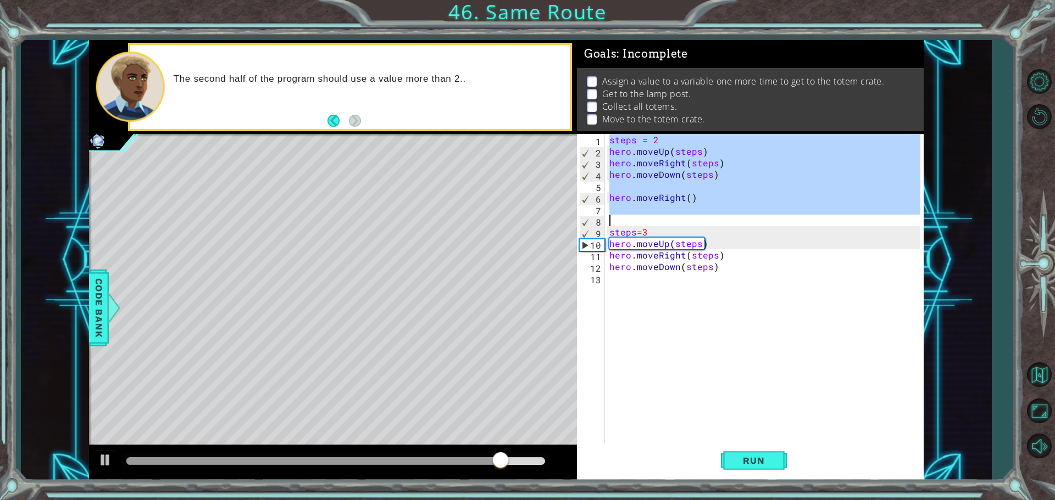
drag, startPoint x: 612, startPoint y: 137, endPoint x: 680, endPoint y: 219, distance: 105.7
click at [680, 219] on div "steps = 2 hero . moveUp ( steps ) hero . moveRight ( steps ) hero . moveDown ( …" at bounding box center [766, 301] width 319 height 335
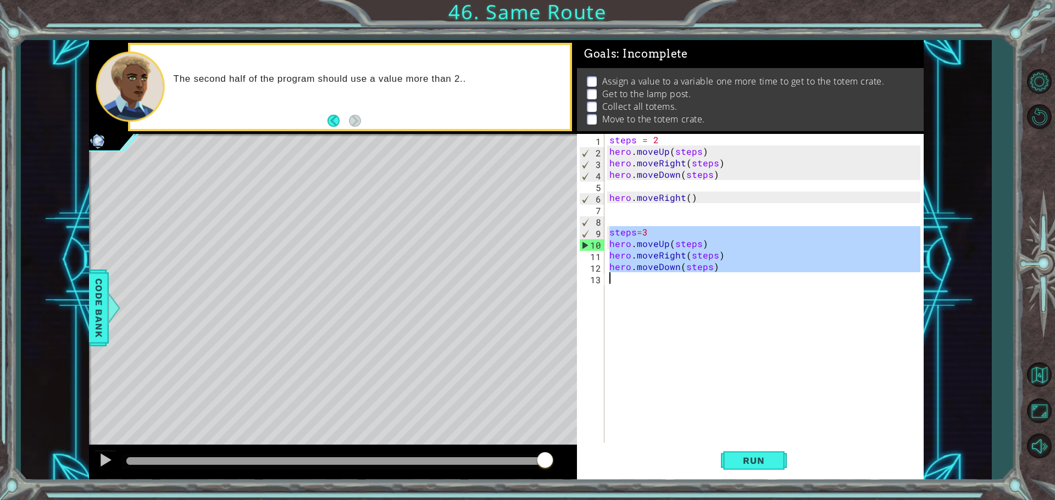
drag, startPoint x: 611, startPoint y: 232, endPoint x: 684, endPoint y: 500, distance: 277.5
click at [684, 500] on div "1 ההההההההההההההההההההההההההההההההההההההההההההההההההההההההההההההההההההההההההההה…" at bounding box center [527, 250] width 1055 height 500
type textarea "hero.moveDown(steps)"
click at [743, 465] on span "Run" at bounding box center [753, 460] width 43 height 11
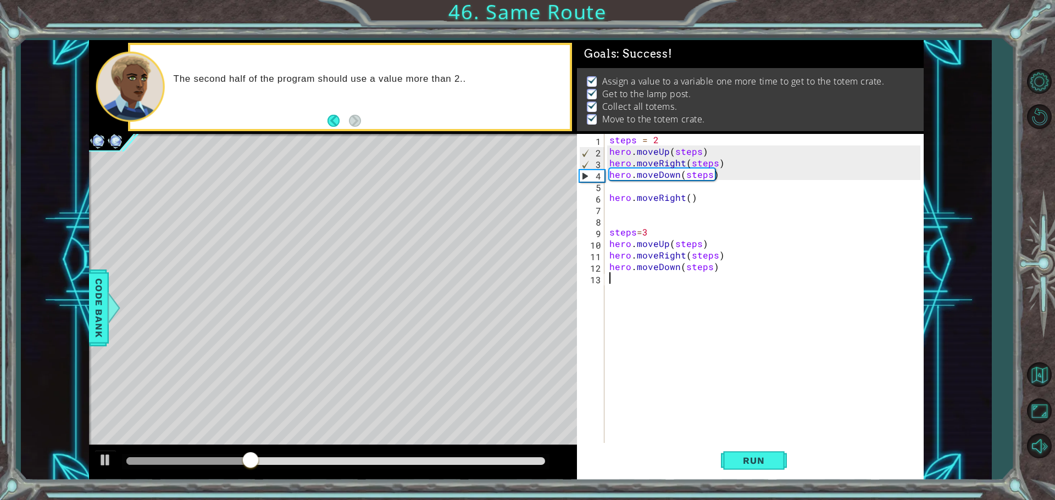
click at [476, 463] on div at bounding box center [335, 462] width 419 height 8
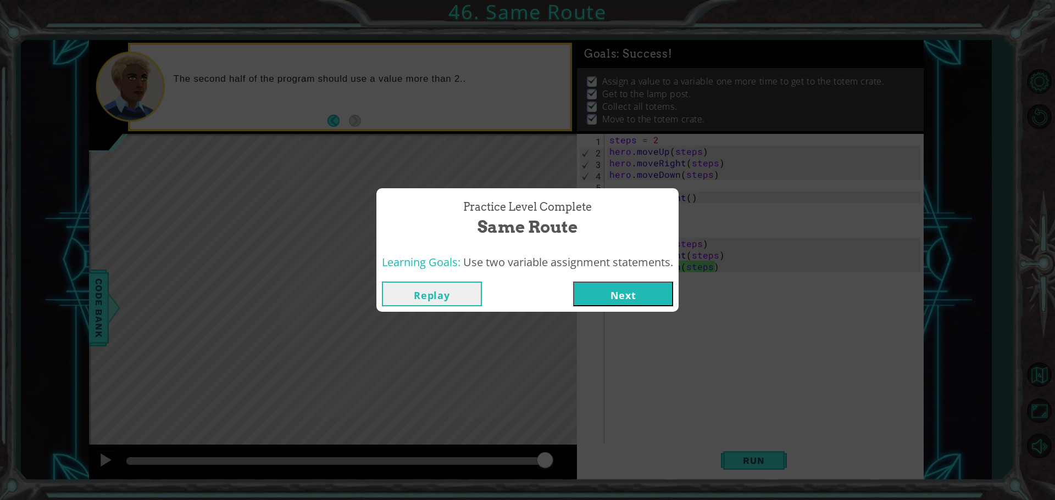
click at [653, 294] on button "Next" at bounding box center [623, 294] width 100 height 25
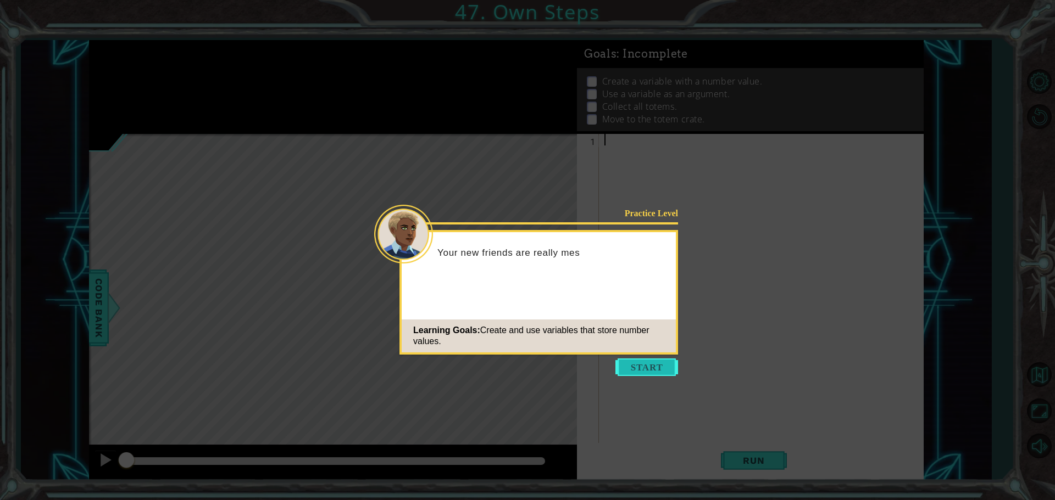
click at [661, 363] on button "Start" at bounding box center [646, 368] width 63 height 18
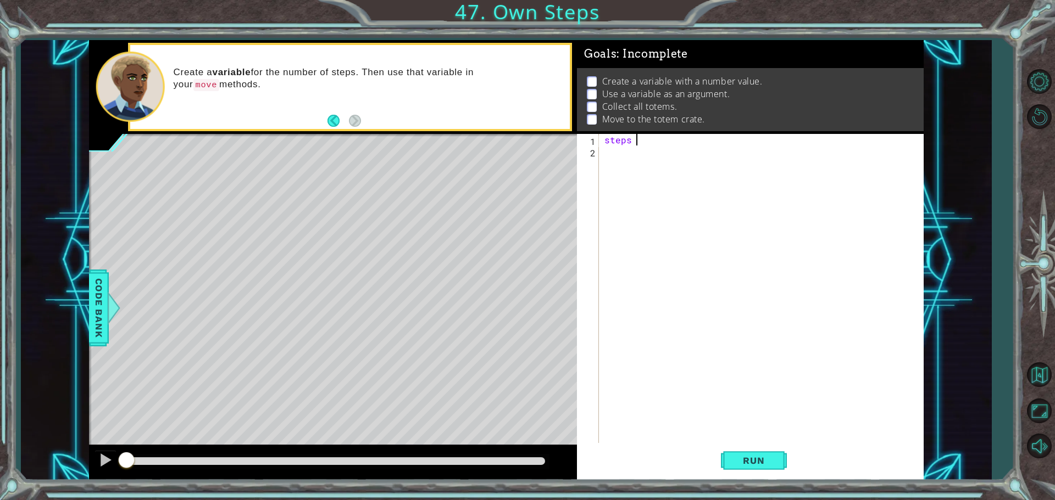
scroll to position [0, 2]
type textarea "steps = 2"
click at [608, 159] on div "steps = 2" at bounding box center [764, 301] width 324 height 335
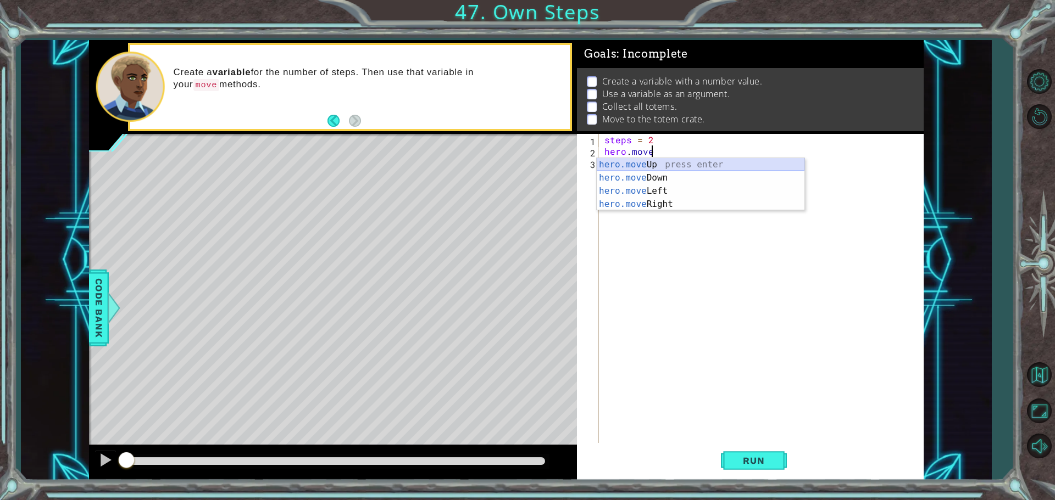
click at [633, 165] on div "hero.move Up press enter hero.move Down press enter hero.move Left press enter …" at bounding box center [701, 197] width 208 height 79
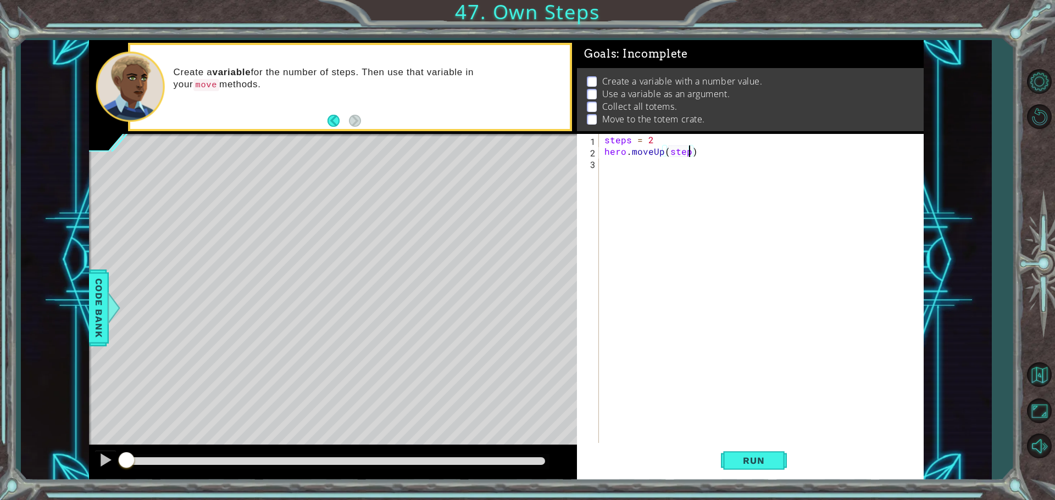
scroll to position [0, 5]
type textarea "hero.moveUp(steps)"
click at [642, 165] on div "steps = 2 hero . moveUp ( steps )" at bounding box center [764, 301] width 324 height 335
click at [726, 460] on button "Run" at bounding box center [754, 460] width 66 height 35
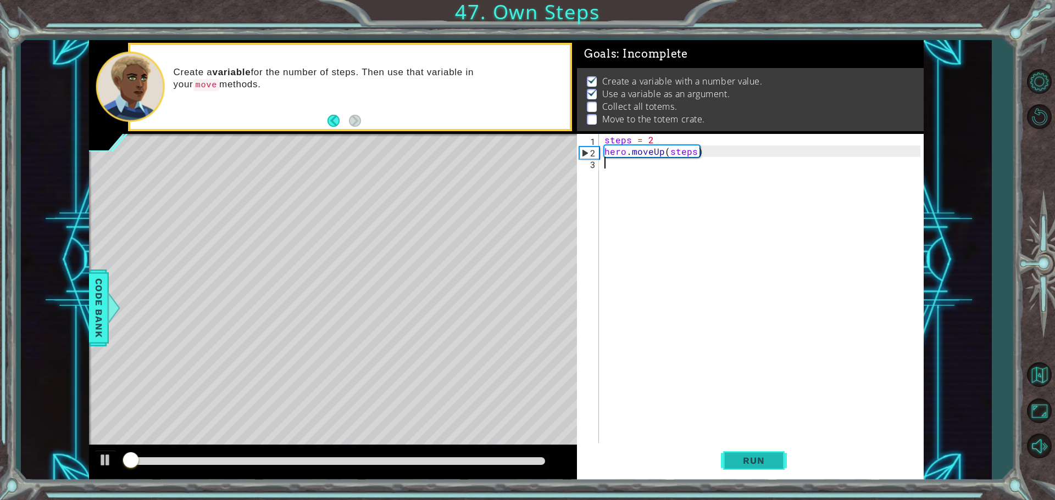
scroll to position [5, 0]
click at [679, 145] on div "steps = 2 hero . moveUp ( steps )" at bounding box center [764, 301] width 324 height 335
type textarea "steps = 3"
click at [725, 470] on button "Run" at bounding box center [754, 460] width 66 height 35
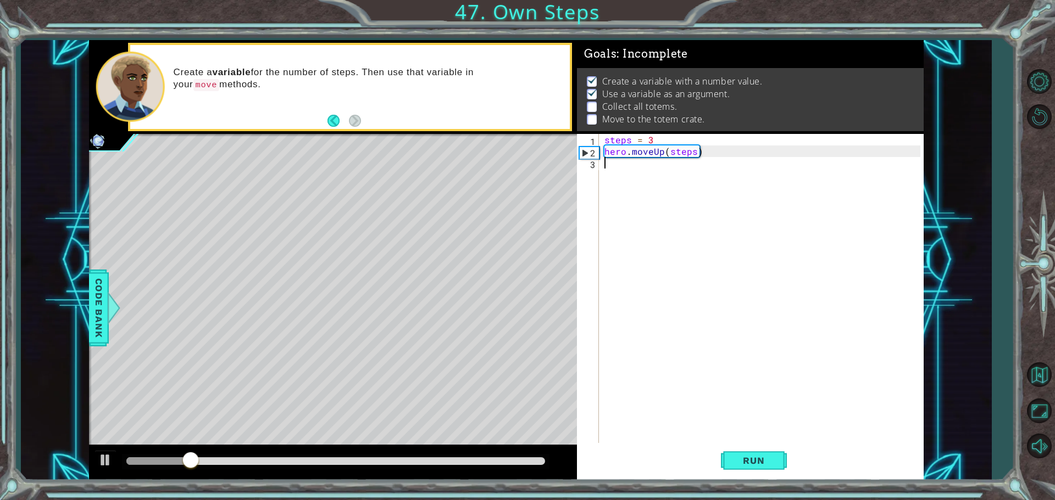
click at [611, 163] on div "steps = 3 hero . moveUp ( steps )" at bounding box center [764, 301] width 324 height 335
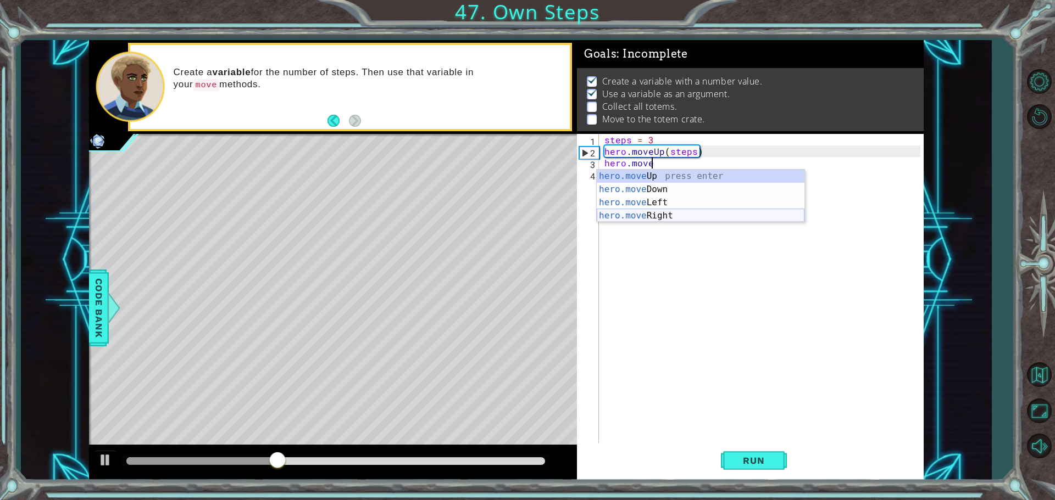
click at [659, 210] on div "hero.move Up press enter hero.move Down press enter hero.move Left press enter …" at bounding box center [701, 209] width 208 height 79
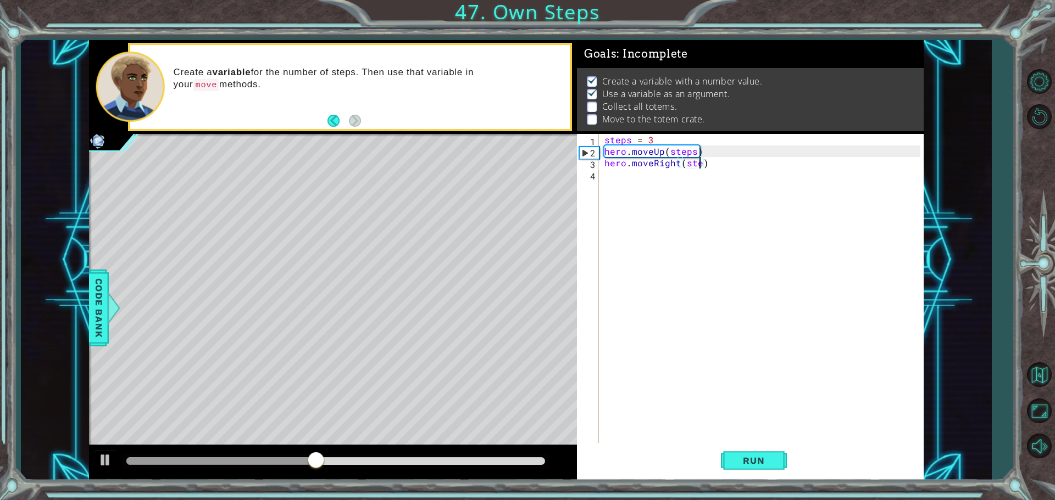
scroll to position [0, 6]
type textarea "hero.moveRight(steps)"
click at [657, 179] on div "steps = 3 hero . moveUp ( steps ) hero . moveRight ( steps )" at bounding box center [764, 301] width 324 height 335
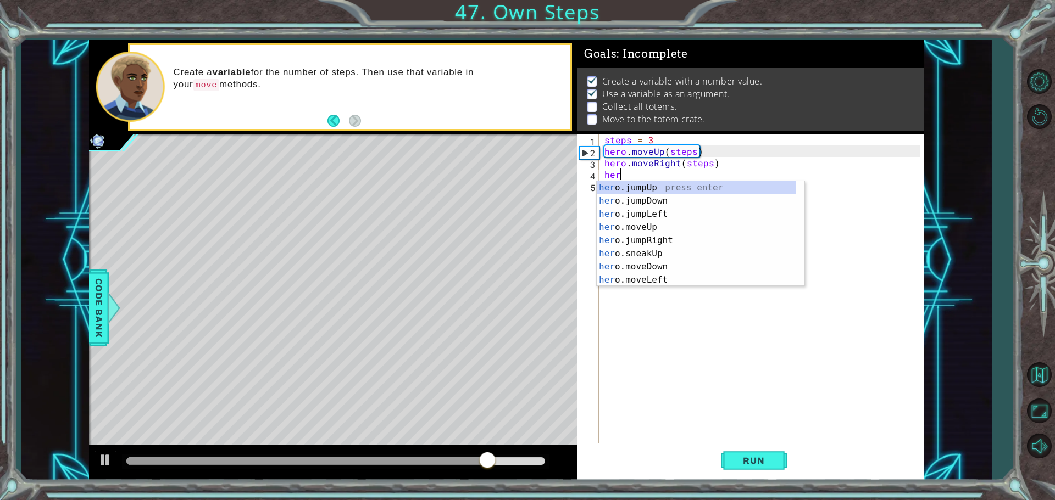
scroll to position [0, 1]
type textarea "hero"
click at [600, 174] on div "hero 1 2 3 4 5 steps = 3 hero . moveUp ( steps ) hero . moveRight ( steps ) her…" at bounding box center [748, 289] width 343 height 311
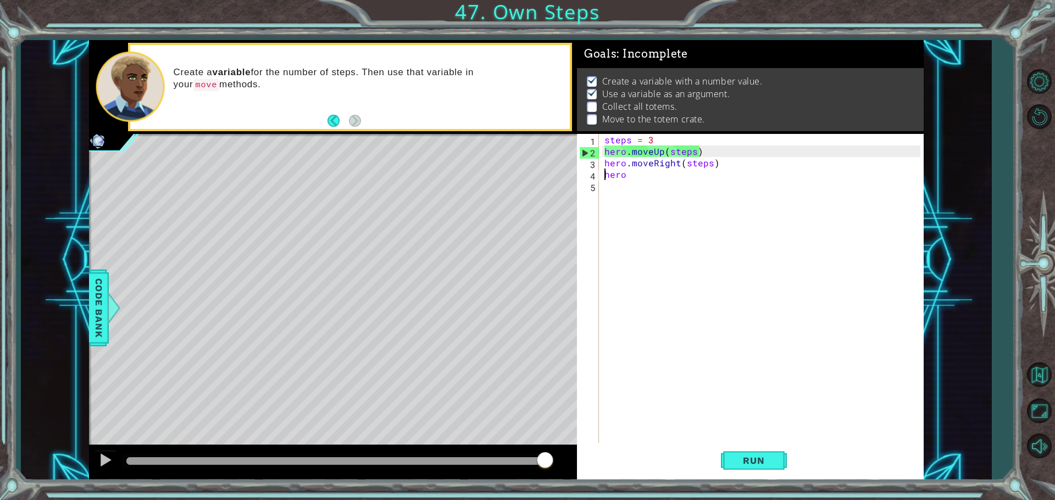
click at [604, 174] on div "steps = 3 hero . moveUp ( steps ) hero . moveRight ( steps ) hero" at bounding box center [764, 301] width 324 height 335
click at [629, 199] on div "steps = 3 hero . moveUp ( steps ) hero . moveRight ( steps ) hero" at bounding box center [764, 301] width 324 height 335
click at [607, 181] on div "steps = 3 hero . moveUp ( steps ) hero . moveRight ( steps ) hero" at bounding box center [764, 301] width 324 height 335
click at [630, 198] on div "steps = 3 hero . moveUp ( steps ) hero . moveRight ( steps ) steps = 2 hero" at bounding box center [764, 301] width 324 height 335
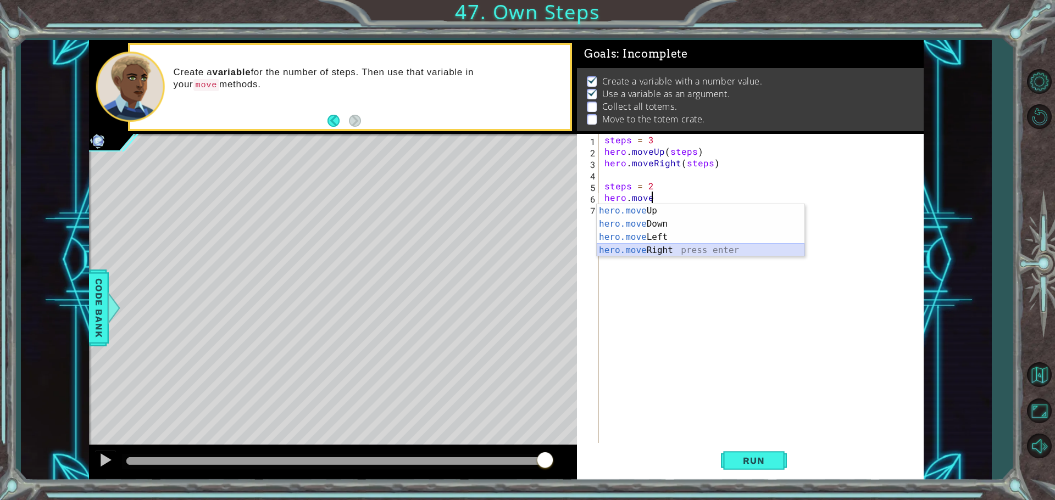
click at [655, 251] on div "hero.move Up press enter hero.move Down press enter hero.move Left press enter …" at bounding box center [701, 243] width 208 height 79
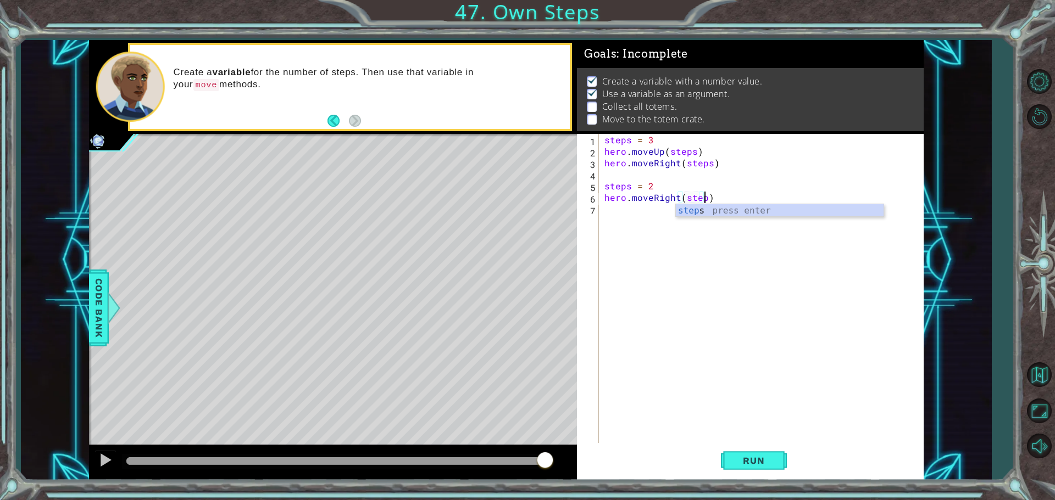
scroll to position [0, 6]
type textarea "hero.moveRight(steps)"
click at [644, 219] on div "steps = 3 hero . moveUp ( steps ) hero . moveRight ( steps ) steps = 2 hero . m…" at bounding box center [764, 301] width 324 height 335
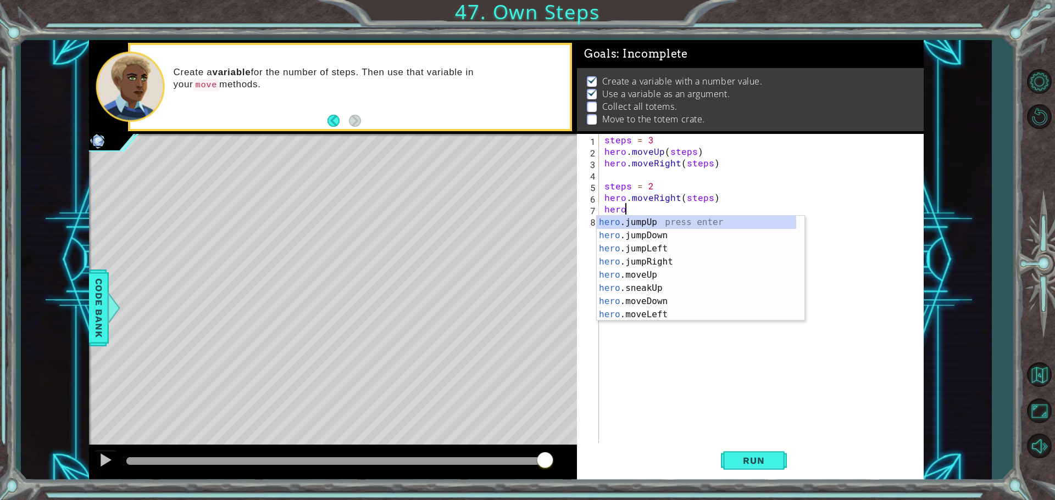
scroll to position [0, 1]
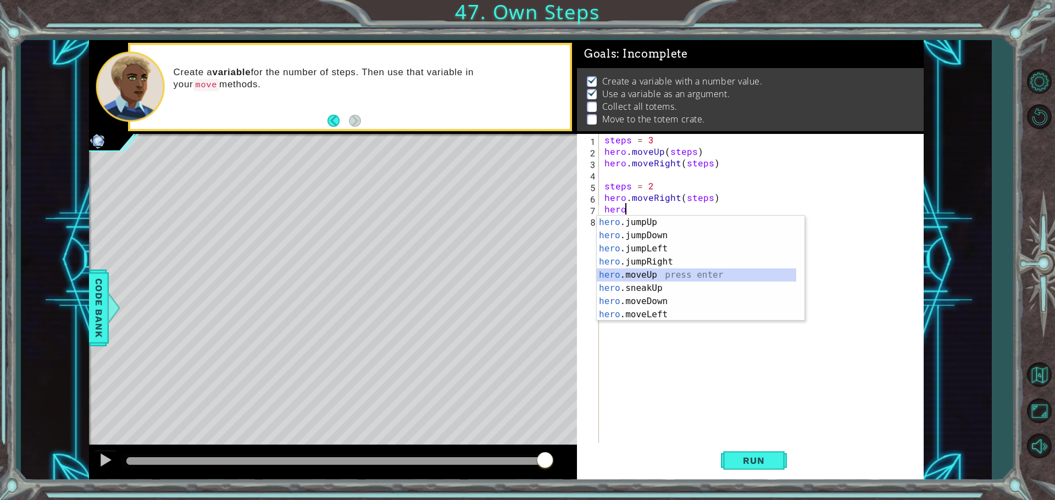
click at [650, 280] on div "hero .jumpUp press enter hero .jumpDown press enter hero .jumpLeft press enter …" at bounding box center [696, 282] width 199 height 132
type textarea "hero.moveUp(1)"
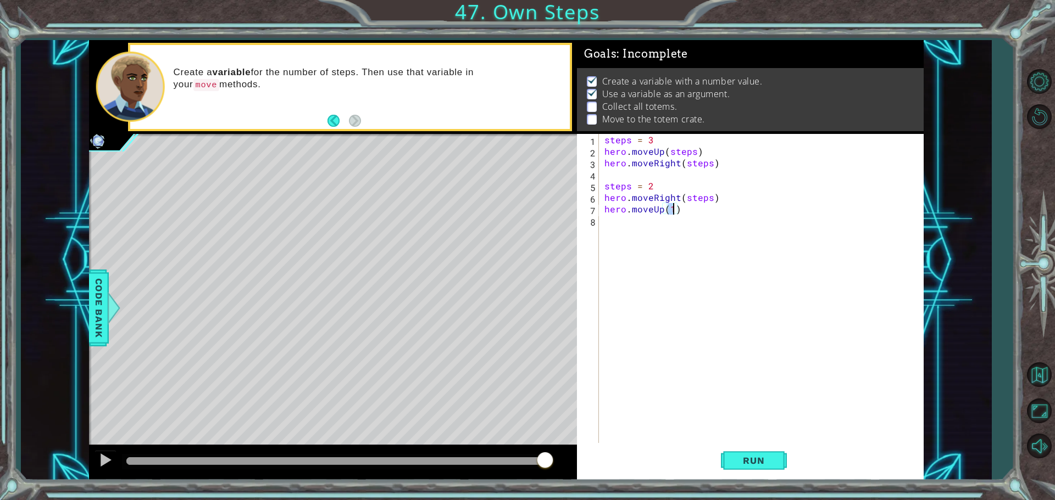
click at [645, 225] on div "steps = 3 hero . moveUp ( steps ) hero . moveRight ( steps ) steps = 2 hero . m…" at bounding box center [764, 301] width 324 height 335
click at [655, 183] on div "steps = 3 hero . moveUp ( steps ) hero . moveRight ( steps ) steps = 2 hero . m…" at bounding box center [764, 301] width 324 height 335
type textarea "s"
click at [708, 183] on div "steps = 3 hero . moveUp ( steps ) hero . moveRight ( steps ) hero . moveRight (…" at bounding box center [764, 301] width 324 height 335
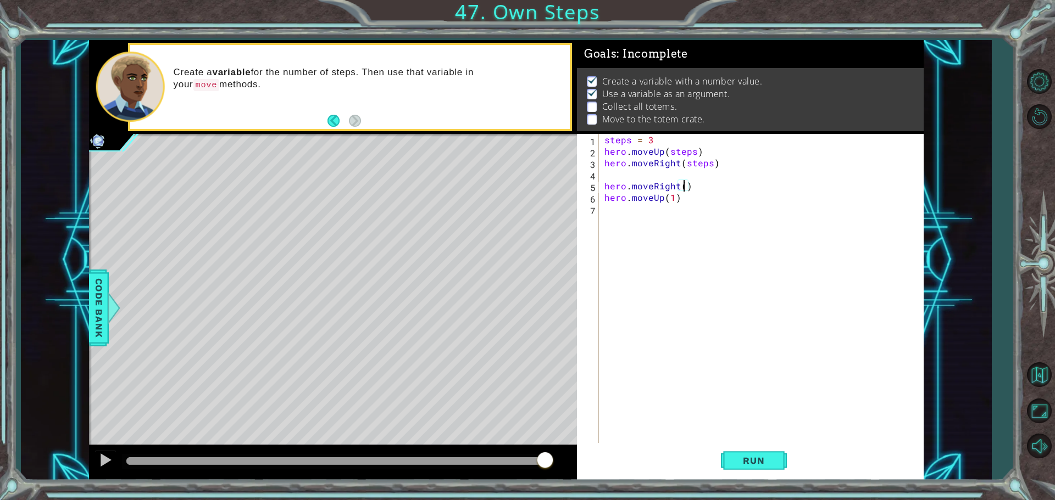
type textarea "hero.moveRight(2)"
click at [645, 219] on div "steps = 3 hero . moveUp ( steps ) hero . moveRight ( steps ) hero . moveRight (…" at bounding box center [764, 301] width 324 height 335
type textarea "hero.moveRight(1)"
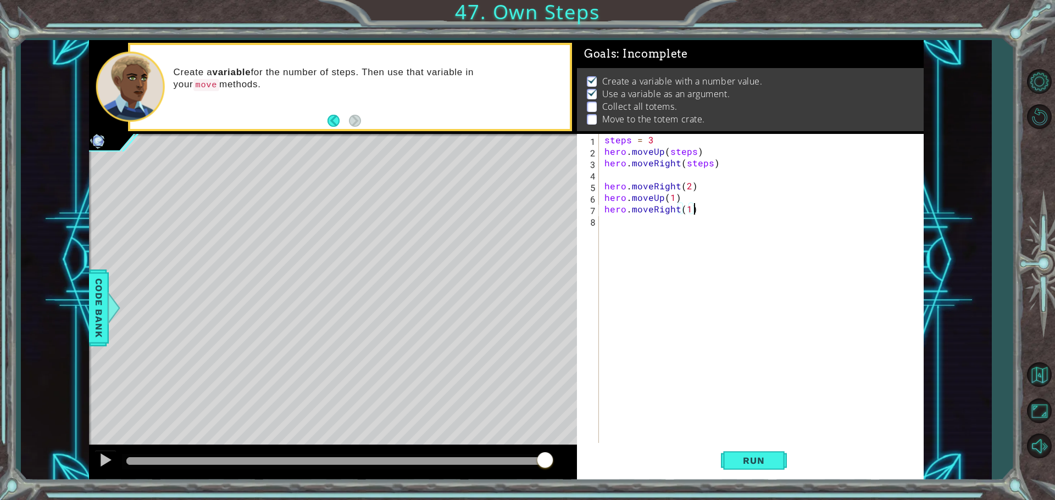
scroll to position [0, 5]
click at [645, 219] on div "steps = 3 hero . moveUp ( steps ) hero . moveRight ( steps ) hero . moveRight (…" at bounding box center [764, 301] width 324 height 335
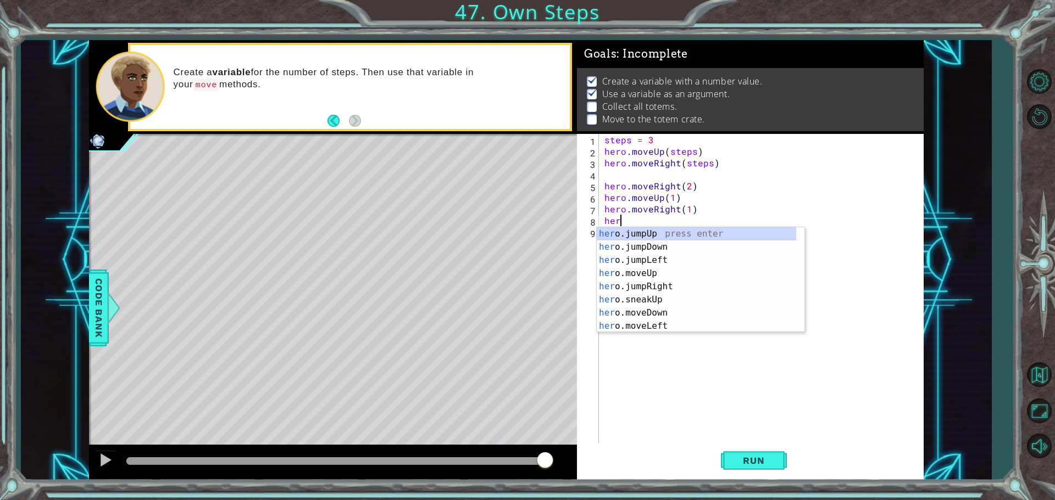
scroll to position [0, 1]
click at [669, 313] on div "hero .jumpUp press enter hero .jumpDown press enter hero .jumpLeft press enter …" at bounding box center [696, 293] width 199 height 132
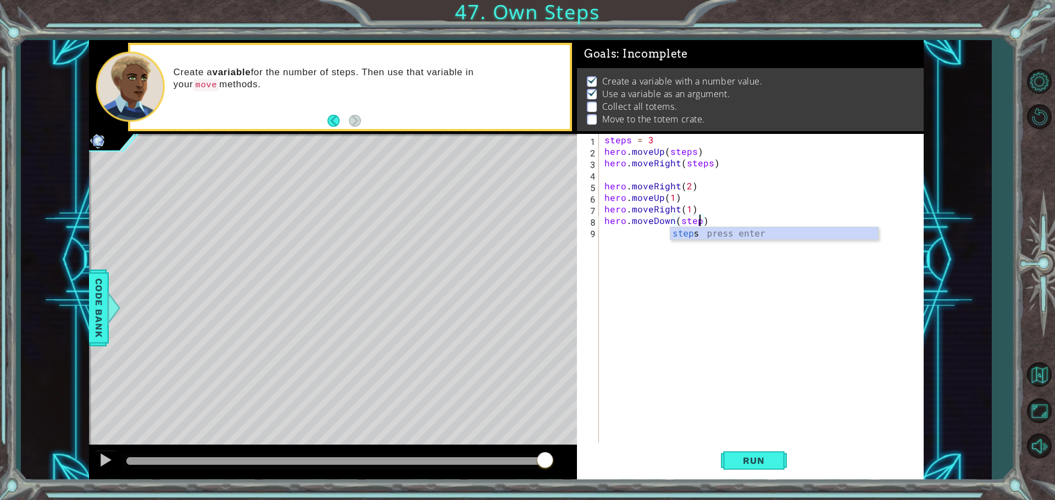
scroll to position [0, 6]
click at [756, 460] on span "Run" at bounding box center [753, 460] width 43 height 11
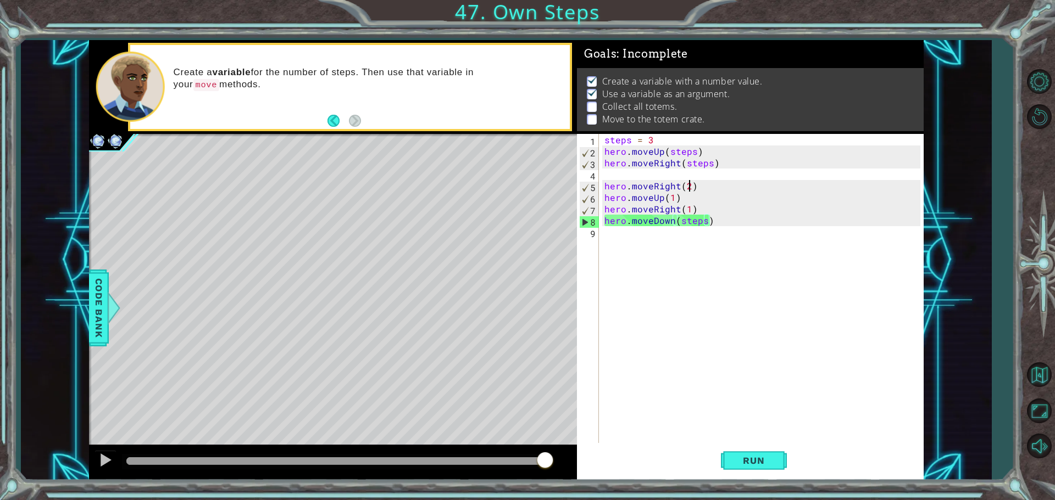
click at [689, 183] on div "steps = 3 hero . moveUp ( steps ) hero . moveRight ( steps ) hero . moveRight (…" at bounding box center [764, 301] width 324 height 335
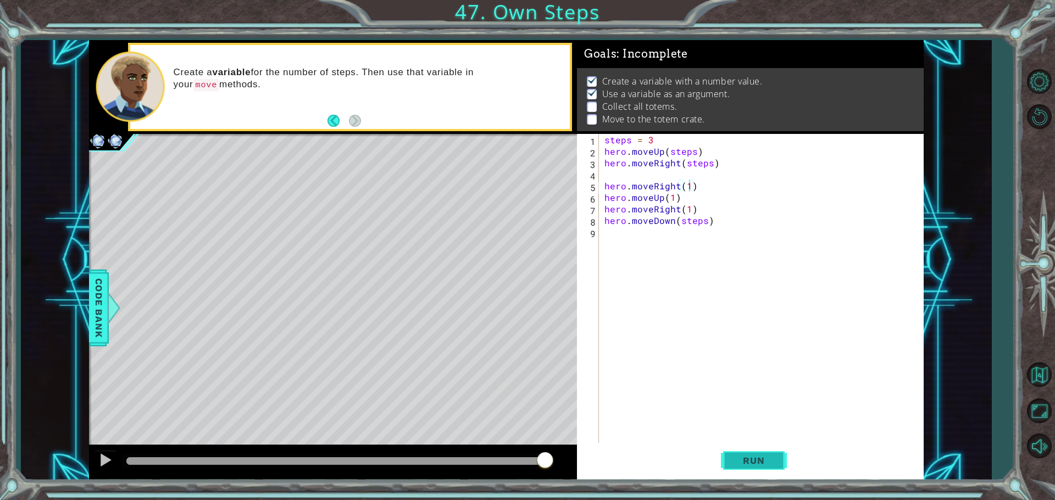
click at [748, 455] on span "Run" at bounding box center [753, 460] width 43 height 11
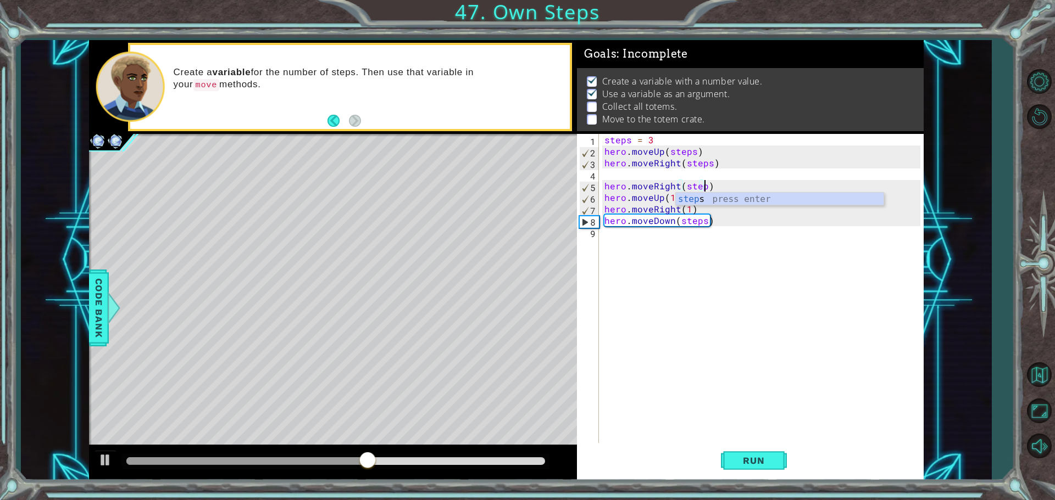
scroll to position [0, 6]
click at [754, 466] on button "Run" at bounding box center [754, 460] width 66 height 35
click at [715, 188] on div "steps = 3 hero . moveUp ( steps ) hero . moveRight ( steps ) hero . moveRight (…" at bounding box center [764, 301] width 324 height 335
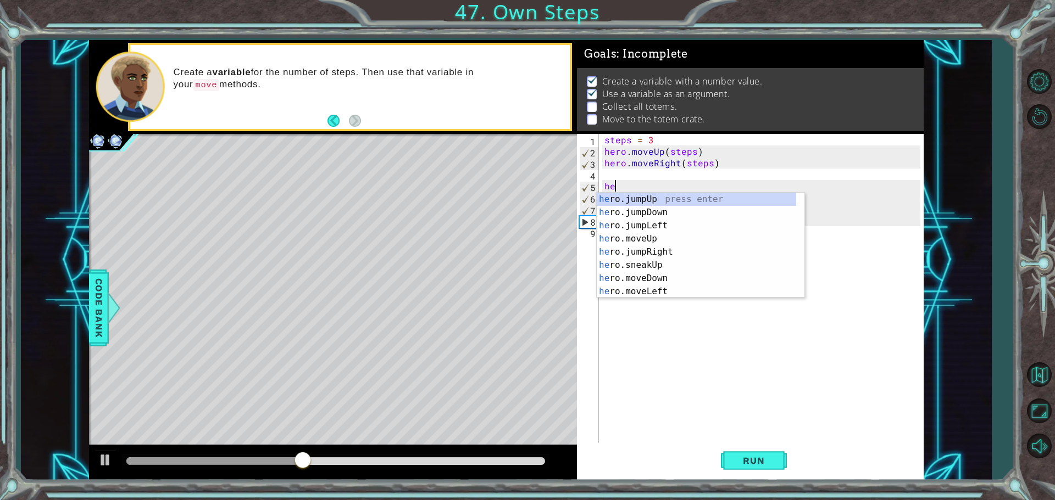
scroll to position [0, 0]
type textarea "h"
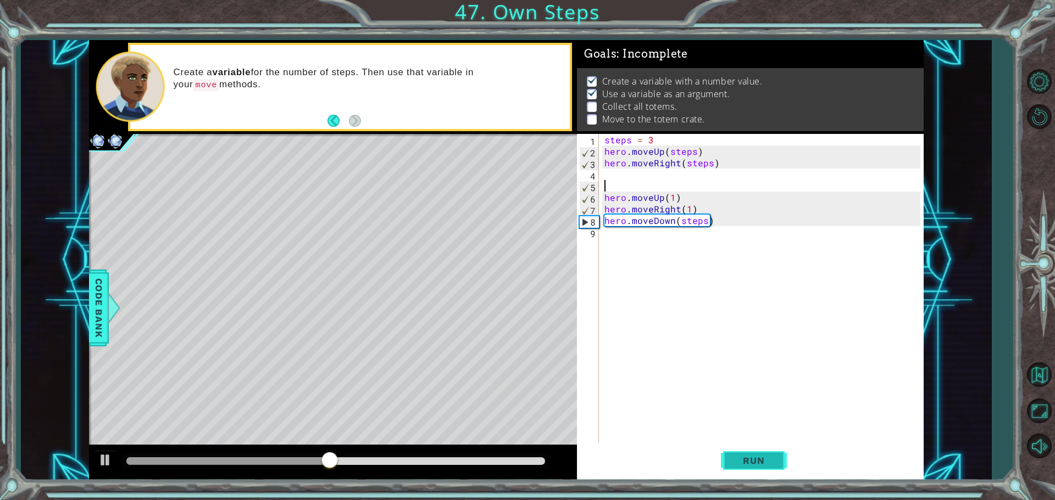
click at [743, 458] on span "Run" at bounding box center [753, 460] width 43 height 11
click at [676, 204] on div "steps = 3 hero . moveUp ( steps ) hero . moveRight ( steps ) hero . moveUp ( 1 …" at bounding box center [764, 301] width 324 height 335
click at [697, 207] on div "steps = 3 hero . moveUp ( steps ) hero . moveRight ( steps ) hero . moveUp ( 1 …" at bounding box center [764, 301] width 324 height 335
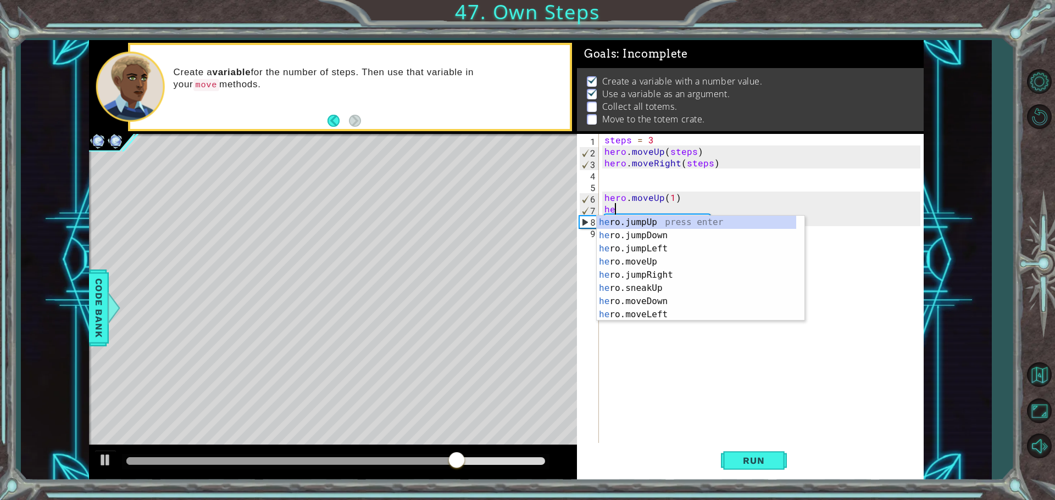
type textarea "h"
type textarea "hero.moveUp(1)"
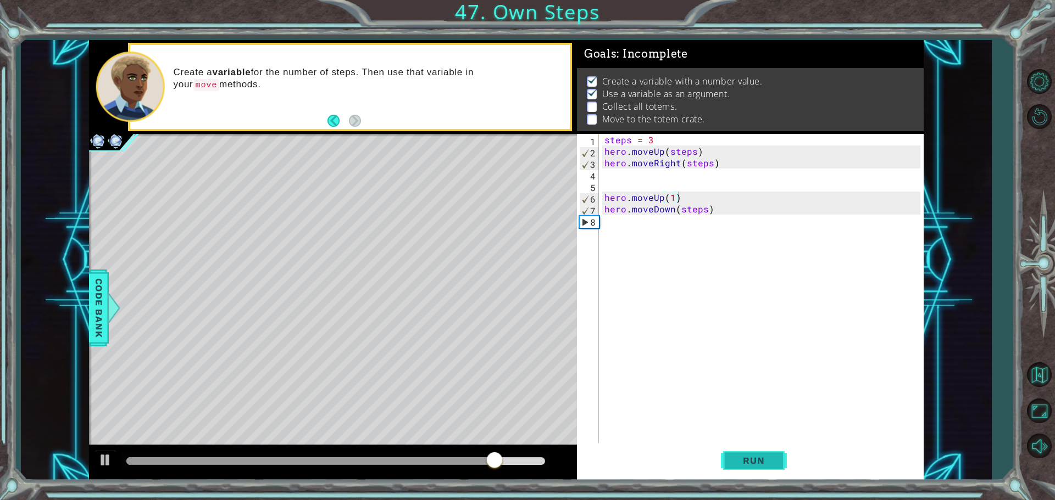
click at [732, 463] on span "Run" at bounding box center [753, 460] width 43 height 11
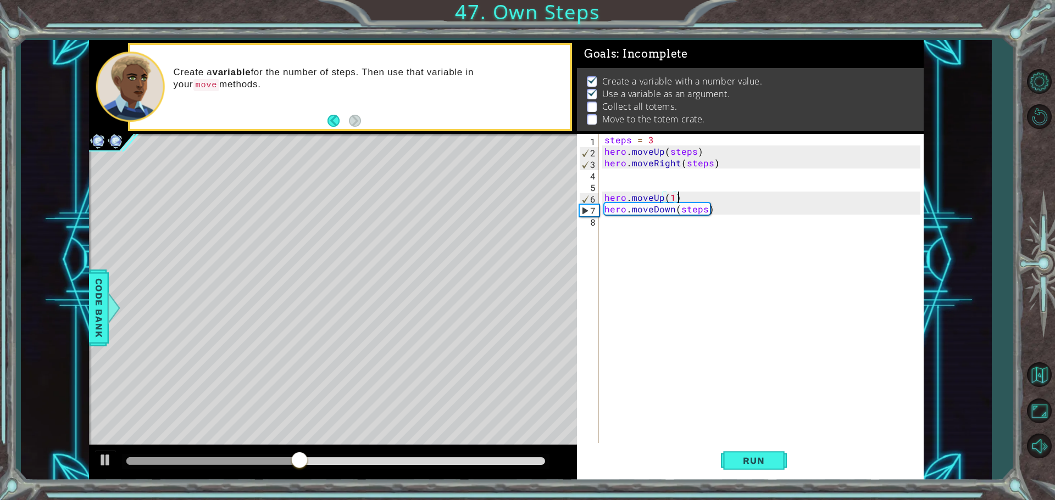
click at [622, 225] on div "steps = 3 hero . moveUp ( steps ) hero . moveRight ( steps ) hero . moveUp ( 1 …" at bounding box center [764, 301] width 324 height 335
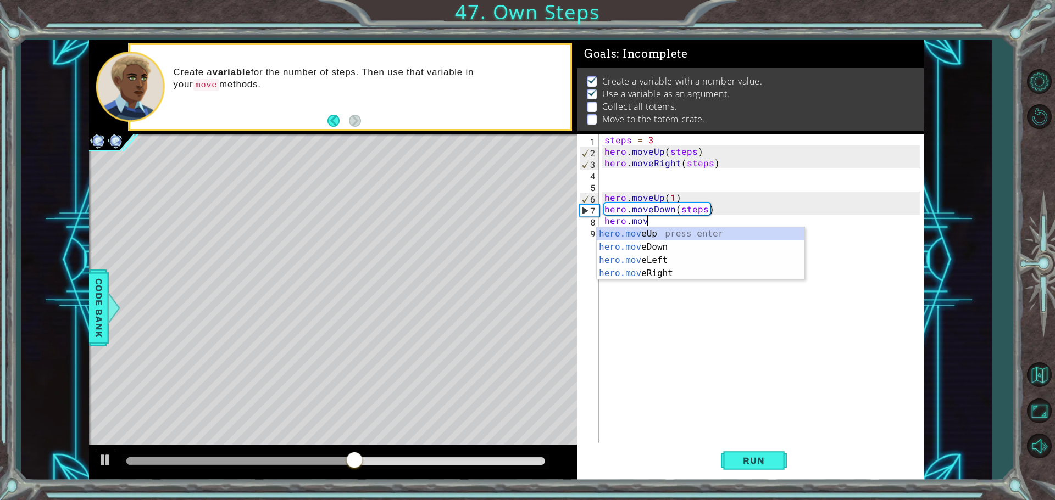
scroll to position [0, 2]
click at [643, 253] on div "hero.move Up press enter hero.move Down press enter hero.move Left press enter …" at bounding box center [701, 266] width 208 height 79
type textarea "hero.moveDown(1)"
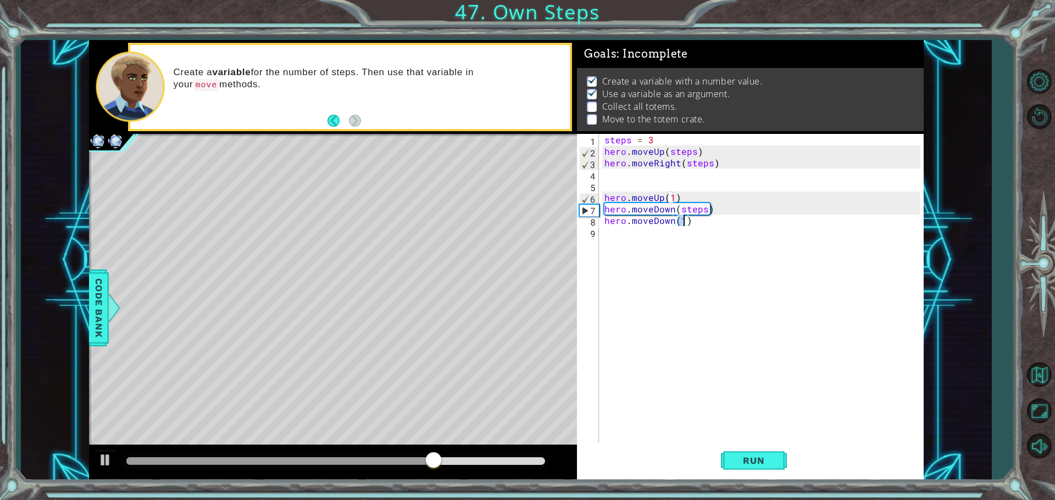
click at [633, 230] on div "steps = 3 hero . moveUp ( steps ) hero . moveRight ( steps ) hero . moveUp ( 1 …" at bounding box center [764, 301] width 324 height 335
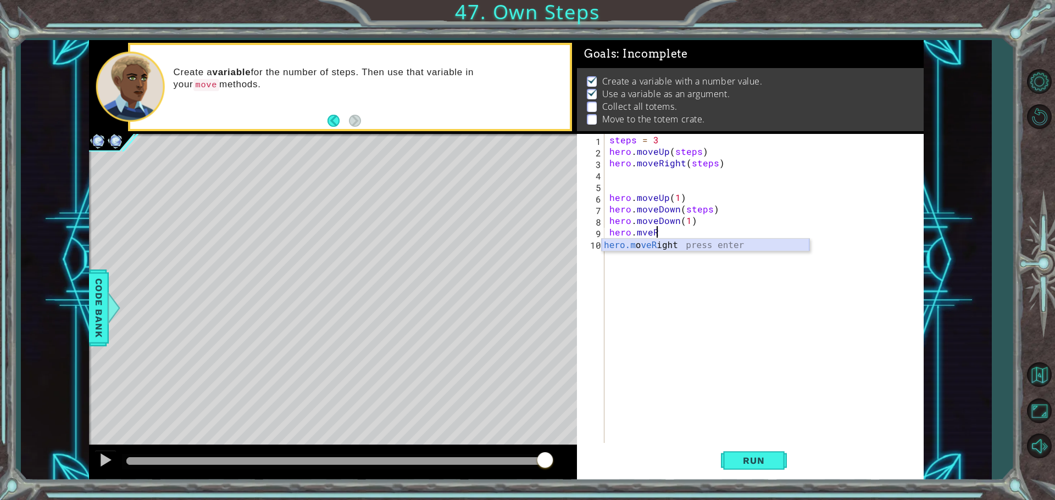
click at [674, 249] on div "hero.m o veR ight press enter" at bounding box center [706, 259] width 208 height 40
type textarea "hero.moveRight(steps)"
click at [734, 459] on span "Run" at bounding box center [753, 460] width 43 height 11
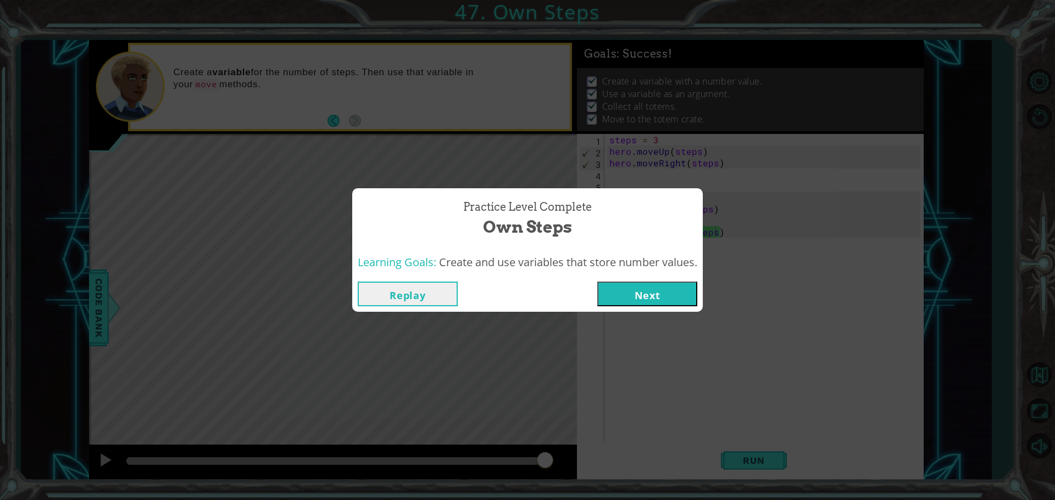
click at [651, 298] on button "Next" at bounding box center [647, 294] width 100 height 25
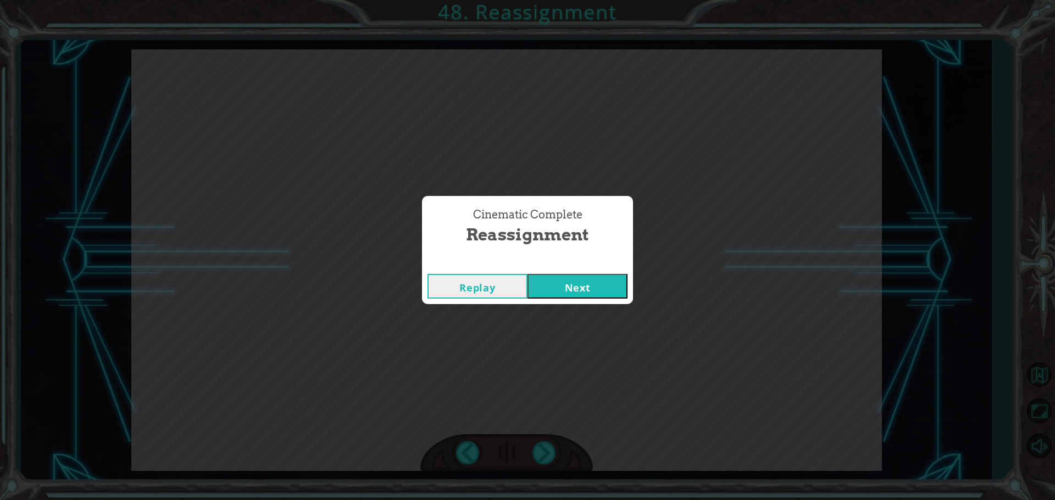
click at [605, 289] on button "Next" at bounding box center [577, 286] width 100 height 25
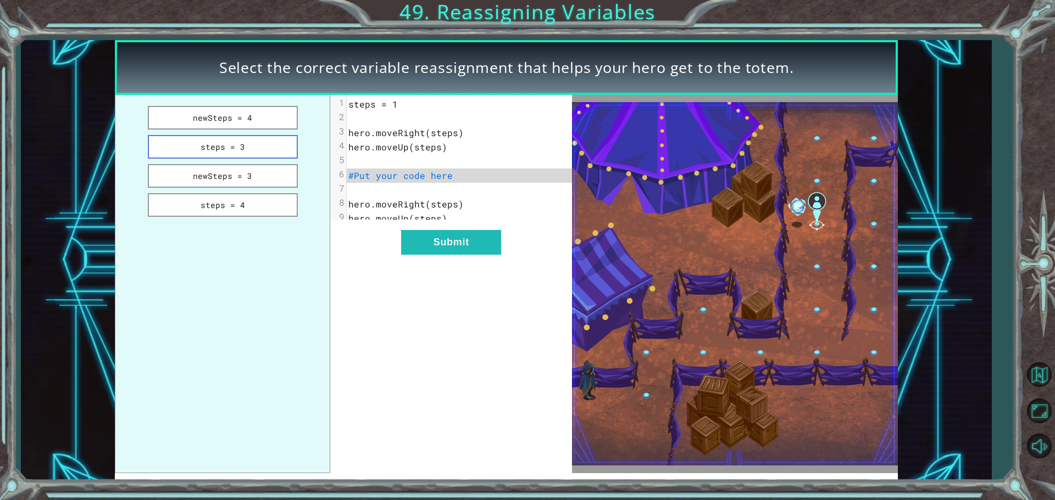
click at [200, 147] on button "steps = 3" at bounding box center [223, 147] width 150 height 24
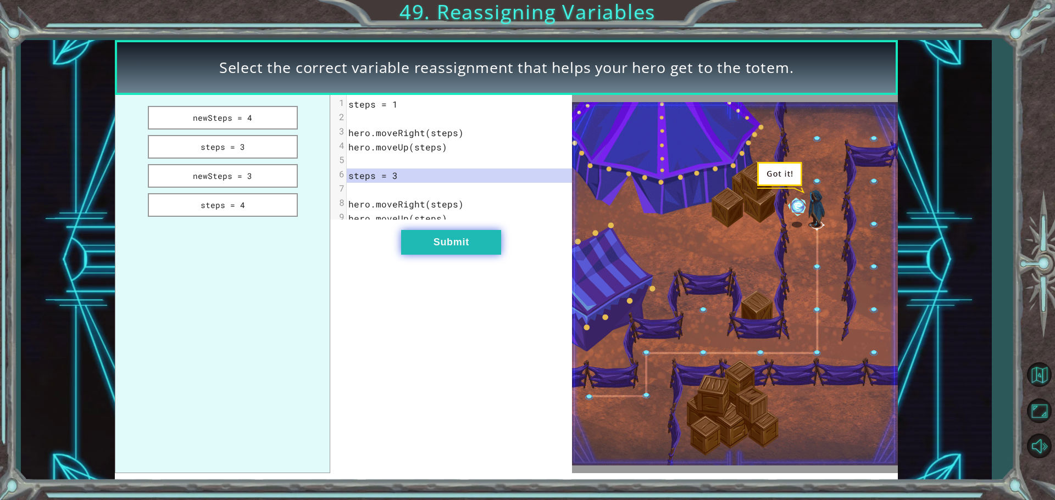
click at [490, 248] on button "Submit" at bounding box center [451, 242] width 100 height 25
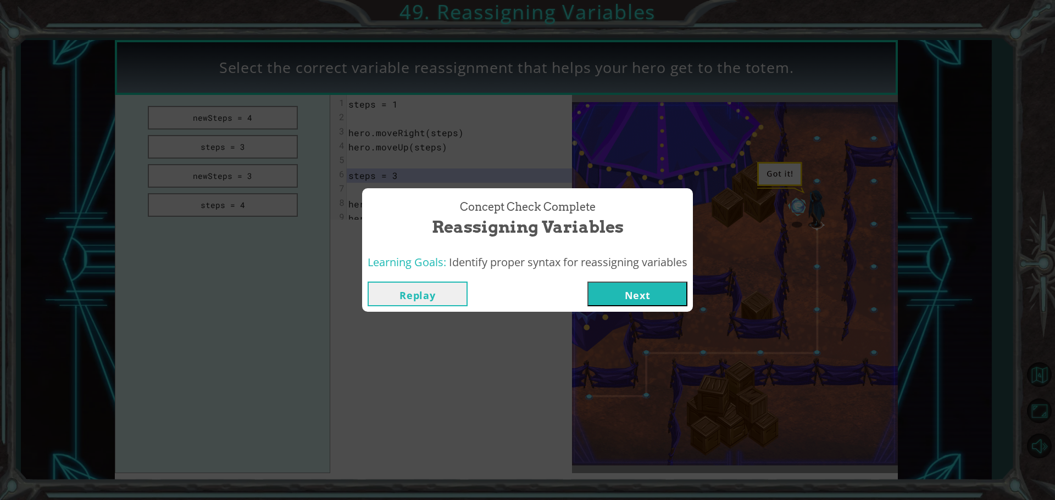
click at [598, 291] on button "Next" at bounding box center [637, 294] width 100 height 25
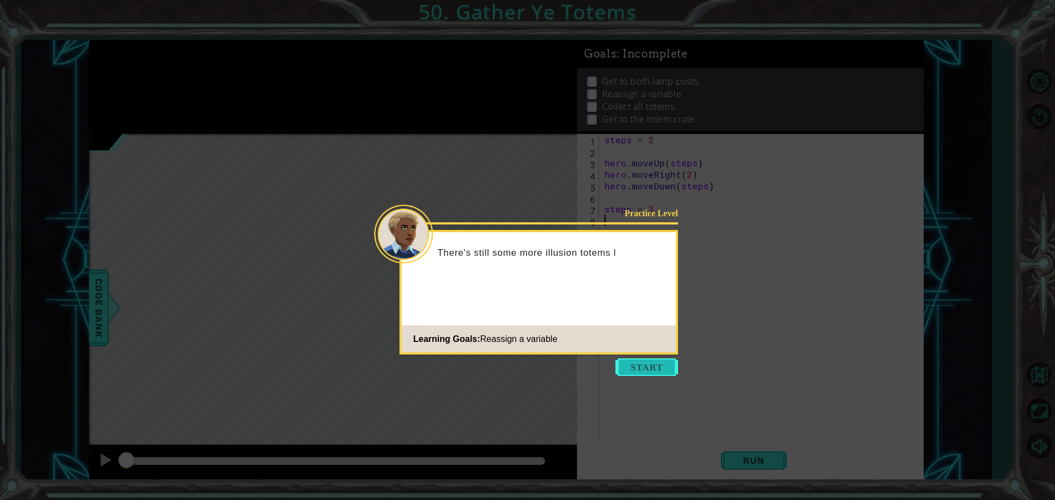
click at [661, 366] on button "Start" at bounding box center [646, 368] width 63 height 18
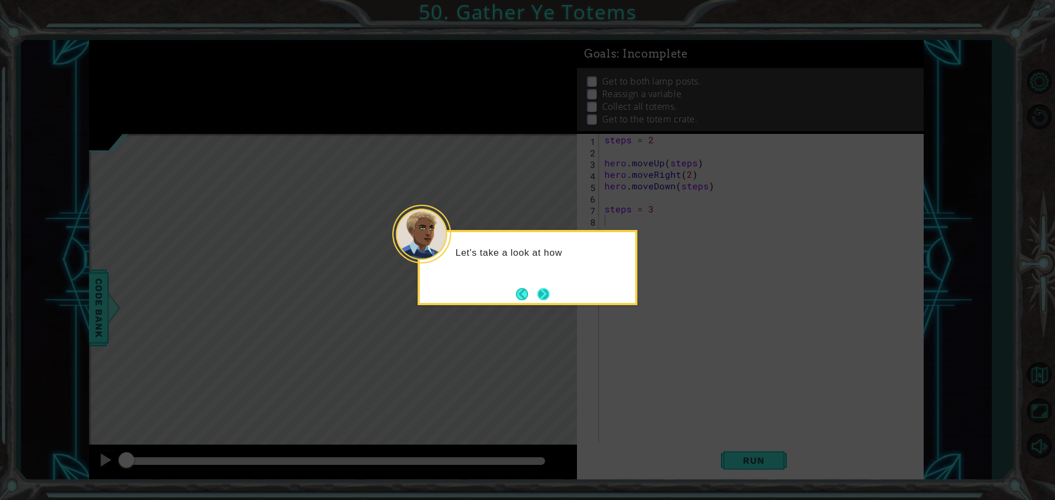
click at [547, 301] on button "Next" at bounding box center [543, 294] width 19 height 19
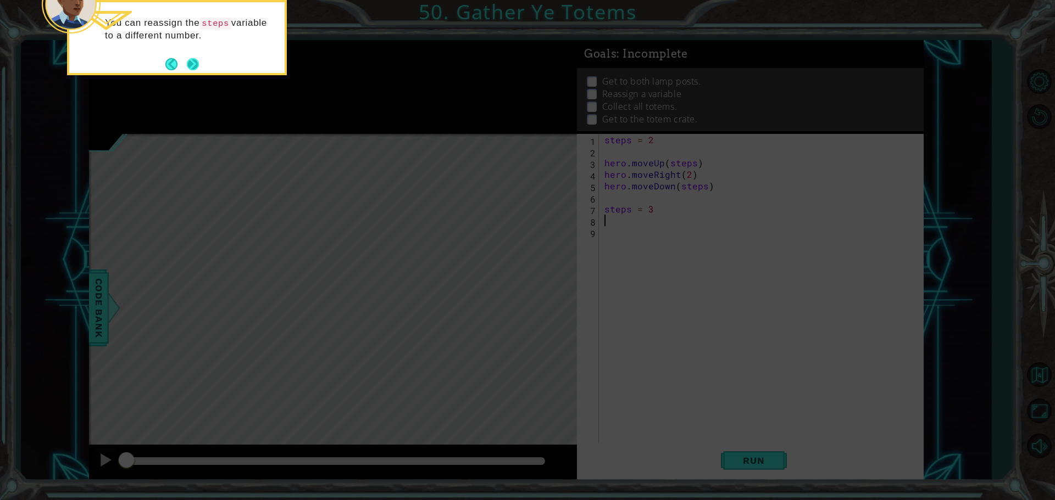
click at [186, 60] on footer at bounding box center [182, 64] width 34 height 16
click at [194, 61] on button "Next" at bounding box center [192, 64] width 13 height 13
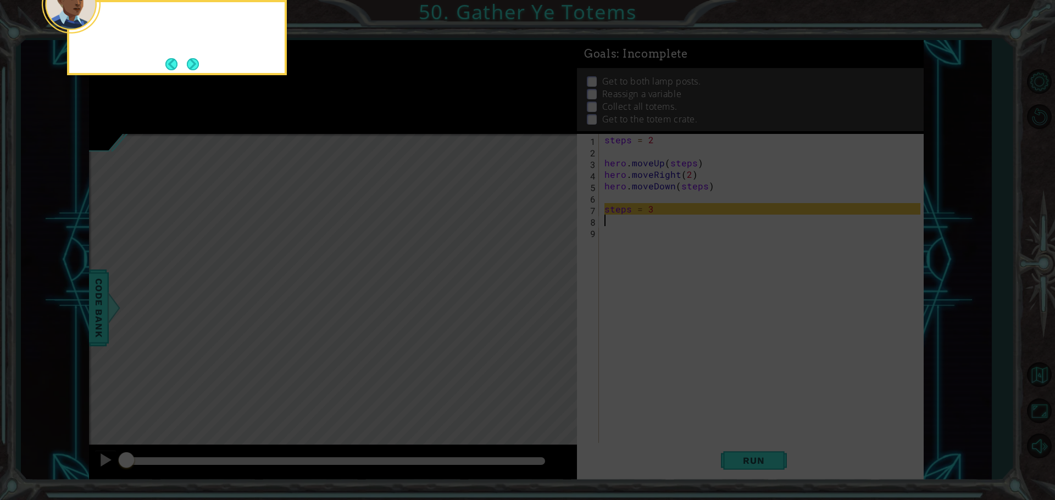
click at [194, 61] on button "Next" at bounding box center [193, 64] width 15 height 15
click at [196, 61] on button "Next" at bounding box center [192, 64] width 20 height 20
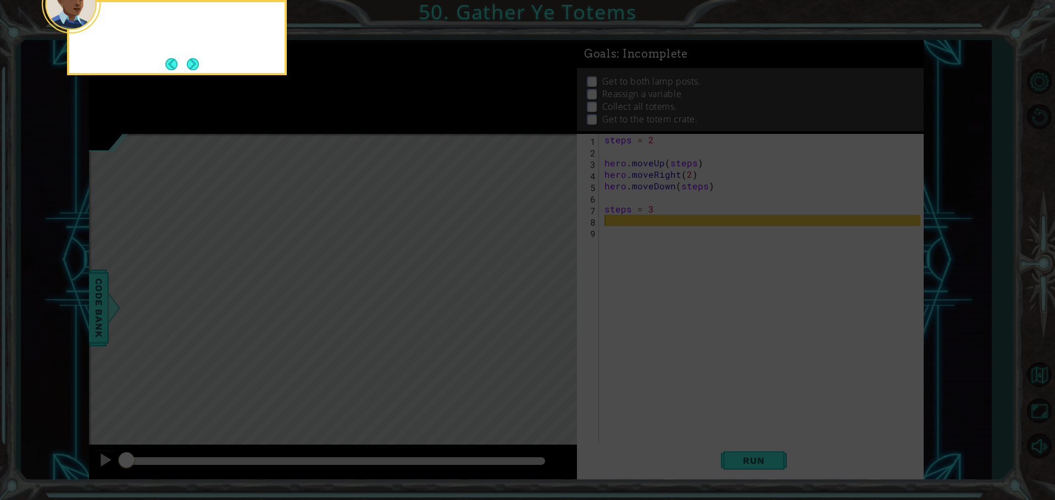
click at [196, 61] on button "Next" at bounding box center [193, 64] width 20 height 20
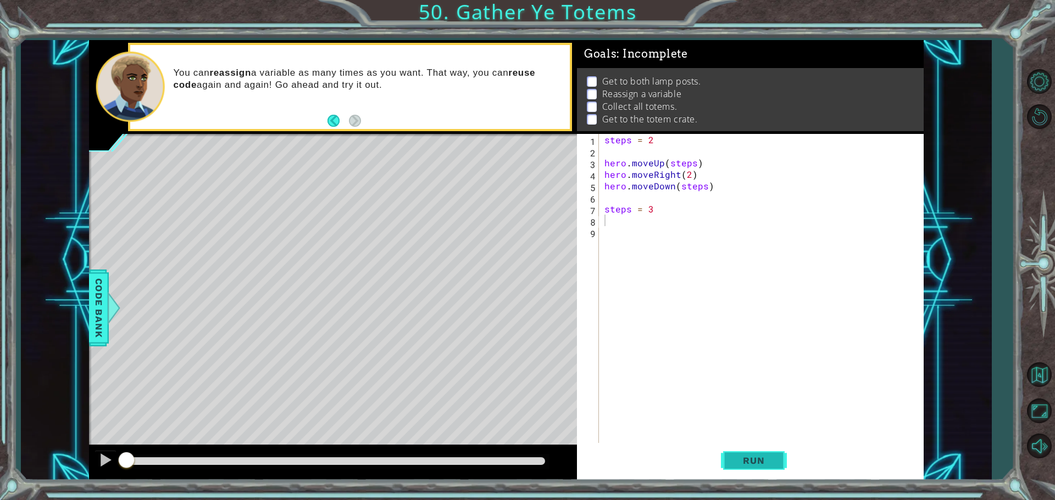
click at [741, 462] on span "Run" at bounding box center [753, 460] width 43 height 11
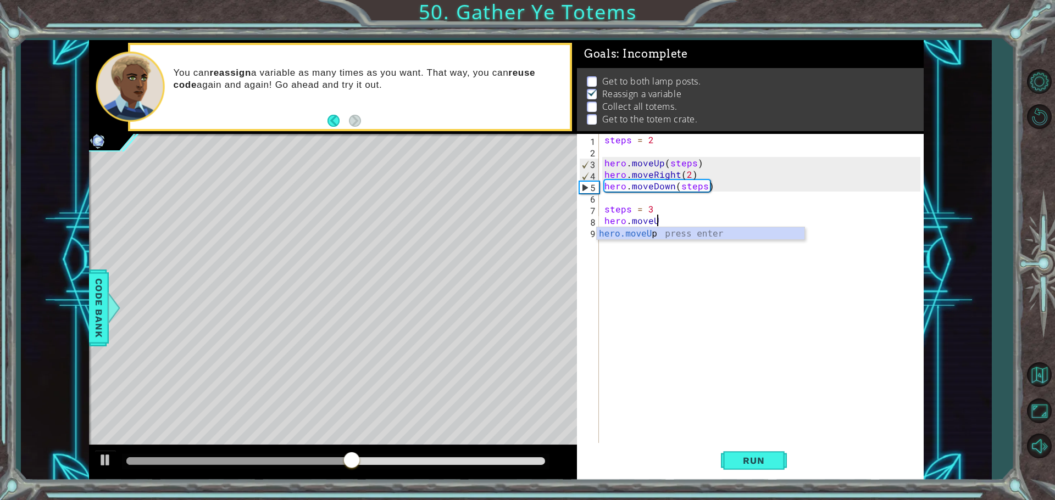
scroll to position [0, 3]
click at [652, 236] on div "hero.moveUp press enter" at bounding box center [701, 247] width 208 height 40
type textarea "hero.moveUp(steps)"
click at [624, 233] on div "steps = 2 hero . moveUp ( steps ) hero . moveRight ( 2 ) hero . moveDown ( step…" at bounding box center [764, 301] width 324 height 335
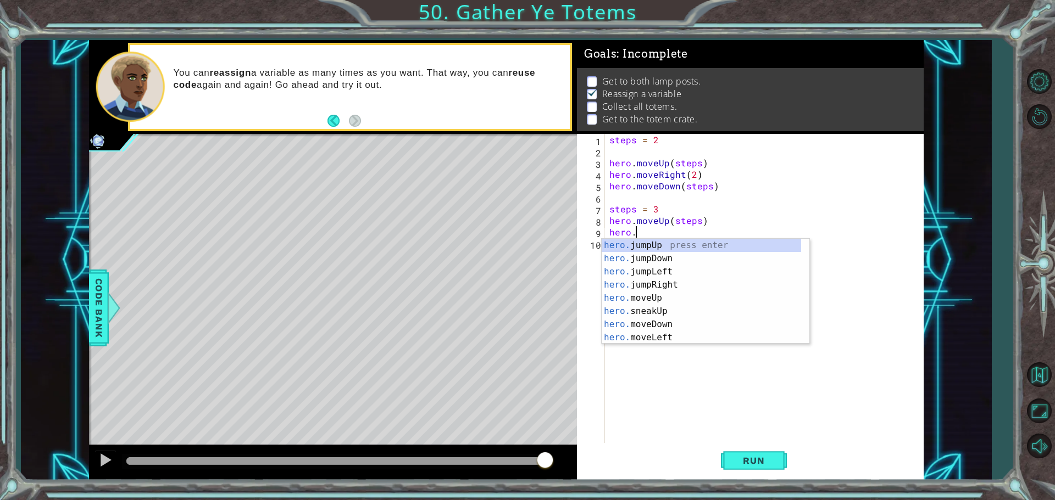
scroll to position [0, 1]
click at [643, 280] on div "hero.m oveUp press enter hero.m oveDown press enter hero.m oveLeft press enter …" at bounding box center [706, 305] width 208 height 132
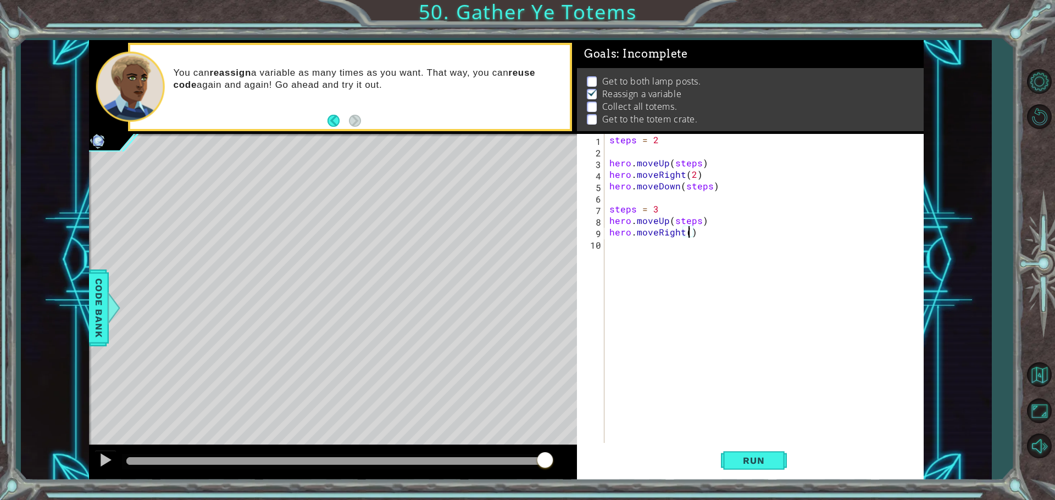
type textarea "hero.moveRight(2)"
click at [611, 241] on div "steps = 2 hero . moveUp ( steps ) hero . moveRight ( 2 ) hero . moveDown ( step…" at bounding box center [766, 301] width 319 height 335
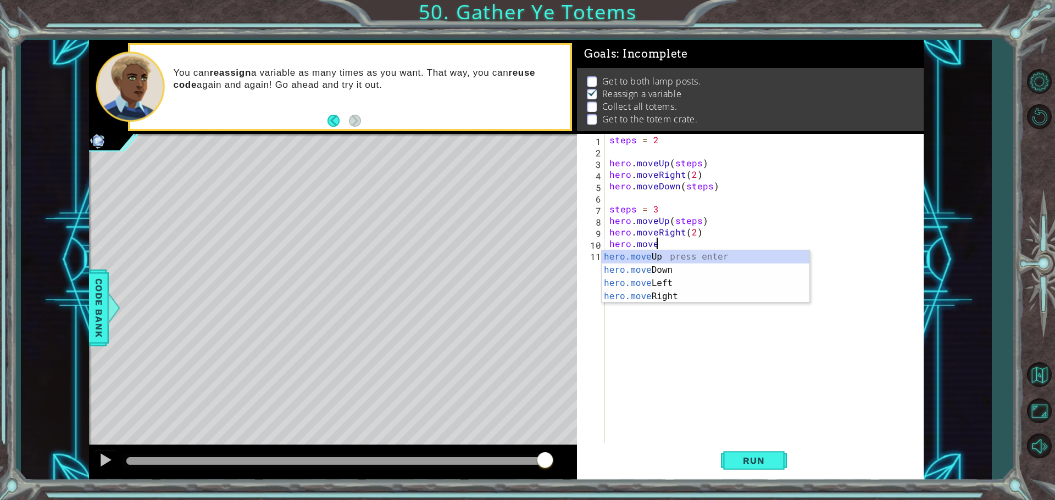
scroll to position [0, 2]
click at [642, 270] on div "hero.move Up press enter hero.move Down press enter hero.move Left press enter …" at bounding box center [706, 289] width 208 height 79
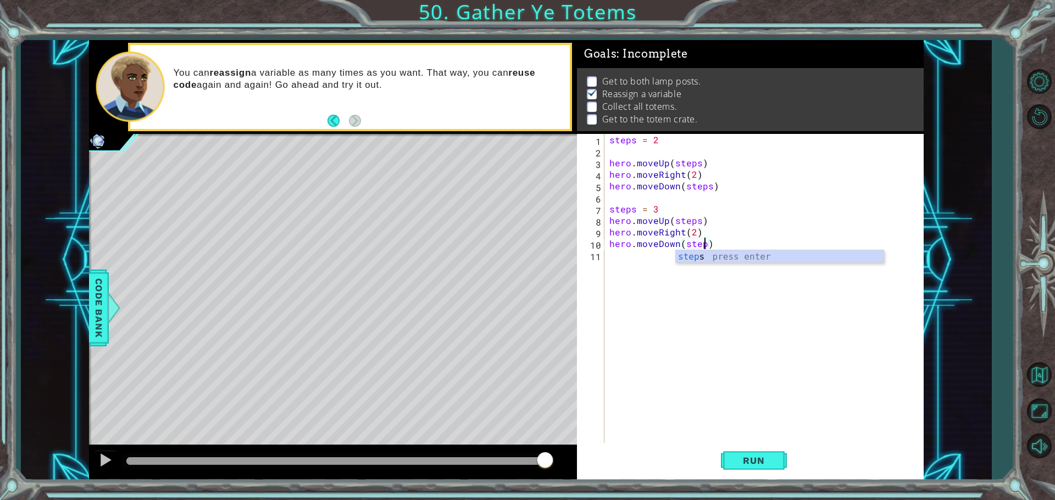
type textarea "hero.moveDown(steps)"
click at [638, 260] on div "steps = 2 hero . moveUp ( steps ) hero . moveRight ( 2 ) hero . moveDown ( step…" at bounding box center [766, 301] width 319 height 335
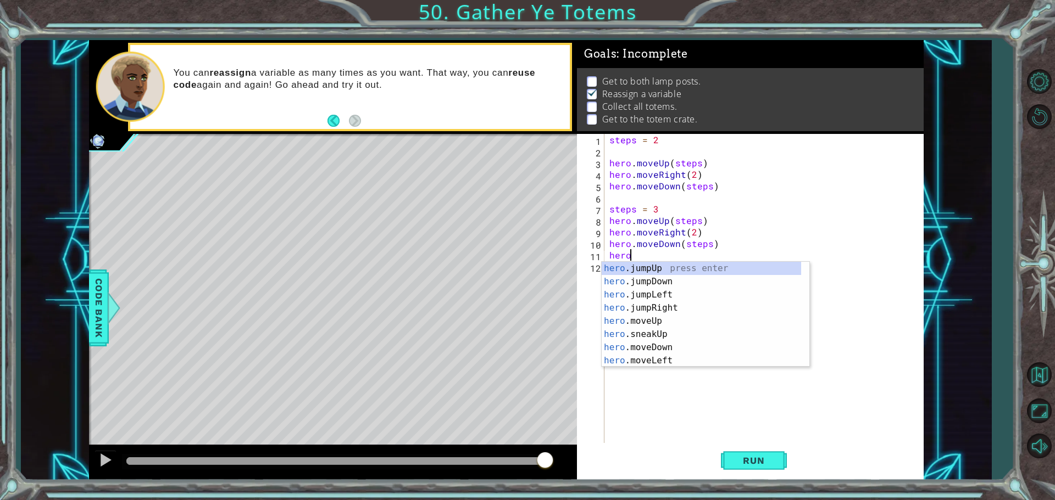
scroll to position [0, 1]
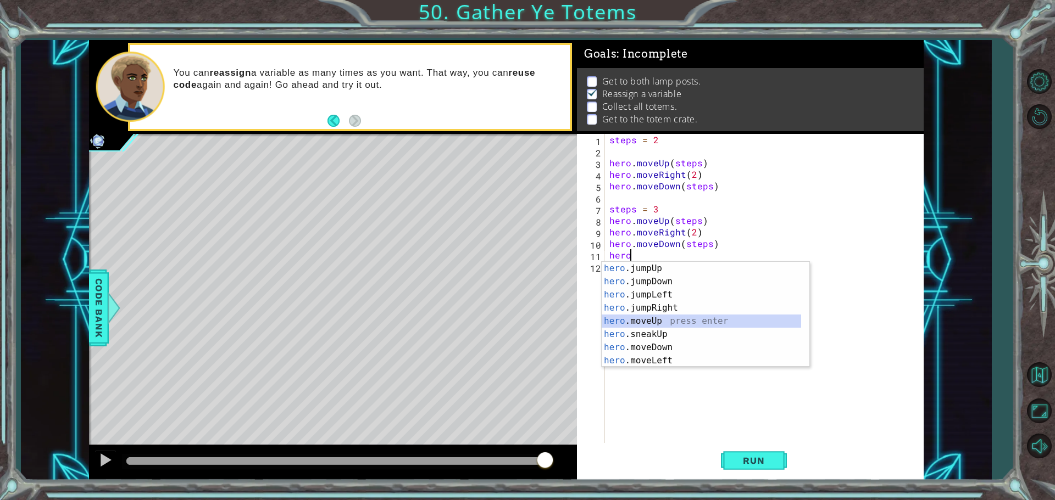
click at [649, 319] on div "hero .jumpUp press enter hero .jumpDown press enter hero .jumpLeft press enter …" at bounding box center [701, 328] width 199 height 132
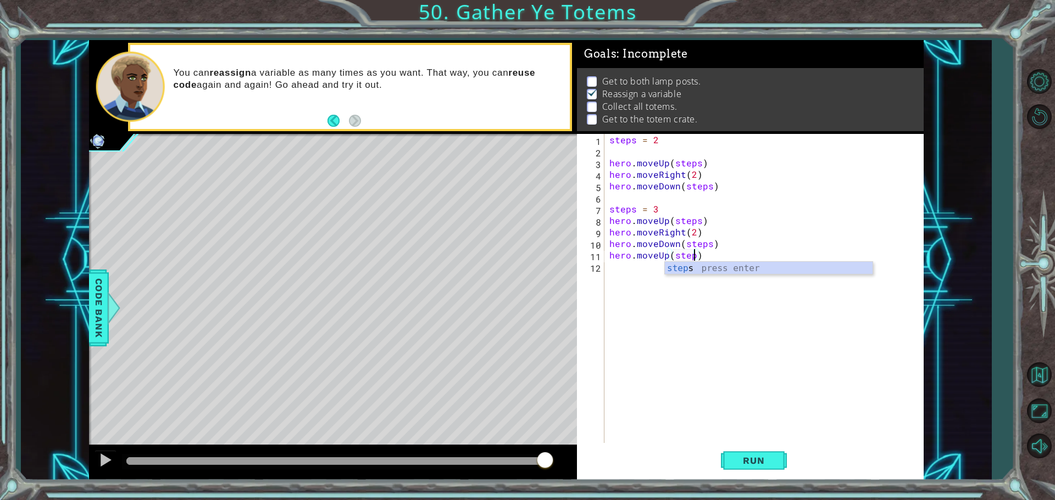
scroll to position [0, 5]
type textarea "hero.moveUp(steps)"
click at [611, 274] on div "steps = 2 hero . moveUp ( steps ) hero . moveRight ( 2 ) hero . moveDown ( step…" at bounding box center [766, 301] width 319 height 335
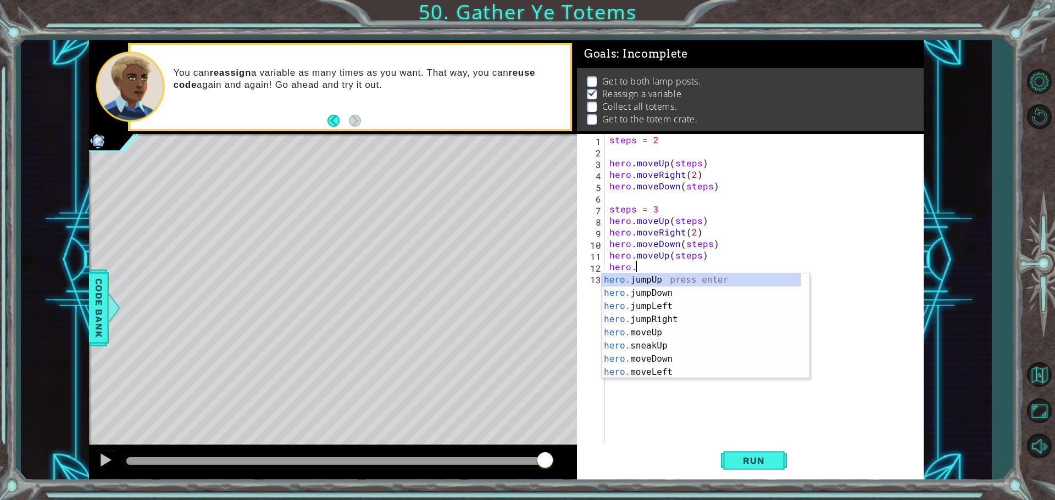
scroll to position [0, 1]
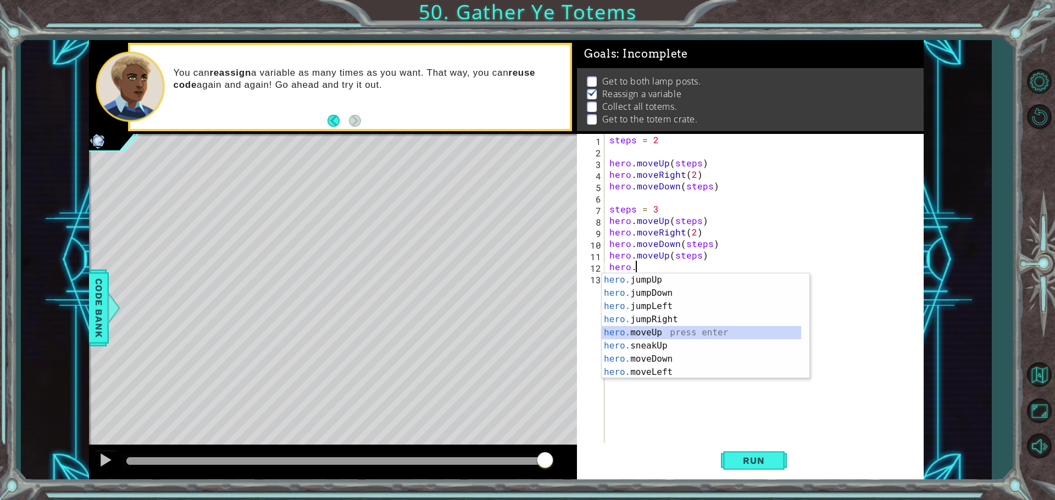
click at [643, 337] on div "hero. jumpUp press enter hero. jumpDown press enter hero. jumpLeft press enter …" at bounding box center [701, 340] width 199 height 132
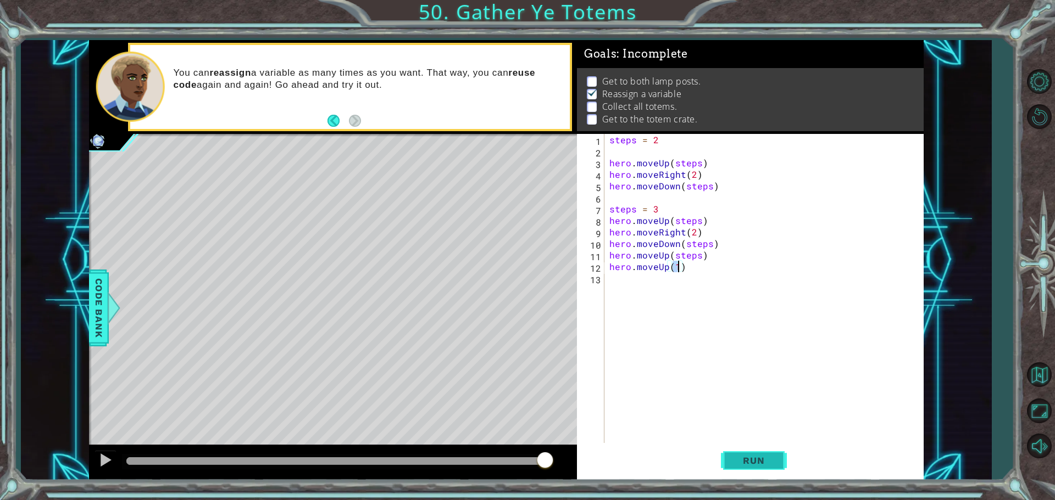
type textarea "hero.moveUp(1)"
click at [739, 458] on span "Run" at bounding box center [753, 460] width 43 height 11
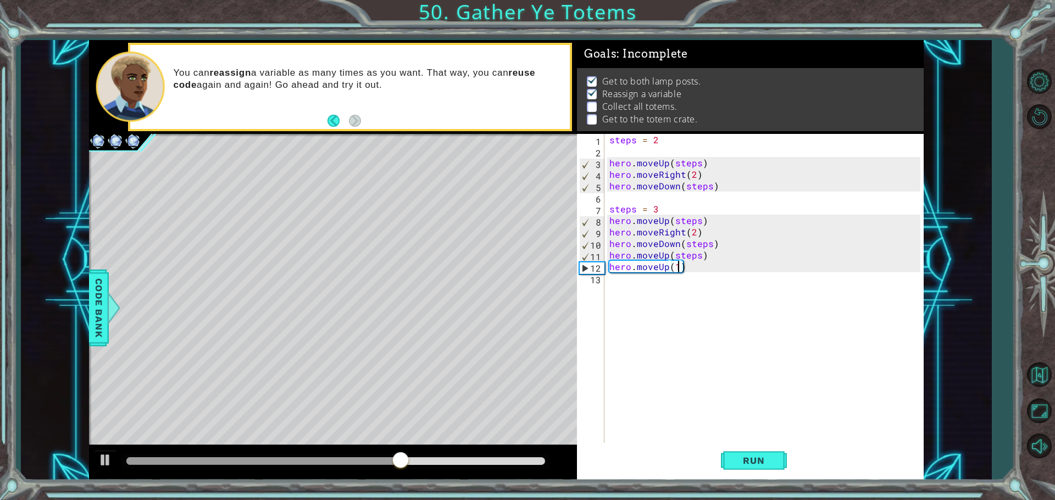
click at [621, 285] on div "steps = 2 hero . moveUp ( steps ) hero . moveRight ( 2 ) hero . moveDown ( step…" at bounding box center [766, 301] width 319 height 335
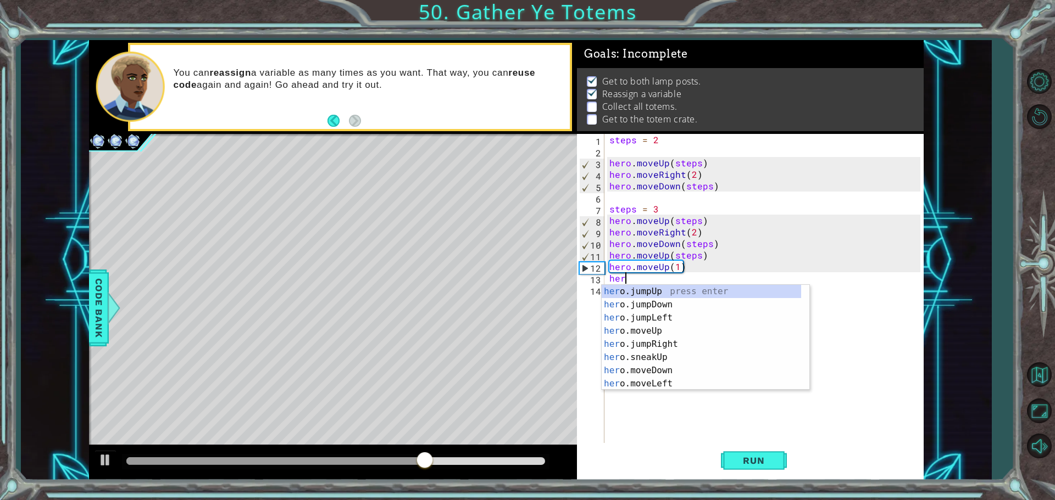
scroll to position [0, 1]
click at [650, 381] on div "hero .jumpUp press enter hero .jumpDown press enter hero .jumpLeft press enter …" at bounding box center [701, 351] width 199 height 132
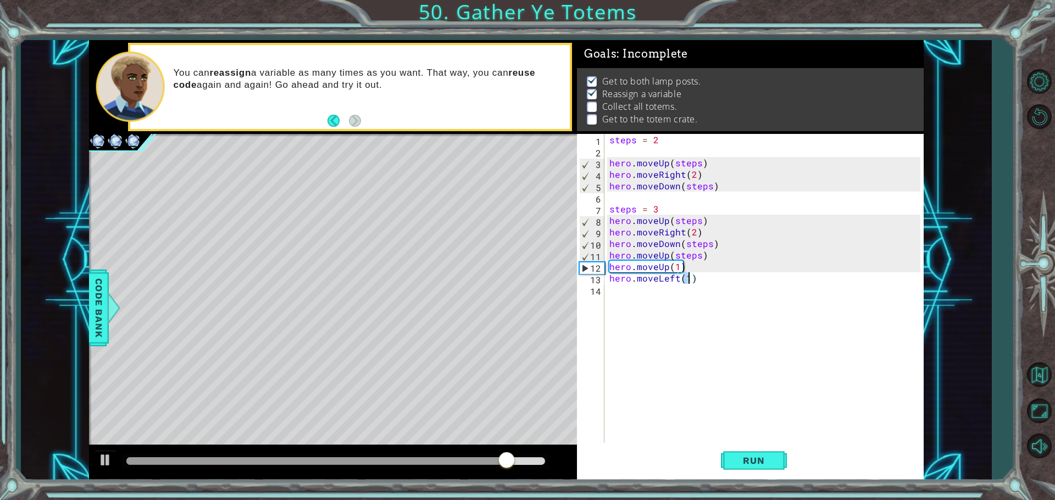
click at [660, 280] on div "steps = 2 hero . moveUp ( steps ) hero . moveRight ( 2 ) hero . moveDown ( step…" at bounding box center [766, 301] width 319 height 335
click at [675, 277] on div "steps = 2 hero . moveUp ( steps ) hero . moveRight ( 2 ) hero . moveDown ( step…" at bounding box center [766, 301] width 319 height 335
click at [677, 279] on div "steps = 2 hero . moveUp ( steps ) hero . moveRight ( 2 ) hero . moveDown ( step…" at bounding box center [766, 301] width 319 height 335
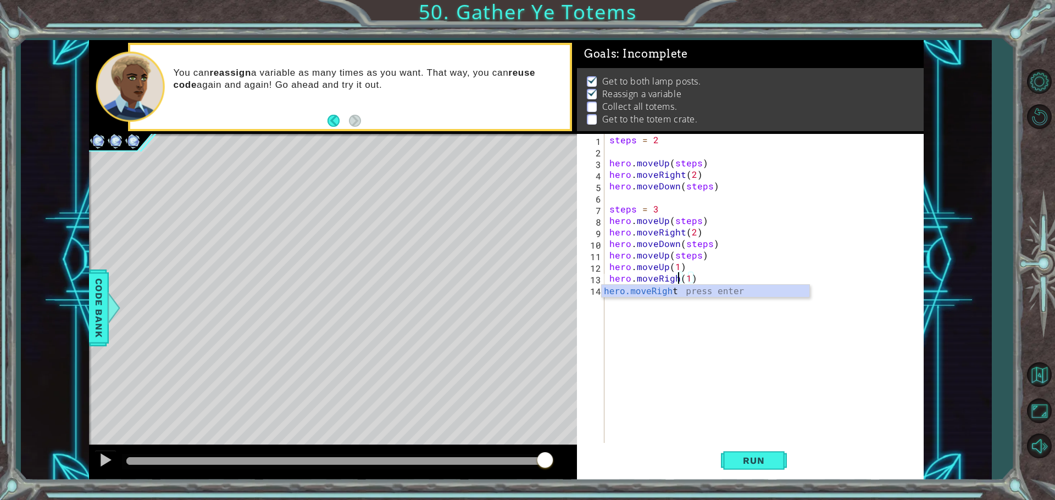
scroll to position [0, 4]
click at [694, 275] on div "steps = 2 hero . moveUp ( steps ) hero . moveRight ( 2 ) hero . moveDown ( step…" at bounding box center [766, 301] width 319 height 335
type textarea "hero.moveRight(2)"
click at [642, 290] on div "steps = 2 hero . moveUp ( steps ) hero . moveRight ( 2 ) hero . moveDown ( step…" at bounding box center [766, 301] width 319 height 335
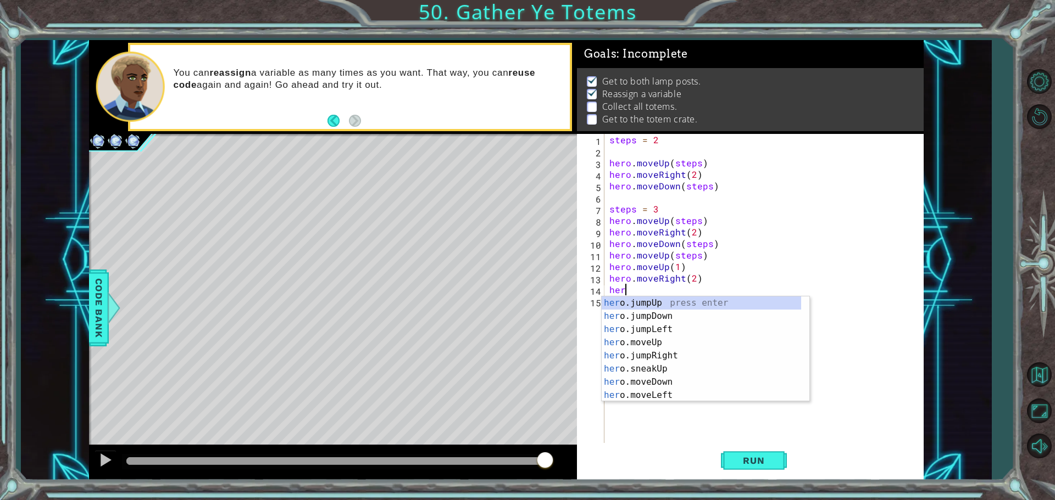
scroll to position [0, 1]
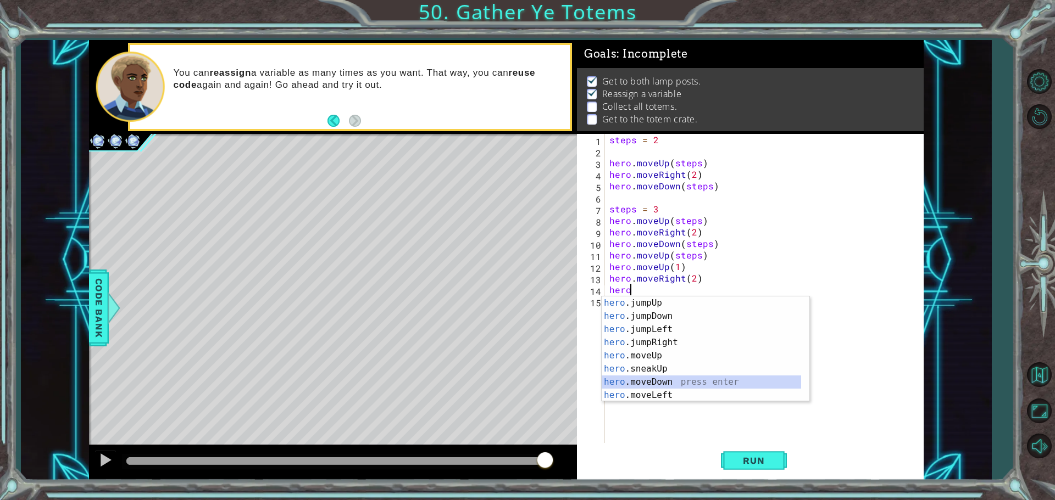
click at [659, 385] on div "hero .jumpUp press enter hero .jumpDown press enter hero .jumpLeft press enter …" at bounding box center [701, 363] width 199 height 132
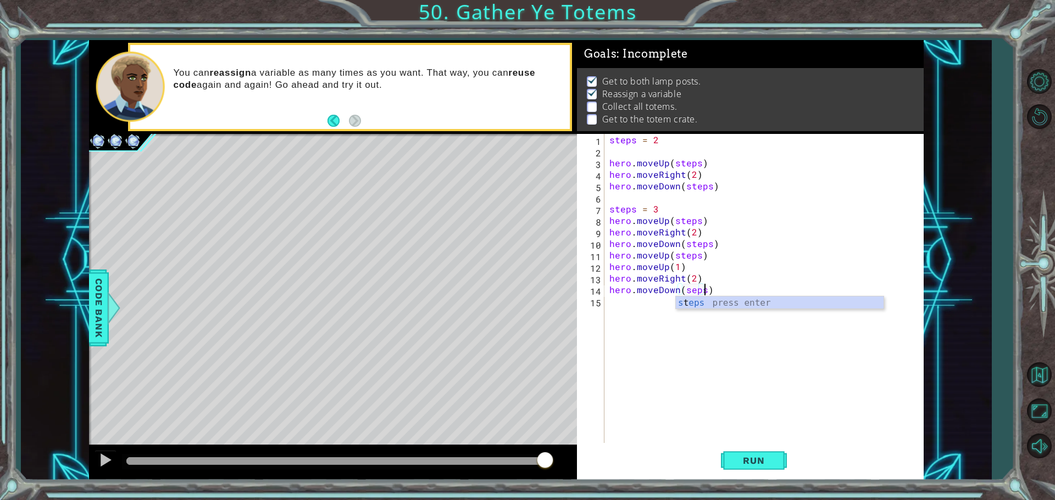
scroll to position [0, 5]
click at [686, 305] on div "s t eps press enter" at bounding box center [780, 317] width 208 height 40
type textarea "hero.moveDown(steps)"
click at [663, 304] on div "steps = 2 hero . moveUp ( steps ) hero . moveRight ( 2 ) hero . moveDown ( step…" at bounding box center [766, 301] width 319 height 335
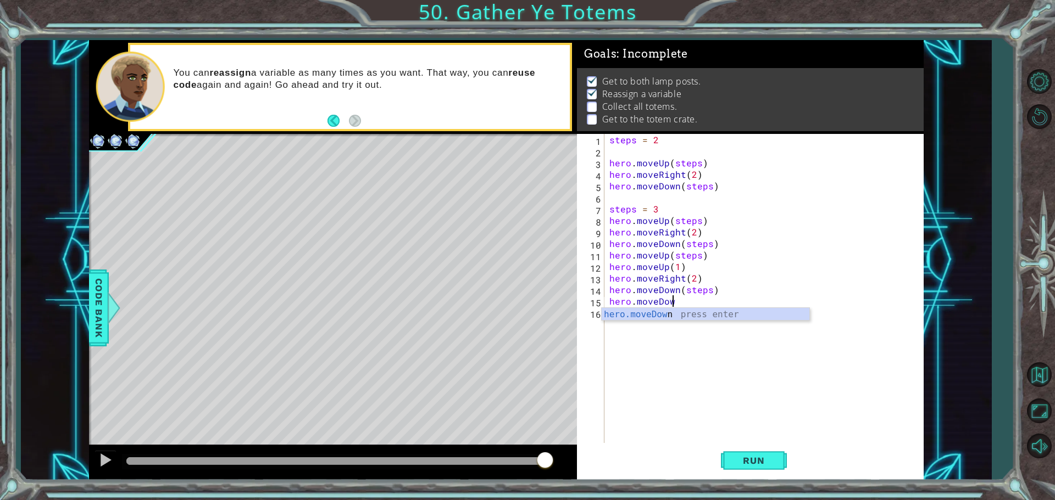
scroll to position [0, 3]
click at [666, 318] on div "hero.moveDown press enter" at bounding box center [706, 328] width 208 height 40
type textarea "hero.moveDown(1)"
click at [751, 455] on span "Run" at bounding box center [753, 460] width 43 height 11
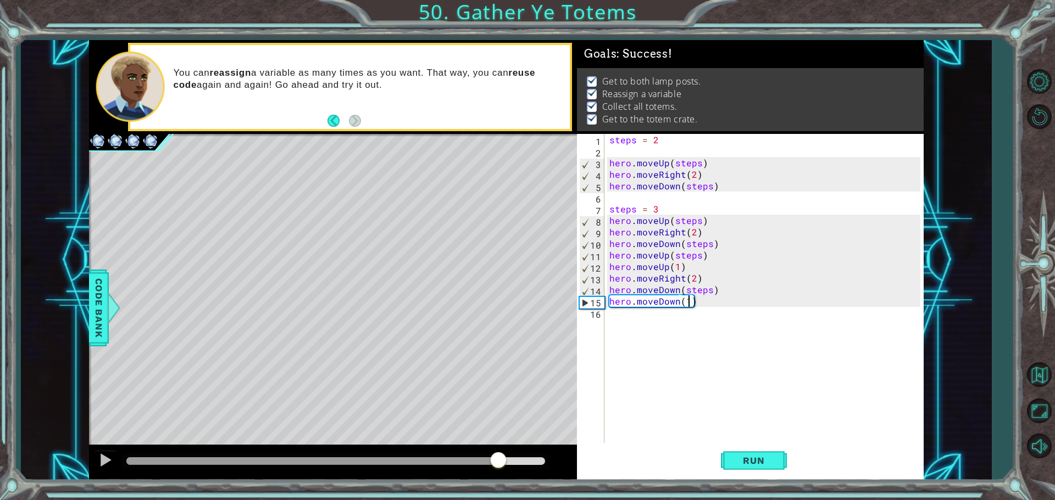
drag, startPoint x: 210, startPoint y: 463, endPoint x: 499, endPoint y: 488, distance: 290.1
click at [499, 488] on div "1 ההההההההההההההההההההההההההההההההההההההההההההההההההההההההההההההההההההההההההההה…" at bounding box center [527, 250] width 1055 height 500
click at [774, 465] on span "Run" at bounding box center [753, 460] width 43 height 11
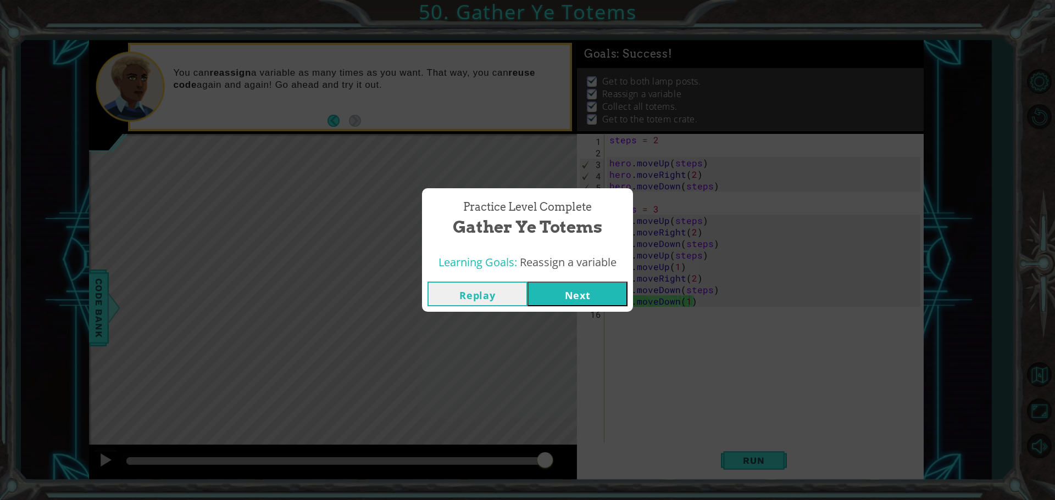
drag, startPoint x: 163, startPoint y: 464, endPoint x: 570, endPoint y: 525, distance: 411.6
click at [570, 500] on html "1 ההההההההההההההההההההההההההההההההההההההההההההההההההההההההההההההההההההההההההההה…" at bounding box center [527, 250] width 1055 height 500
drag, startPoint x: 567, startPoint y: 280, endPoint x: 563, endPoint y: 311, distance: 32.1
click at [565, 294] on div "Replay Next" at bounding box center [527, 294] width 211 height 36
click at [564, 300] on button "Next" at bounding box center [577, 294] width 100 height 25
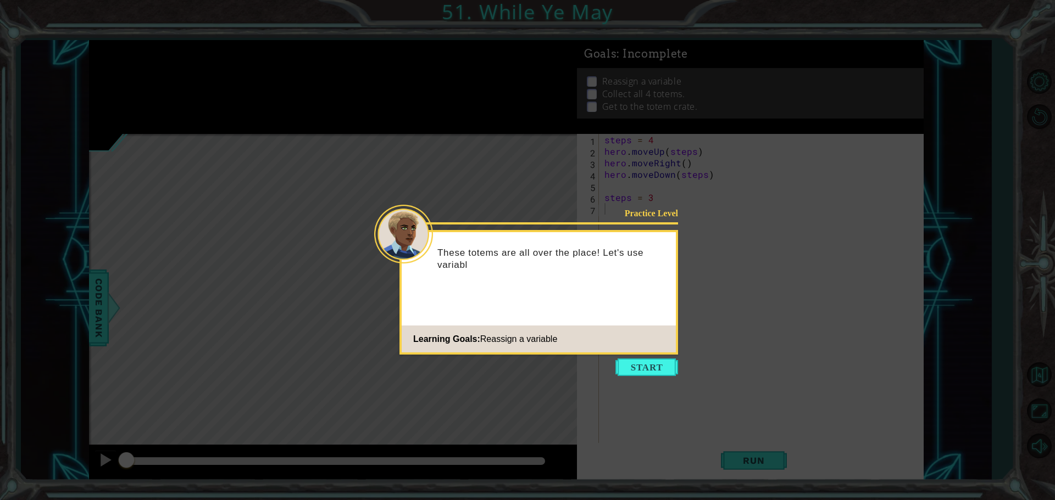
click at [625, 375] on button "Start" at bounding box center [646, 368] width 63 height 18
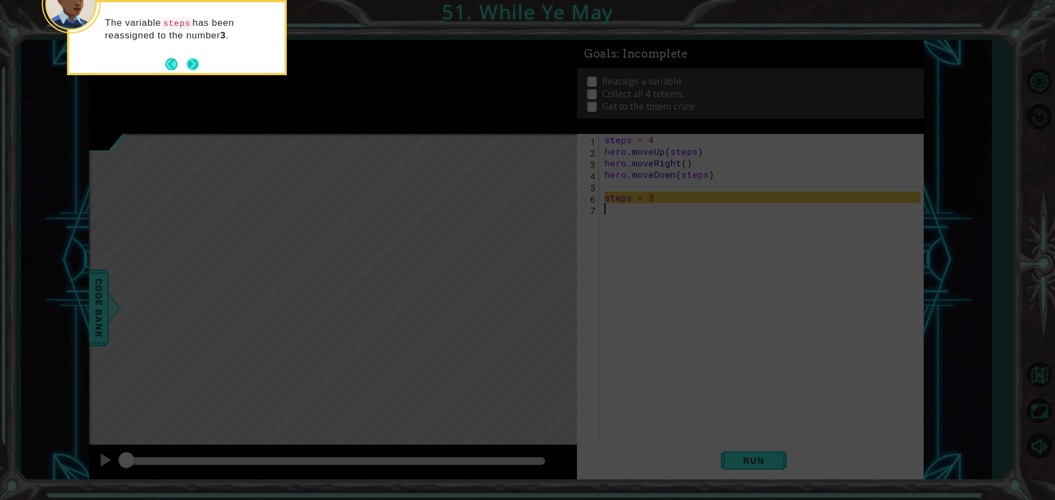
click at [186, 65] on button "Next" at bounding box center [192, 64] width 20 height 20
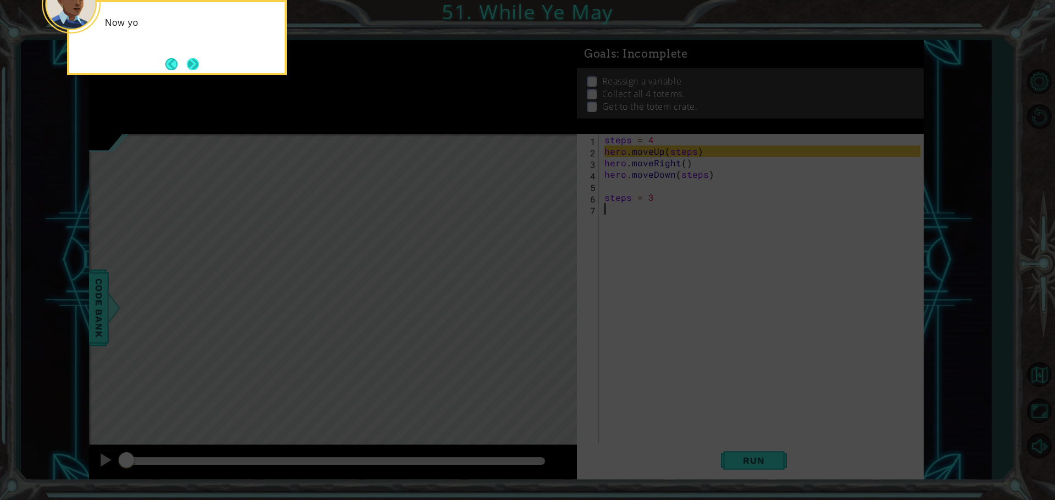
click at [188, 65] on button "Next" at bounding box center [193, 64] width 14 height 14
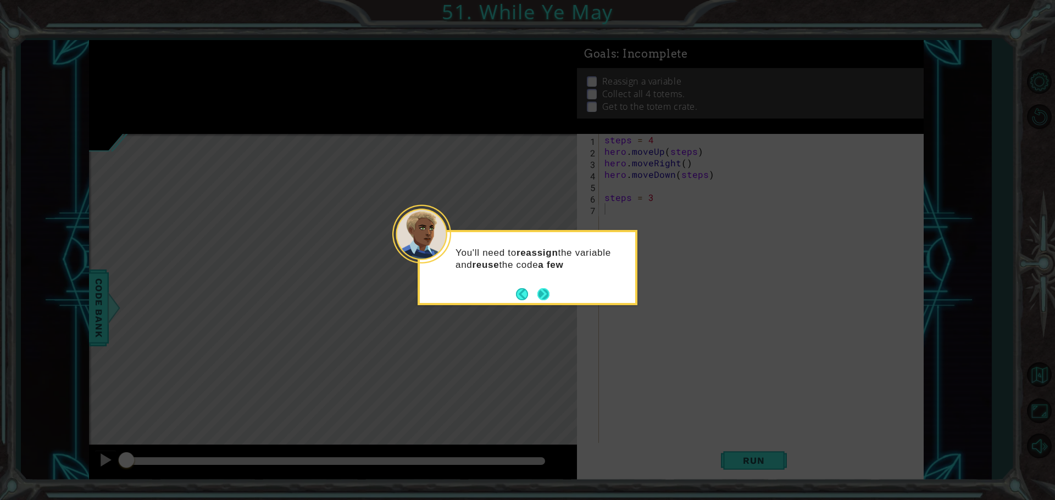
click at [545, 298] on button "Next" at bounding box center [543, 294] width 17 height 17
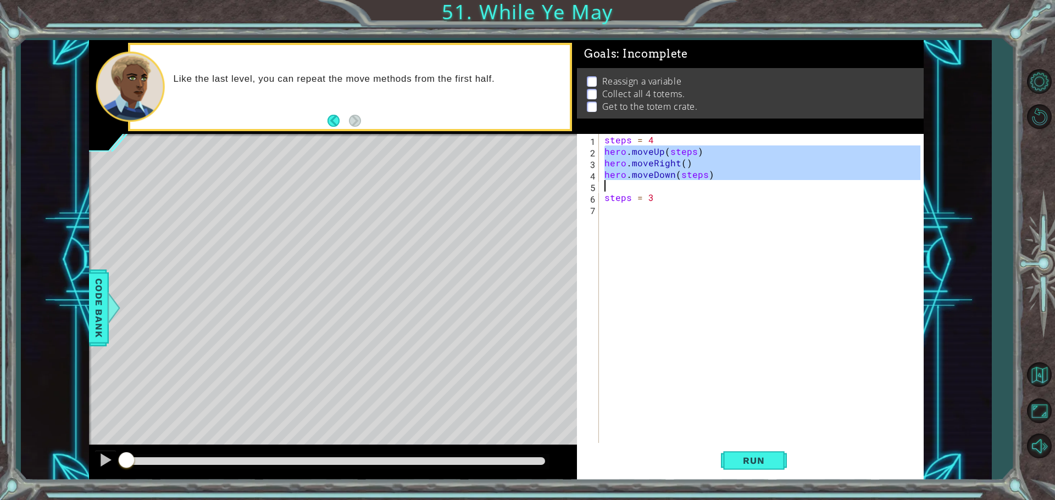
drag, startPoint x: 605, startPoint y: 148, endPoint x: 671, endPoint y: 180, distance: 72.7
click at [671, 180] on div "steps = 4 hero . moveUp ( steps ) hero . moveRight ( ) hero . moveDown ( steps …" at bounding box center [764, 301] width 324 height 335
type textarea "hero.moveDown(steps)"
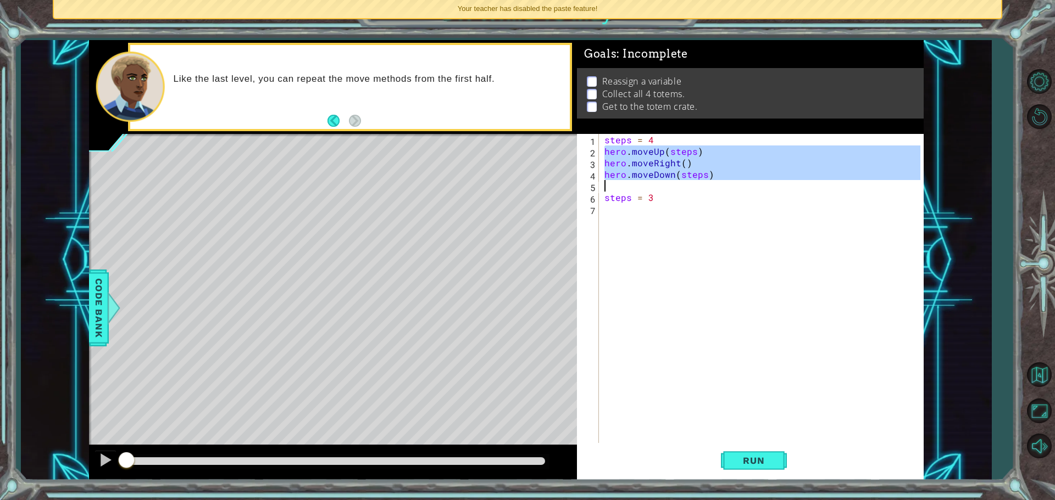
click at [637, 222] on div "steps = 4 hero . moveUp ( steps ) hero . moveRight ( ) hero . moveDown ( steps …" at bounding box center [764, 301] width 324 height 335
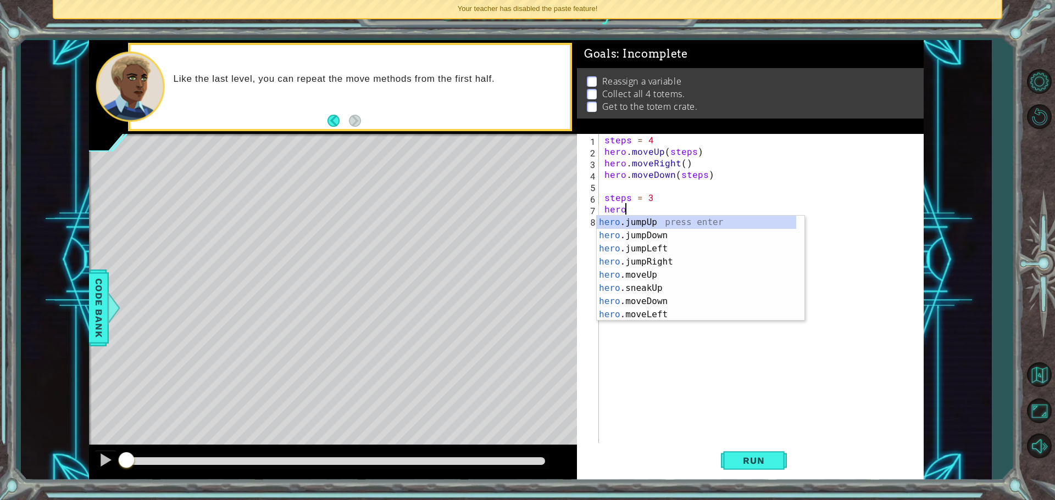
scroll to position [0, 1]
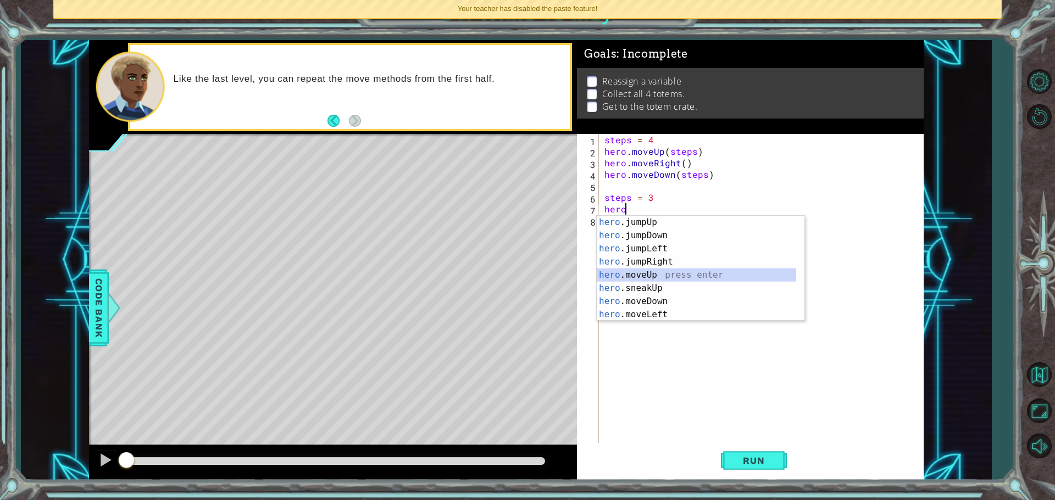
click at [640, 274] on div "hero .jumpUp press enter hero .jumpDown press enter hero .jumpLeft press enter …" at bounding box center [696, 282] width 199 height 132
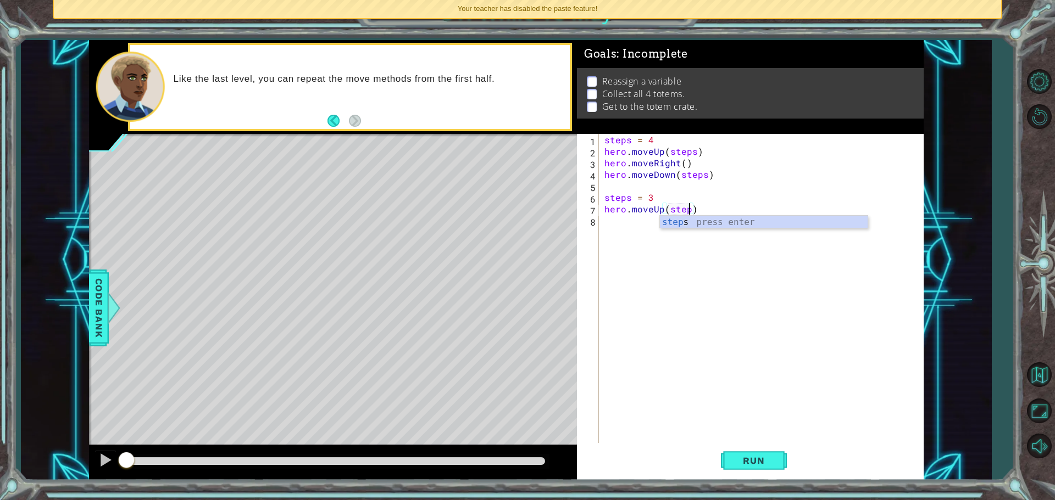
scroll to position [0, 5]
type textarea "hero.moveUp(steps)"
click at [632, 235] on div "steps = 4 hero . moveUp ( steps ) hero . moveRight ( ) hero . moveDown ( steps …" at bounding box center [764, 301] width 324 height 335
click at [659, 205] on div "steps = 4 hero . moveUp ( steps ) hero . moveRight ( ) hero . moveDown ( steps …" at bounding box center [764, 301] width 324 height 335
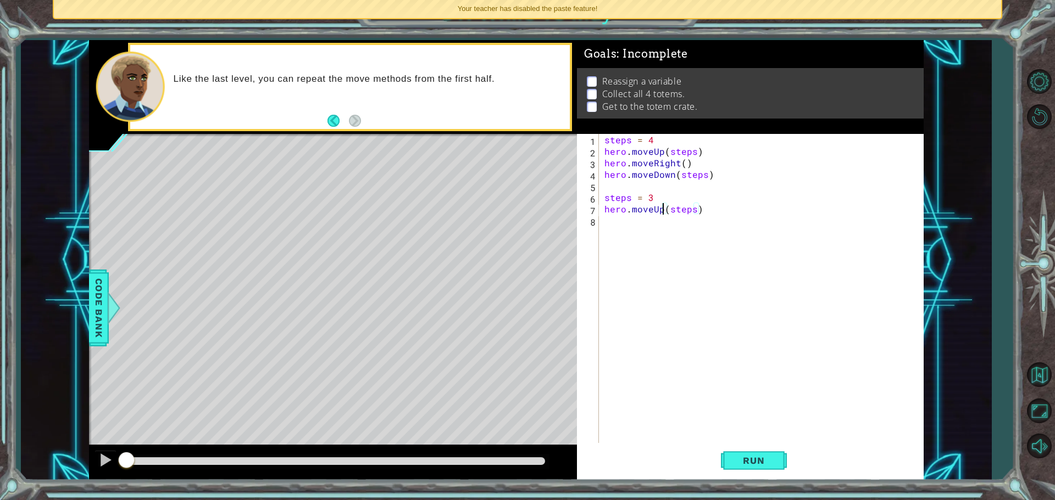
click at [664, 205] on div "steps = 4 hero . moveUp ( steps ) hero . moveRight ( ) hero . moveDown ( steps …" at bounding box center [764, 301] width 324 height 335
type textarea "hero.moveUp(steps)"
click at [642, 236] on div "steps = 4 hero . moveUp ( steps ) hero . moveRight ( ) hero . moveDown ( steps …" at bounding box center [764, 301] width 324 height 335
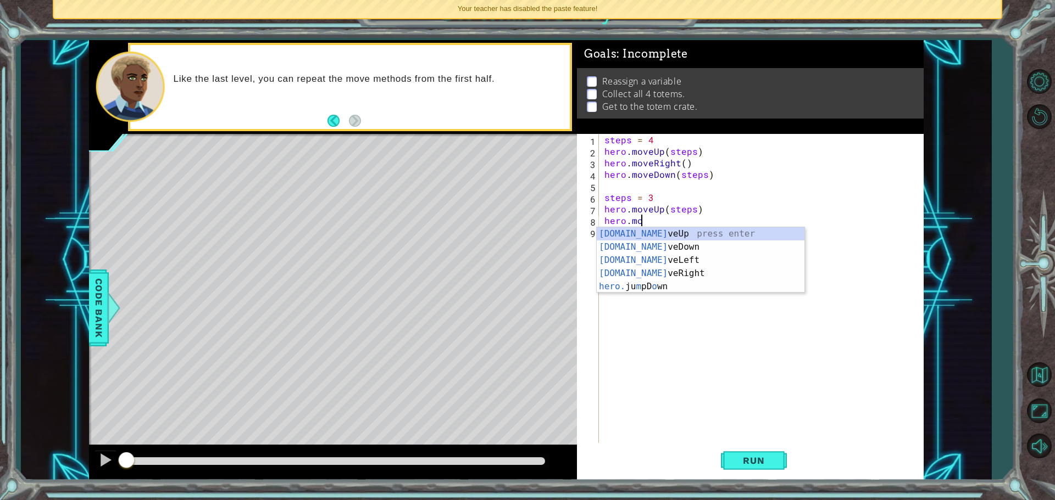
scroll to position [0, 2]
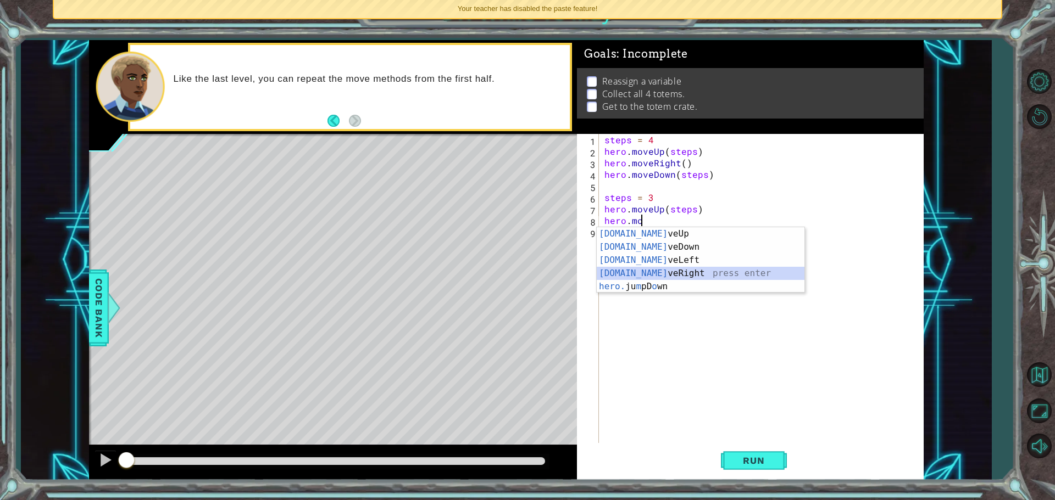
click at [649, 279] on div "[DOMAIN_NAME] veUp press enter [DOMAIN_NAME] veDown press enter [DOMAIN_NAME] v…" at bounding box center [701, 273] width 208 height 92
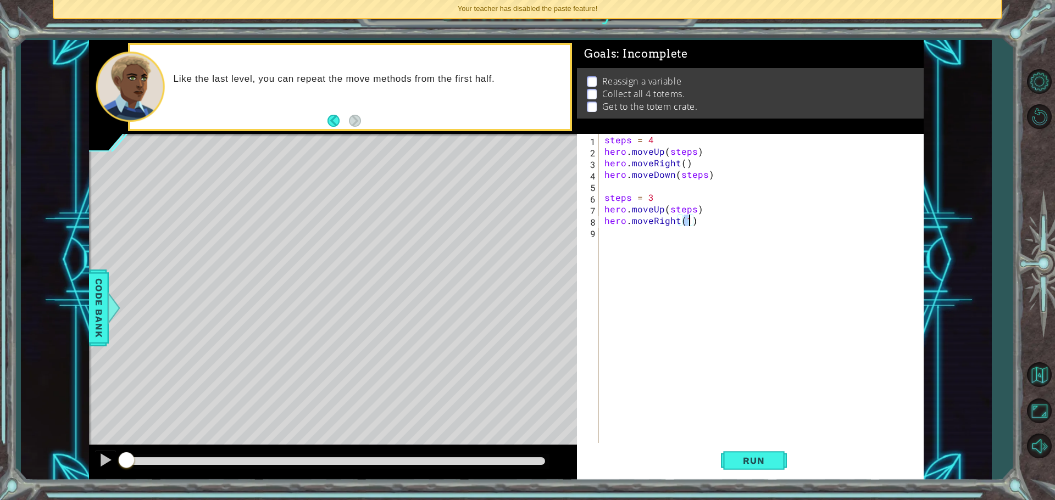
type textarea "hero.moveRight()"
click at [634, 241] on div "steps = 4 hero . moveUp ( steps ) hero . moveRight ( ) hero . moveDown ( steps …" at bounding box center [764, 301] width 324 height 335
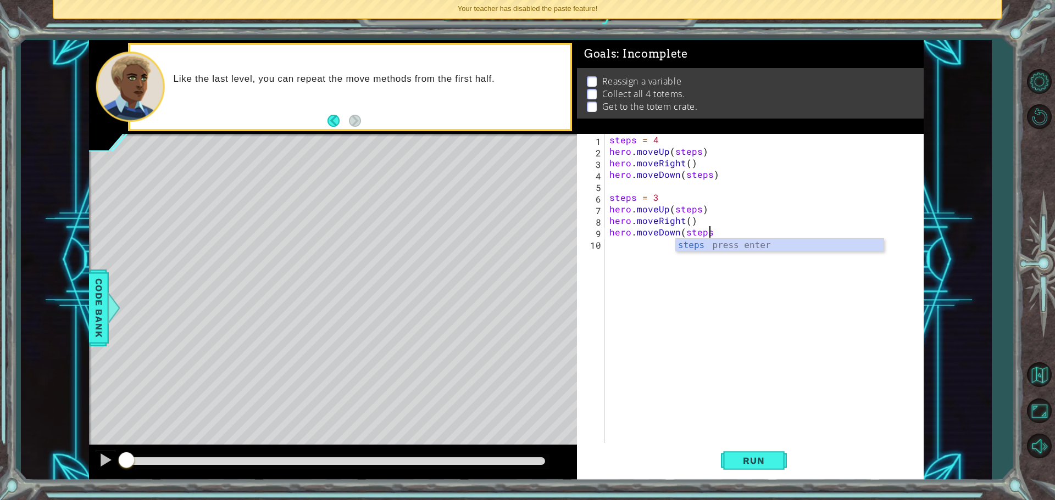
type textarea "hero.moveDown(steps)"
click at [633, 247] on div "steps = 4 hero . moveUp ( steps ) hero . moveRight ( ) hero . moveDown ( steps …" at bounding box center [766, 301] width 319 height 335
type textarea "steps = 2"
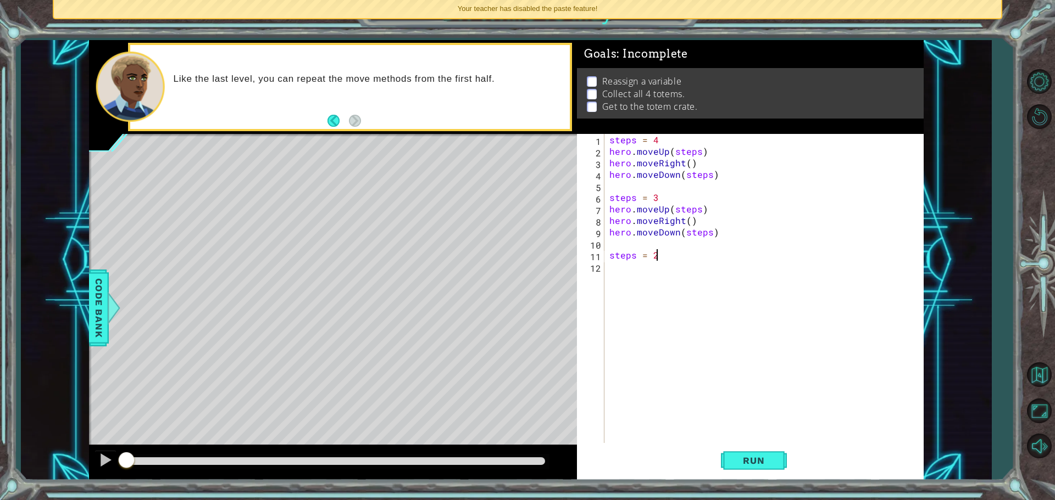
scroll to position [0, 2]
click at [621, 266] on div "steps = 4 hero . moveUp ( steps ) hero . moveRight ( ) hero . moveDown ( steps …" at bounding box center [766, 301] width 319 height 335
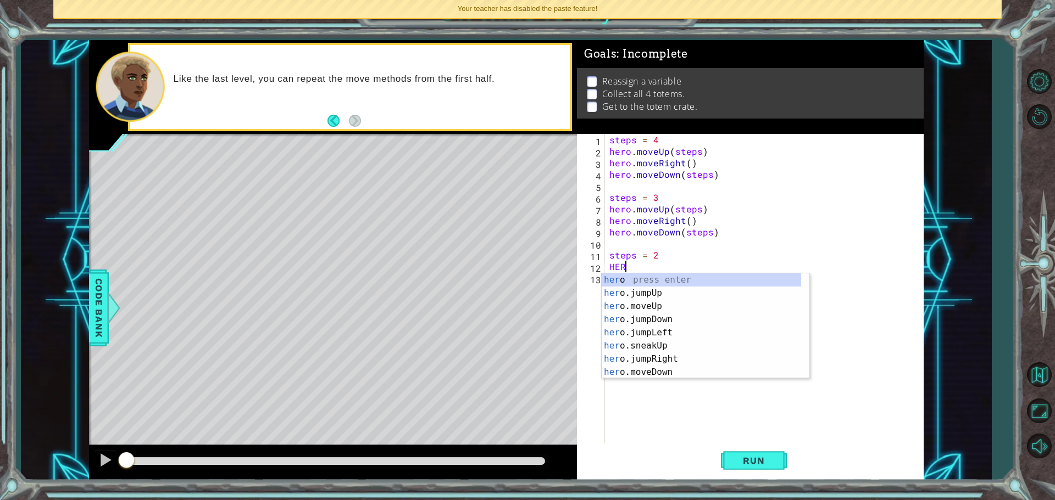
scroll to position [0, 0]
type textarea "H"
click at [652, 274] on div "hero.m oveUp press enter hero.m oveDown press enter hero.m oveLeft press enter …" at bounding box center [706, 326] width 208 height 104
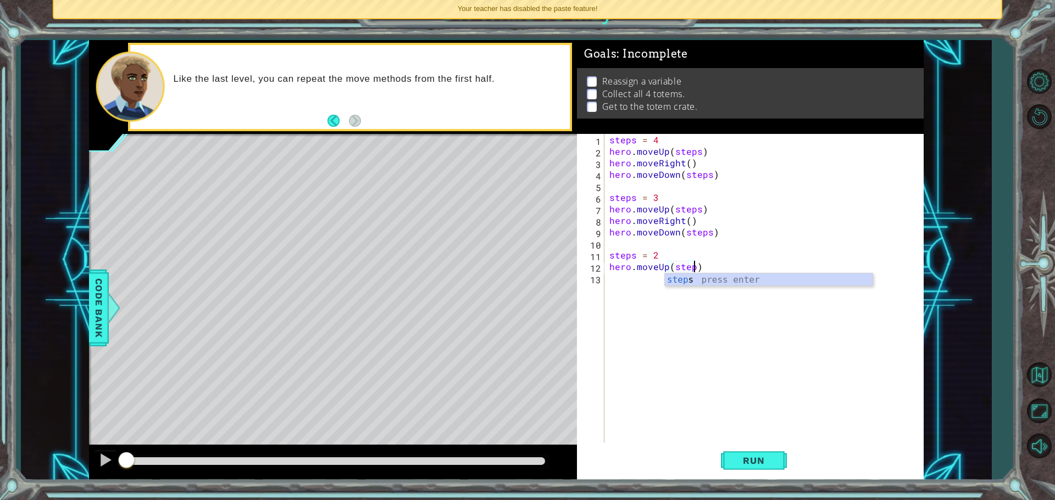
scroll to position [0, 5]
type textarea "hero.moveUp(steps)"
click at [636, 283] on div "steps = 4 hero . moveUp ( steps ) hero . moveRight ( ) hero . moveDown ( steps …" at bounding box center [766, 301] width 319 height 335
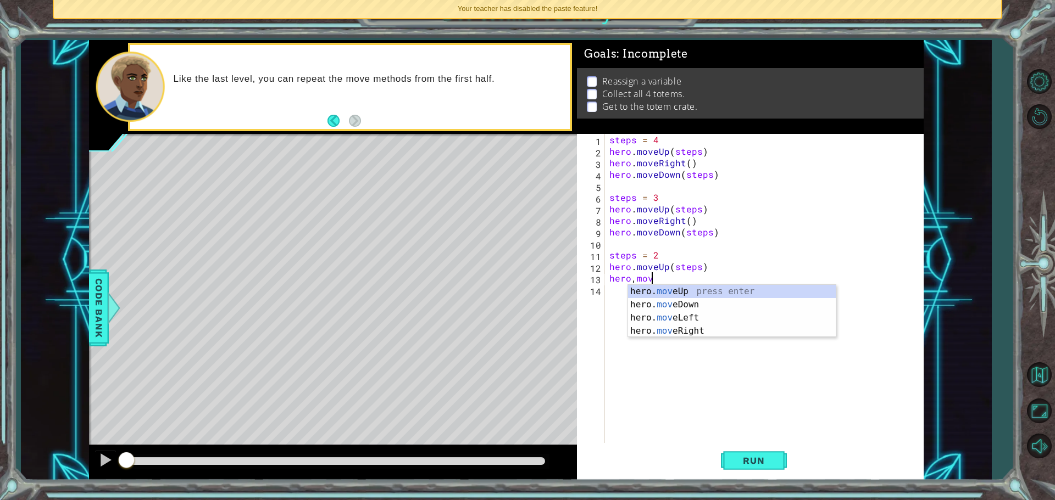
scroll to position [0, 2]
click at [650, 329] on div "hero. move Up press enter hero. move Down press enter hero. move Left press ent…" at bounding box center [732, 324] width 208 height 79
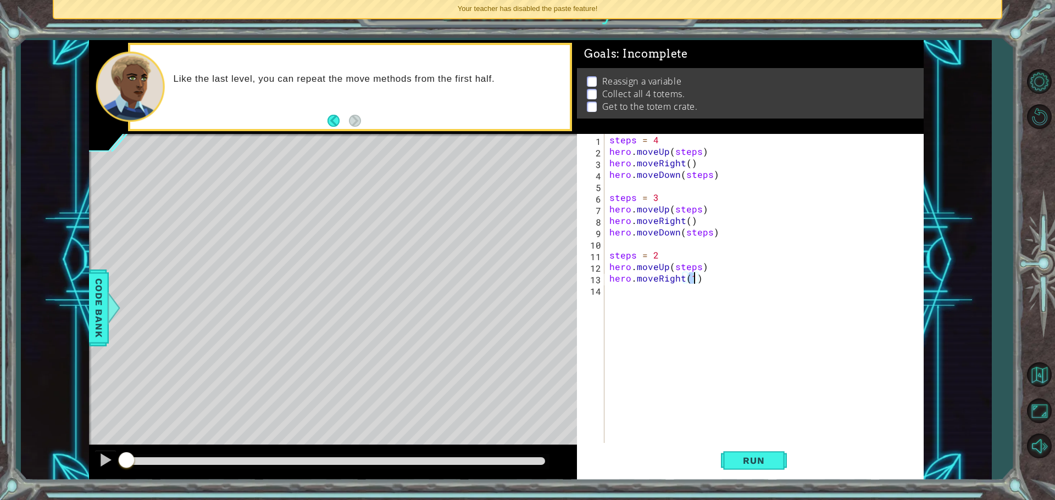
type textarea "hero.moveRight()"
click at [619, 298] on div "steps = 4 hero . moveUp ( steps ) hero . moveRight ( ) hero . moveDown ( steps …" at bounding box center [766, 301] width 319 height 335
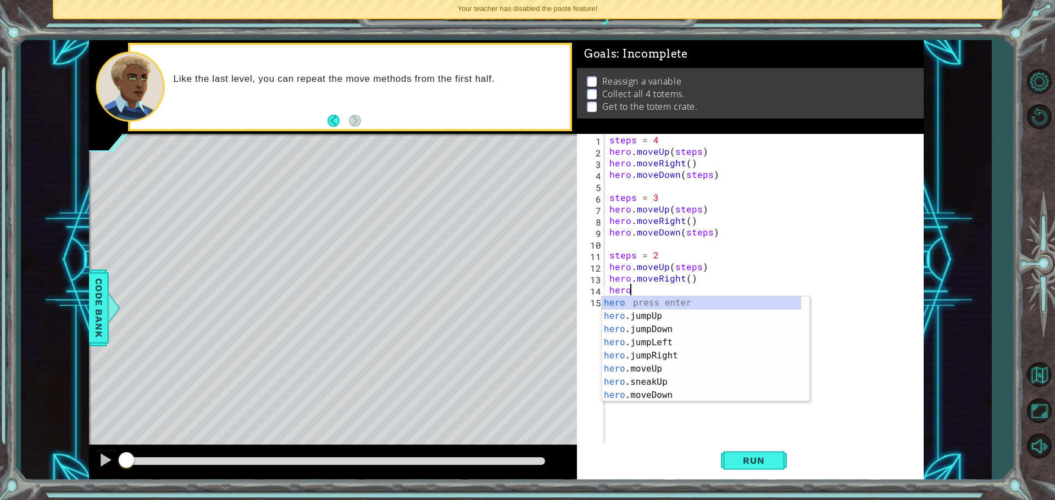
scroll to position [0, 1]
click at [639, 392] on div "hero press enter hero .jumpUp press enter hero .jumpDown press enter hero .jump…" at bounding box center [701, 363] width 199 height 132
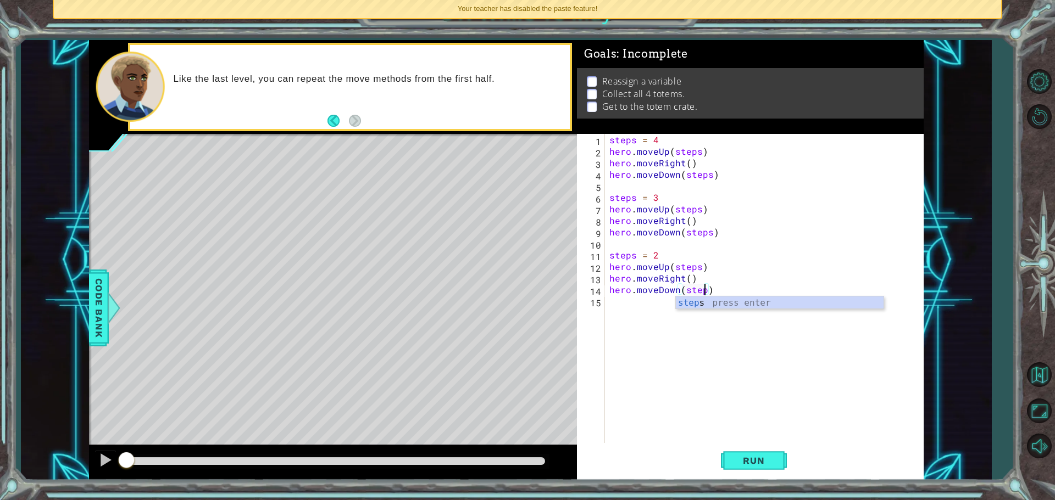
scroll to position [0, 6]
type textarea "hero.moveDown(steps)"
click at [612, 304] on div "steps = 4 hero . moveUp ( steps ) hero . moveRight ( ) hero . moveDown ( steps …" at bounding box center [766, 301] width 319 height 335
type textarea "steps = 1"
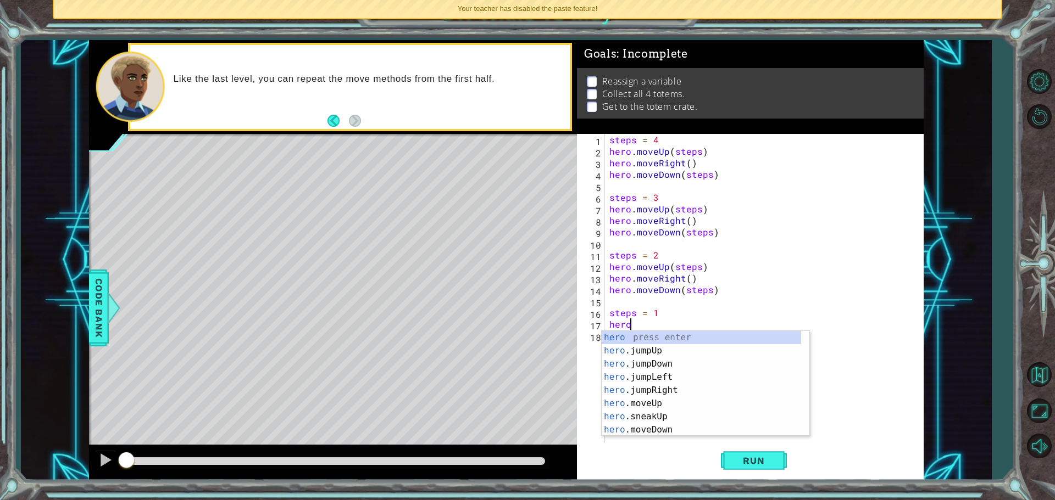
scroll to position [0, 1]
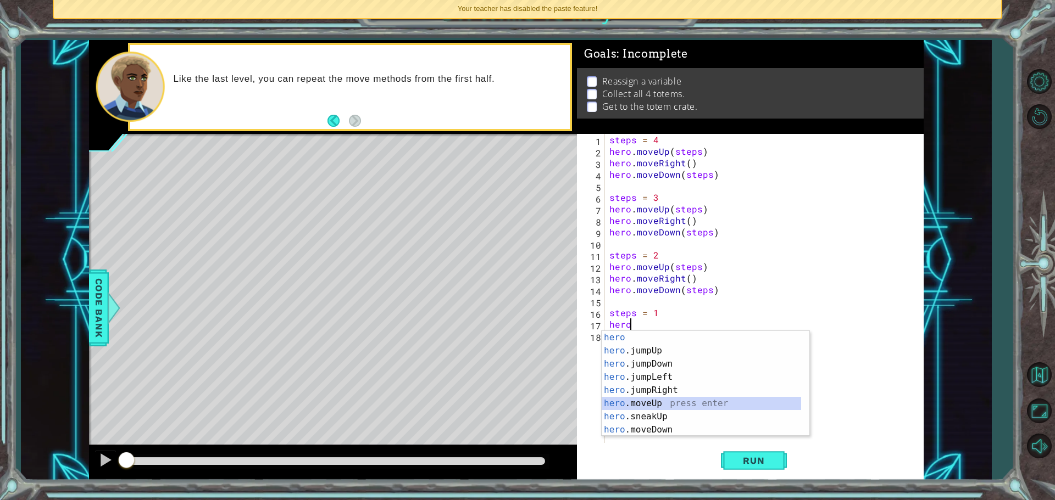
click at [645, 400] on div "hero press enter hero .jumpUp press enter hero .jumpDown press enter hero .jump…" at bounding box center [701, 397] width 199 height 132
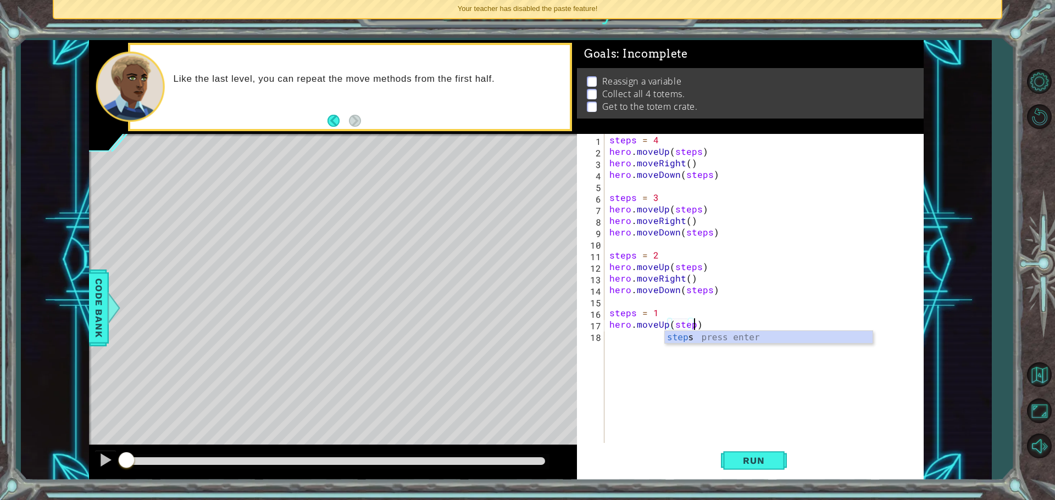
scroll to position [0, 5]
type textarea "hero.moveUp(steps)"
click at [616, 344] on div "steps = 4 hero . moveUp ( steps ) hero . moveRight ( ) hero . moveDown ( steps …" at bounding box center [766, 301] width 319 height 335
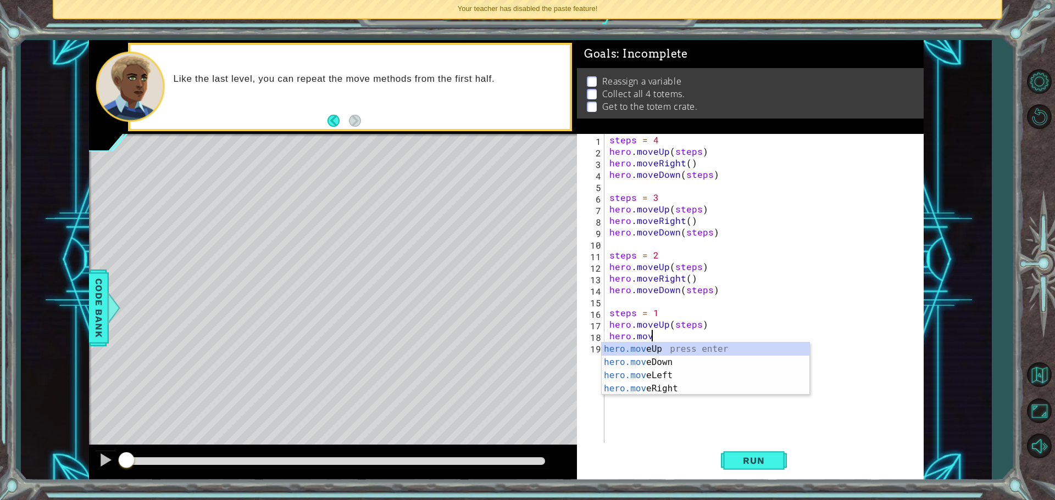
scroll to position [0, 2]
click at [644, 392] on div "hero.move Up press enter hero.move Down press enter hero.move Left press enter …" at bounding box center [706, 382] width 208 height 79
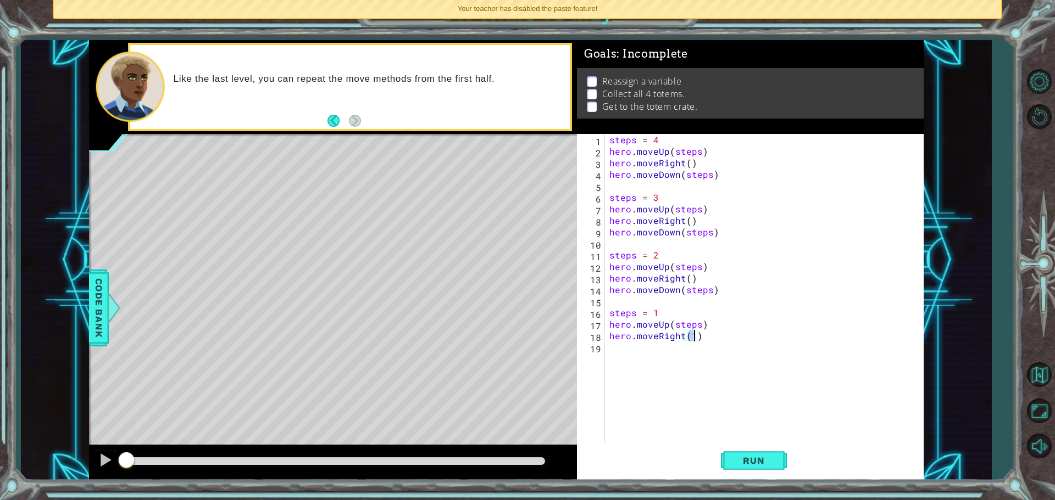
type textarea "hero.moveRight()"
click at [627, 349] on div "steps = 4 hero . moveUp ( steps ) hero . moveRight ( ) hero . moveDown ( steps …" at bounding box center [766, 301] width 319 height 335
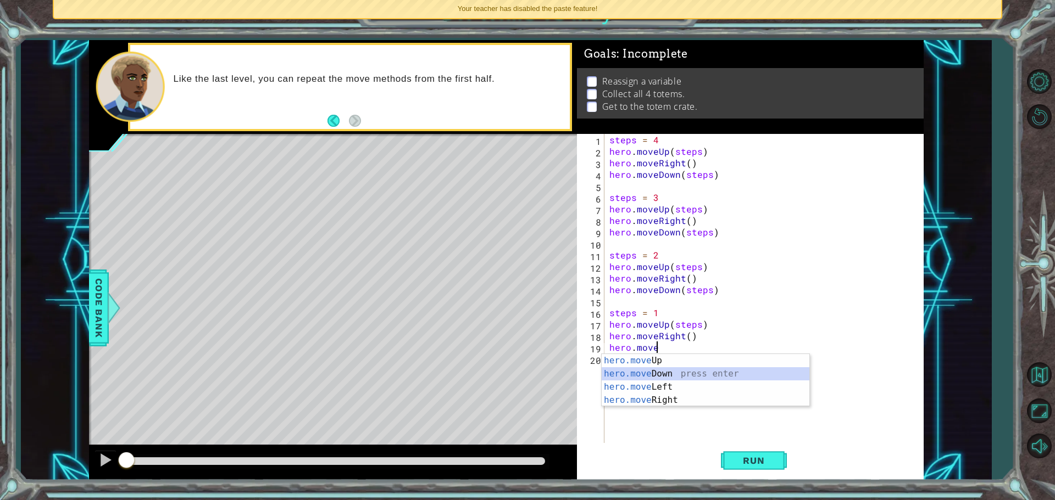
click at [633, 379] on div "hero.move Up press enter hero.move Down press enter hero.move Left press enter …" at bounding box center [706, 393] width 208 height 79
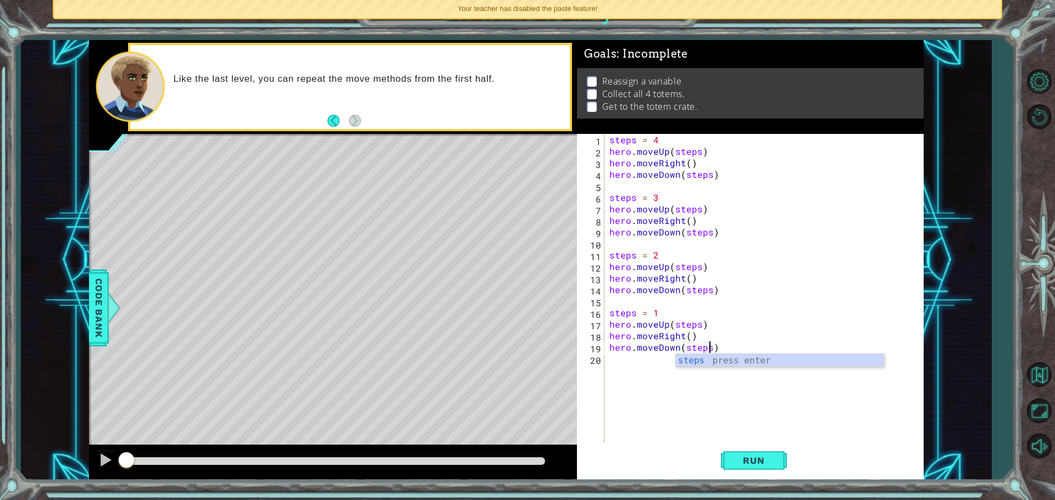
scroll to position [0, 6]
type textarea "hero.moveDown(steps)"
click at [723, 469] on button "Run" at bounding box center [754, 460] width 66 height 35
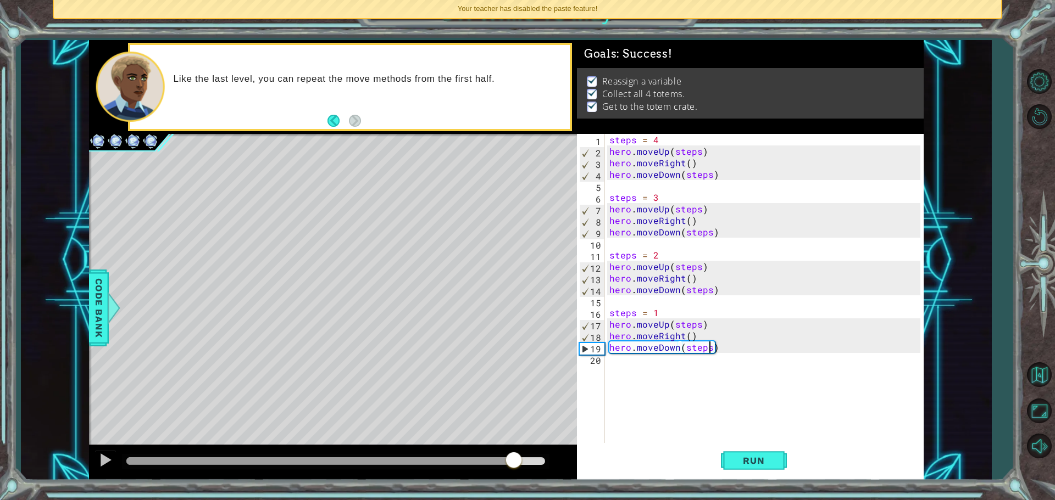
drag, startPoint x: 169, startPoint y: 456, endPoint x: 513, endPoint y: 481, distance: 344.8
click at [513, 481] on div "1 ההההההההההההההההההההההההההההההההההההההההההההההההההההההההההההההההההההההההההההה…" at bounding box center [527, 250] width 1055 height 500
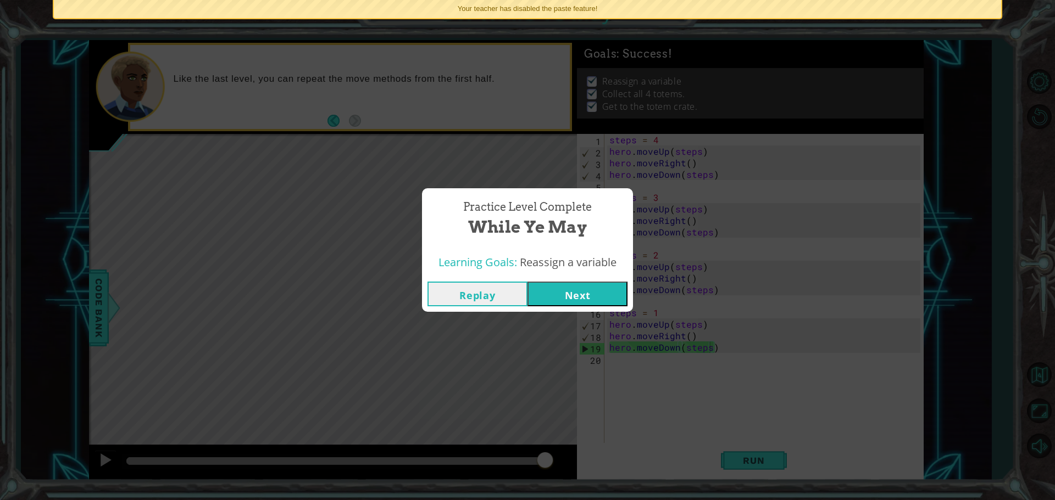
click at [585, 288] on button "Next" at bounding box center [577, 294] width 100 height 25
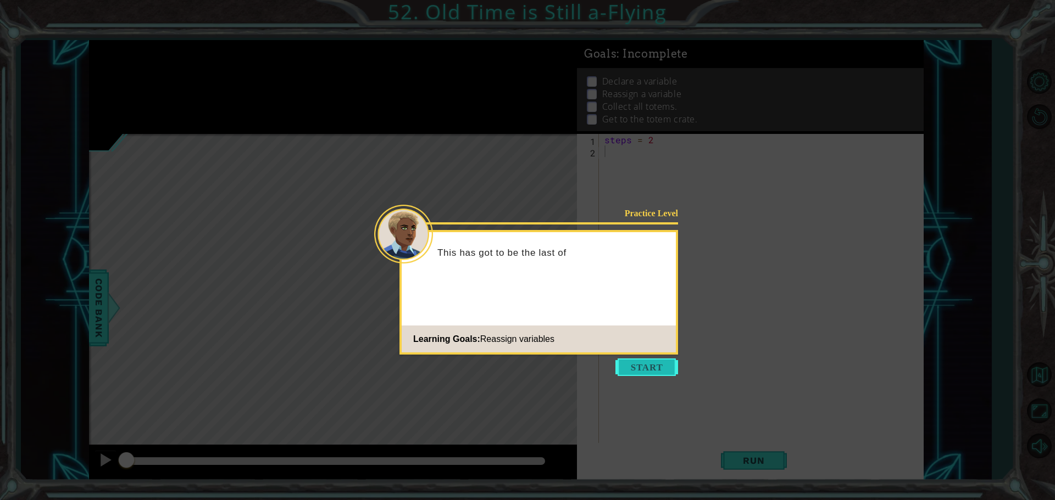
click at [636, 362] on button "Start" at bounding box center [646, 368] width 63 height 18
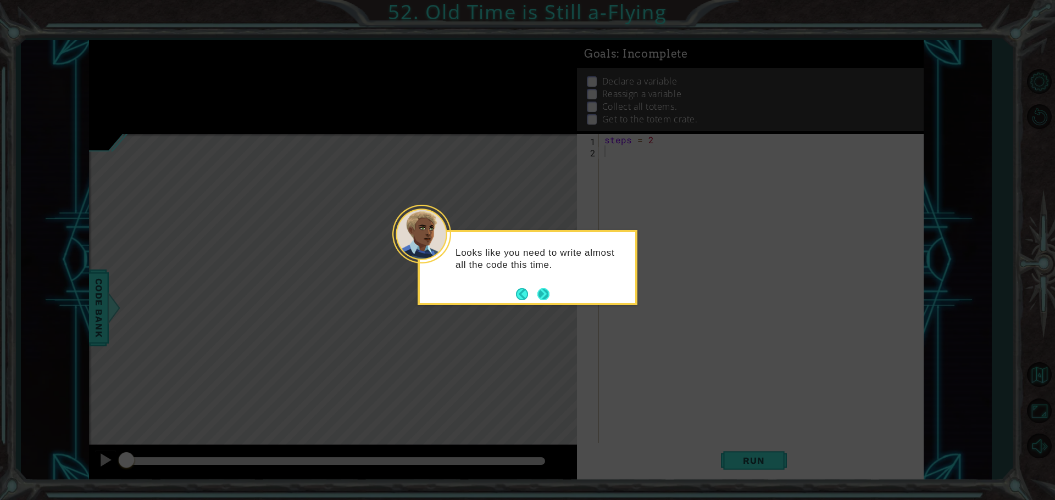
click at [545, 297] on button "Next" at bounding box center [543, 294] width 12 height 12
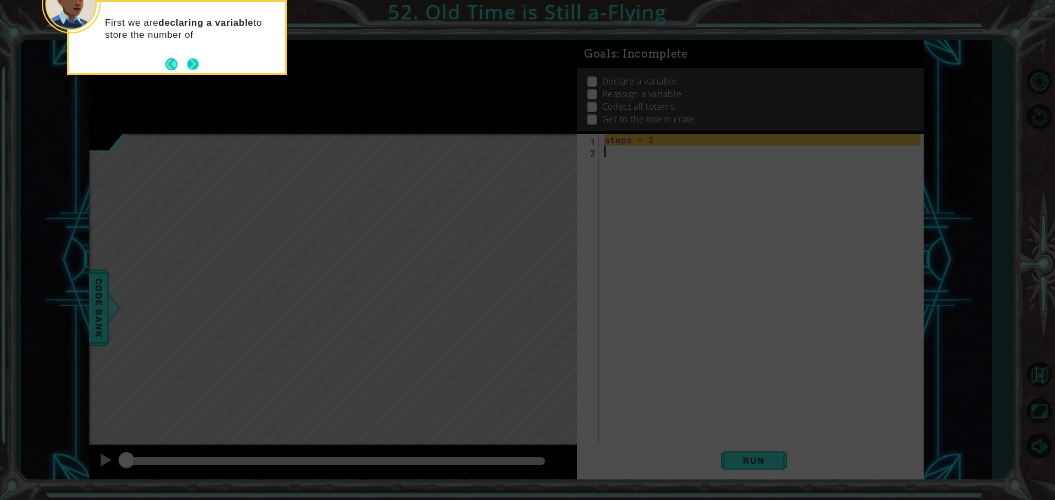
click at [195, 59] on button "Next" at bounding box center [193, 64] width 12 height 12
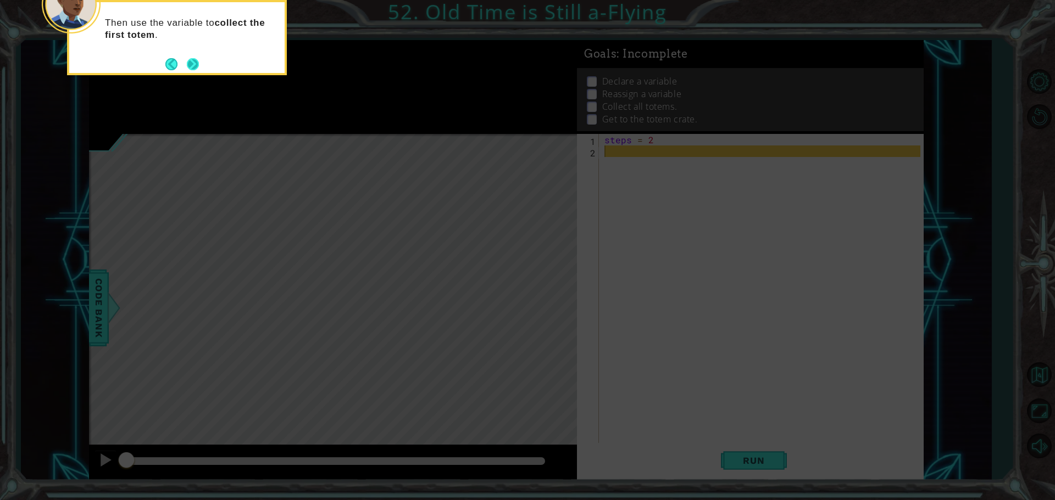
click at [196, 60] on button "Next" at bounding box center [192, 64] width 15 height 15
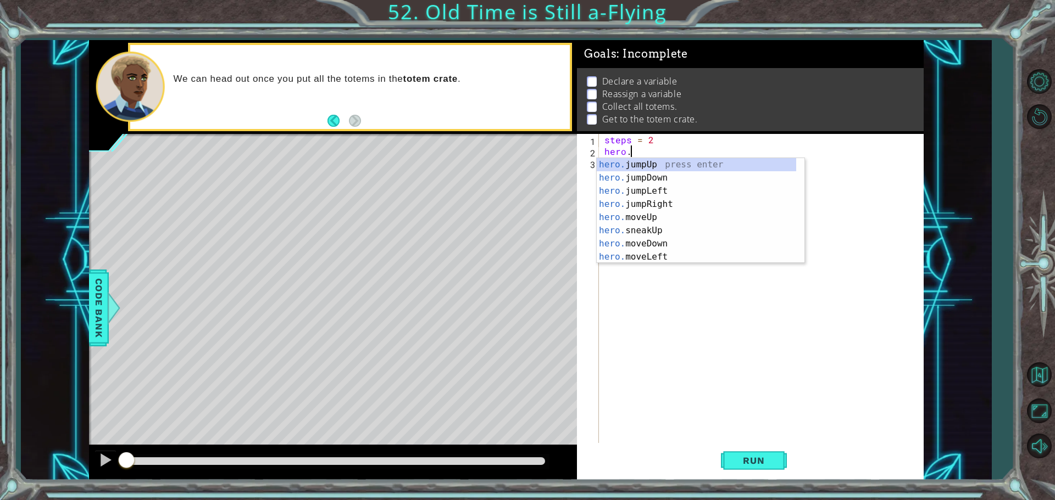
scroll to position [0, 1]
type textarea "hero.move"
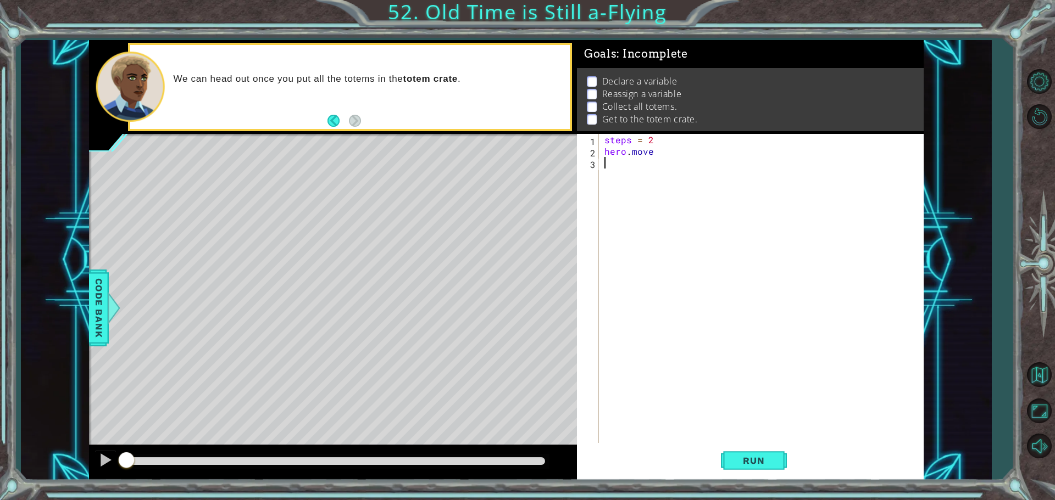
click at [658, 213] on div "steps = 2 hero . move" at bounding box center [764, 301] width 324 height 335
click at [653, 153] on div "steps = 2 hero . move" at bounding box center [764, 301] width 324 height 335
click at [653, 165] on div "hero.moveR ight press enter" at bounding box center [701, 178] width 208 height 40
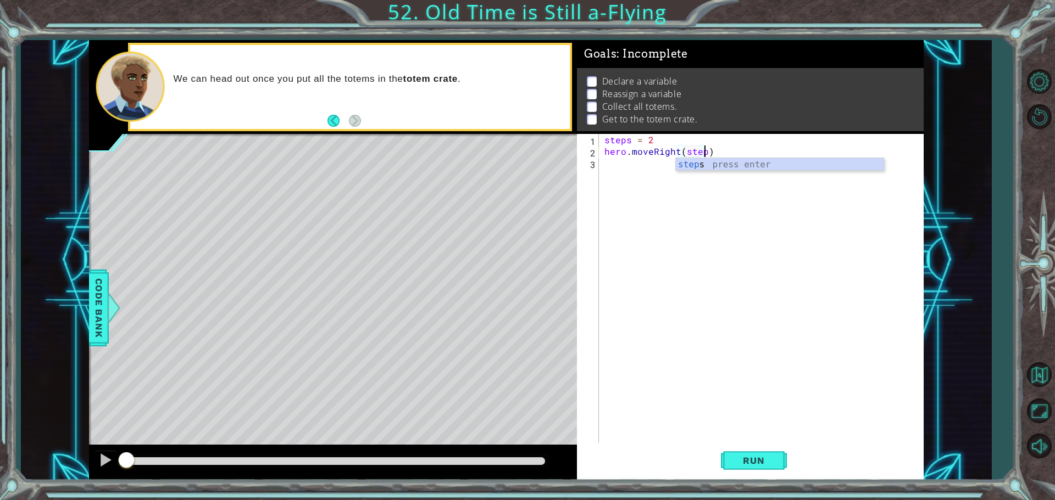
scroll to position [0, 6]
type textarea "hero.moveRight(steps)"
click at [653, 165] on div "steps = 2 hero . moveRight ( steps )" at bounding box center [764, 301] width 324 height 335
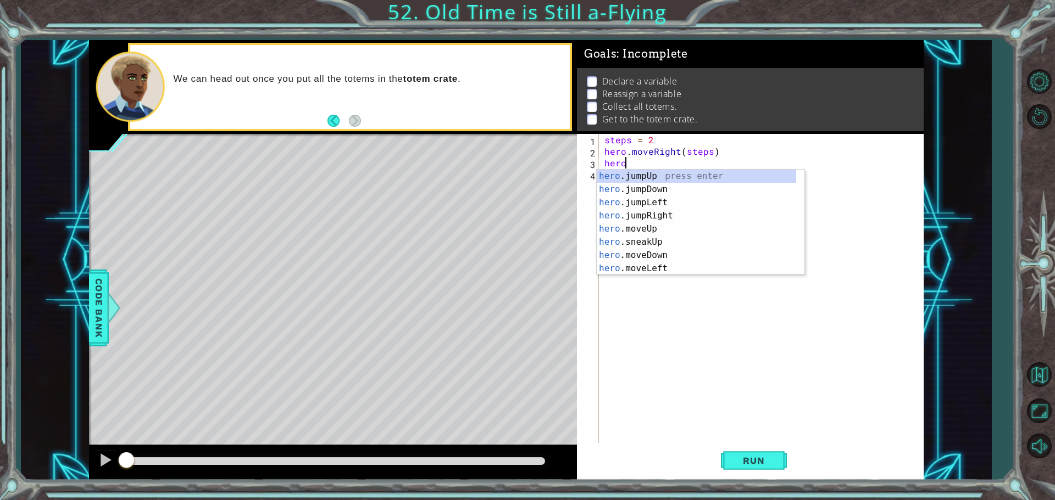
scroll to position [0, 1]
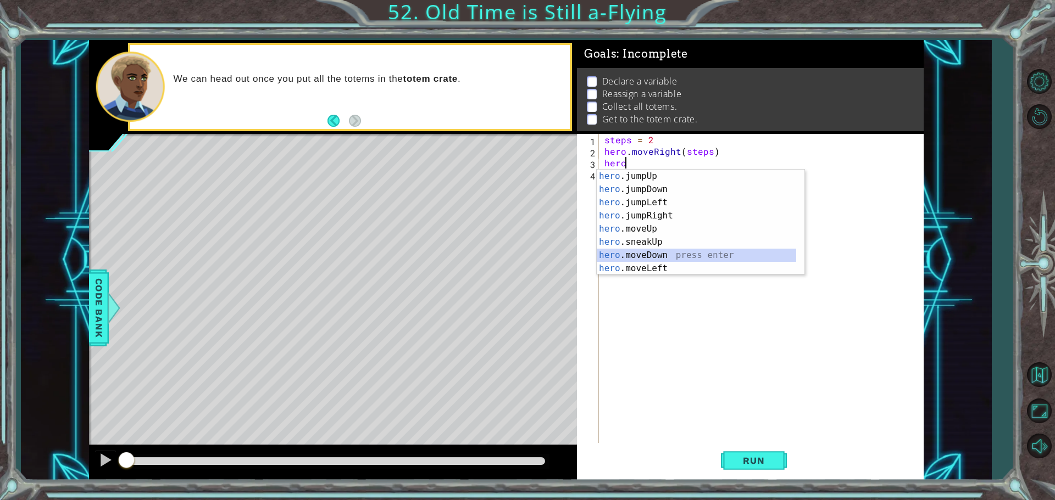
click at [652, 254] on div "hero .jumpUp press enter hero .jumpDown press enter hero .jumpLeft press enter …" at bounding box center [696, 236] width 199 height 132
type textarea "hero.moveDown(1)"
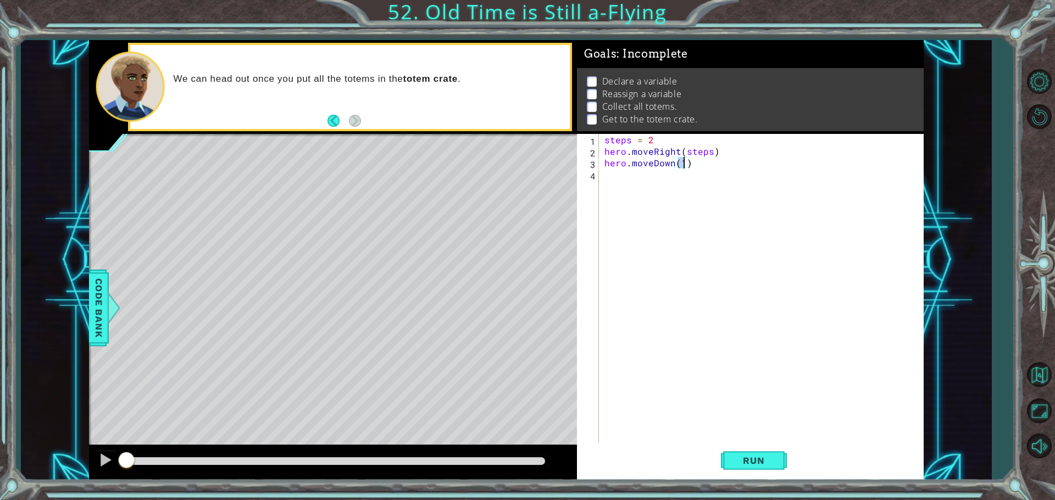
click at [621, 183] on div "steps = 2 hero . moveRight ( steps ) hero . moveDown ( 1 )" at bounding box center [764, 301] width 324 height 335
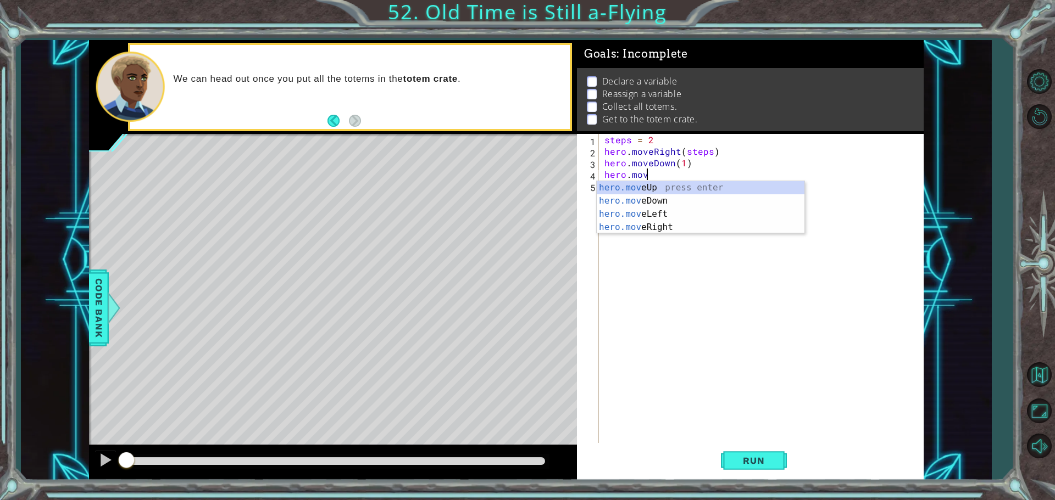
scroll to position [0, 2]
click at [622, 209] on div "hero.move Up press enter hero.move Down press enter hero.move Left press enter …" at bounding box center [701, 220] width 208 height 79
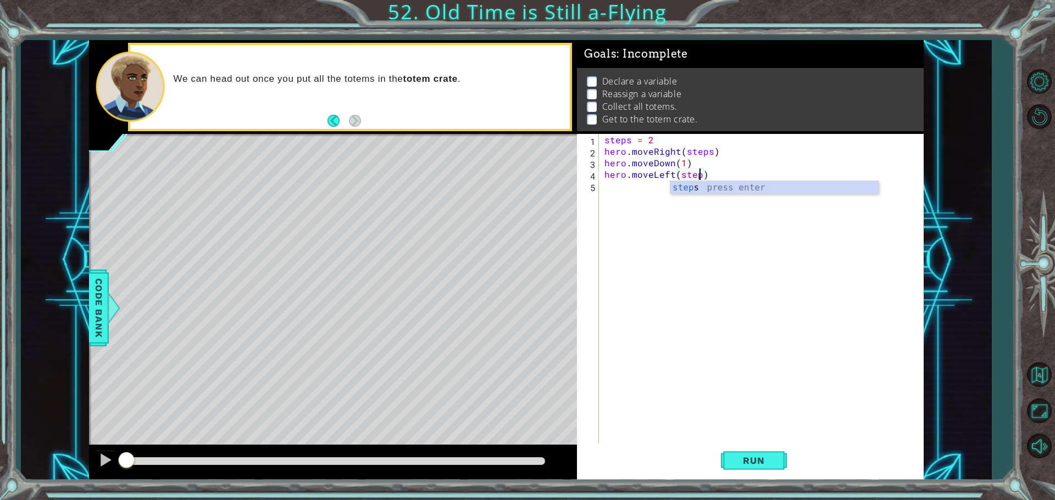
type textarea "hero.moveLeft(steps)"
click at [641, 191] on div "steps = 2 hero . moveRight ( steps ) hero . moveDown ( 1 ) hero . moveLeft ( st…" at bounding box center [764, 301] width 324 height 335
type textarea "steps = 4"
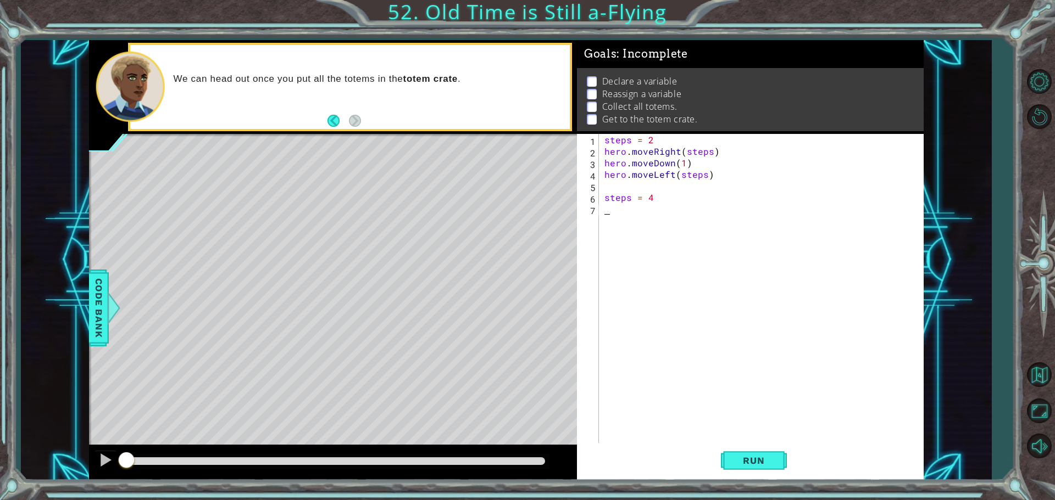
click at [628, 214] on div "steps = 2 hero . moveRight ( steps ) hero . moveDown ( 1 ) hero . moveLeft ( st…" at bounding box center [764, 301] width 324 height 335
click at [666, 201] on div "steps = 2 hero . moveRight ( steps ) hero . moveDown ( 1 ) hero . moveLeft ( st…" at bounding box center [764, 301] width 324 height 335
click at [714, 174] on div "steps = 2 hero . moveRight ( steps ) hero . moveDown ( 1 ) hero . moveLeft ( st…" at bounding box center [764, 301] width 324 height 335
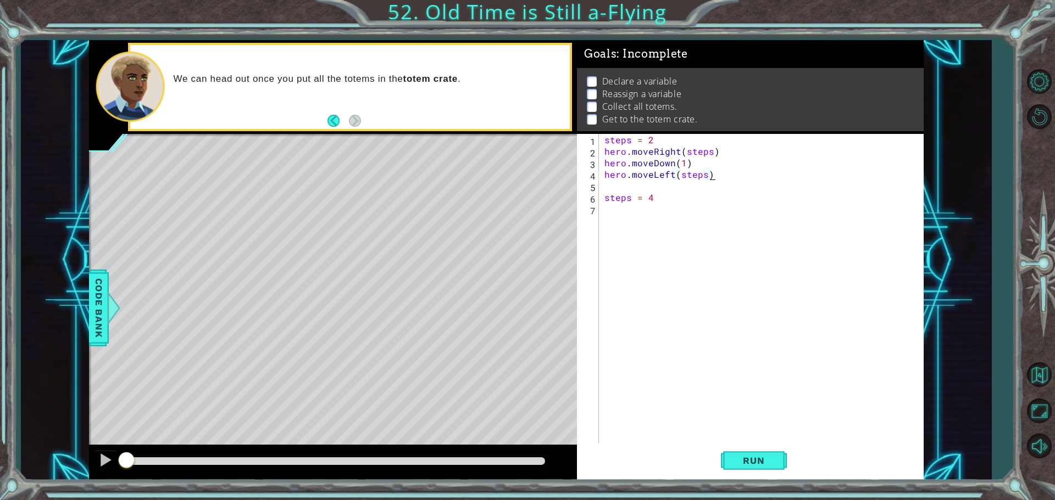
click at [664, 194] on div "steps = 2 hero . moveRight ( steps ) hero . moveDown ( 1 ) hero . moveLeft ( st…" at bounding box center [764, 301] width 324 height 335
type textarea "steps = 4"
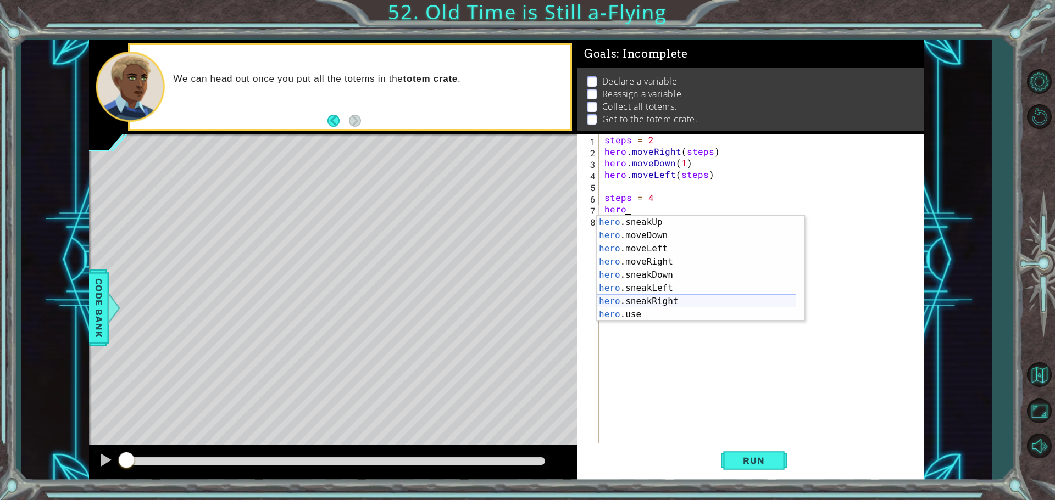
scroll to position [79, 0]
click at [658, 251] on div "hero .moveDown press enter hero .moveLeft press enter hero .moveRight press ent…" at bounding box center [696, 282] width 199 height 132
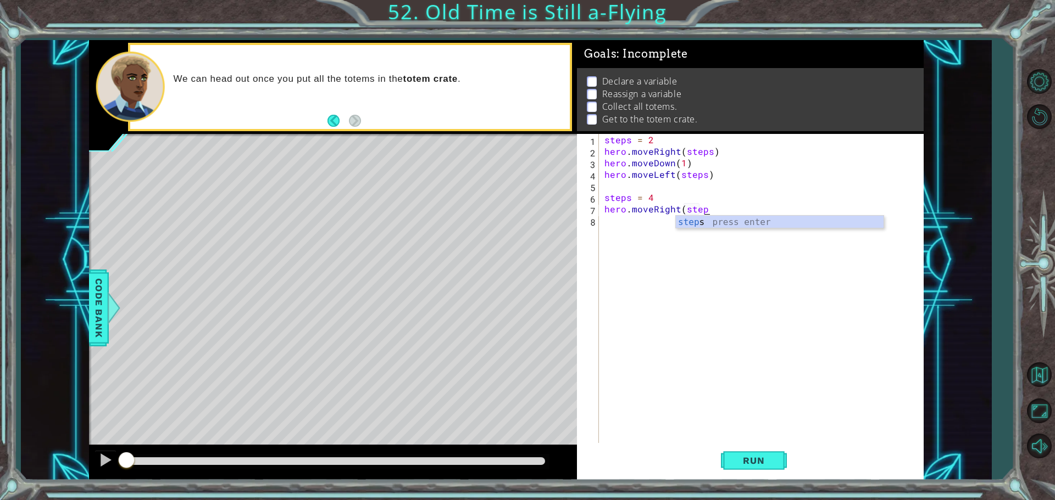
scroll to position [0, 6]
type textarea "hero.moveRight(steps))"
click at [638, 227] on div "steps = 2 hero . moveRight ( steps ) hero . moveDown ( 1 ) hero . moveLeft ( st…" at bounding box center [764, 301] width 324 height 335
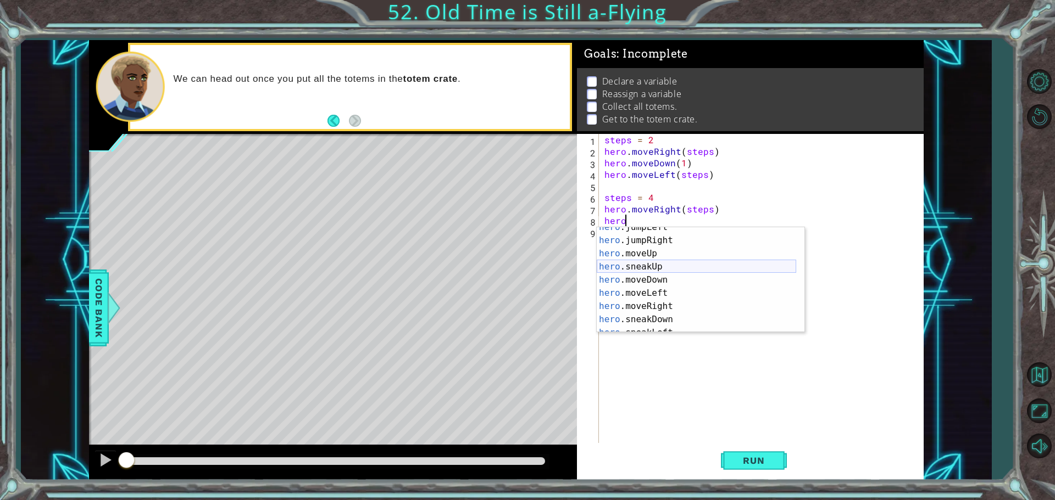
scroll to position [33, 0]
click at [643, 280] on div "hero .jumpLeft press enter hero .jumpRight press enter hero .moveUp press enter…" at bounding box center [696, 287] width 199 height 132
type textarea "hero.moveDown(1)"
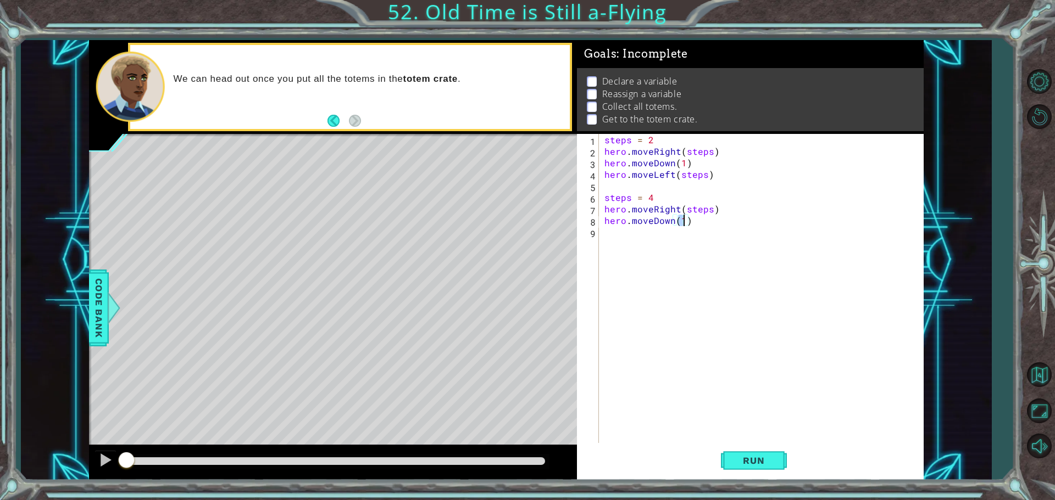
click at [634, 236] on div "steps = 2 hero . moveRight ( steps ) hero . moveDown ( 1 ) hero . moveLeft ( st…" at bounding box center [764, 301] width 324 height 335
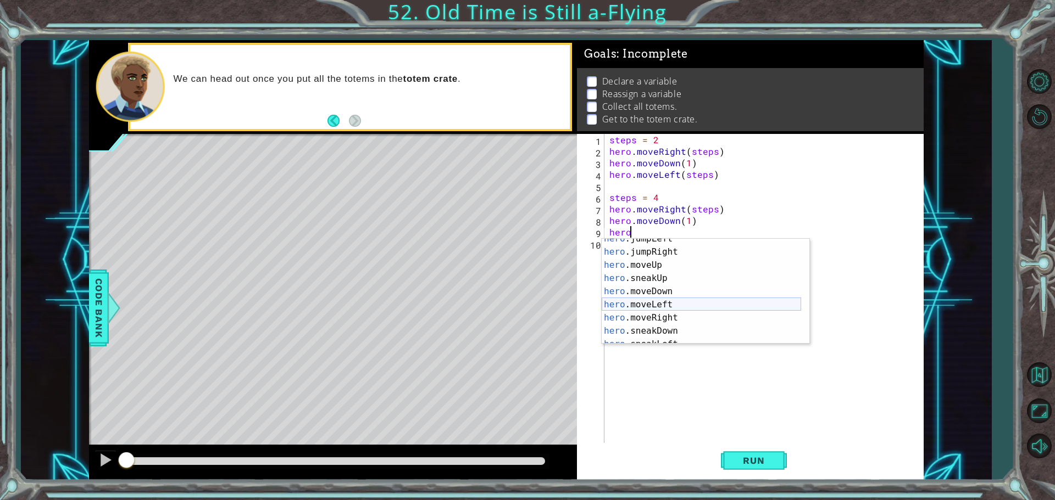
click at [643, 304] on div "hero .jumpLeft press enter hero .jumpRight press enter hero .moveUp press enter…" at bounding box center [701, 298] width 199 height 132
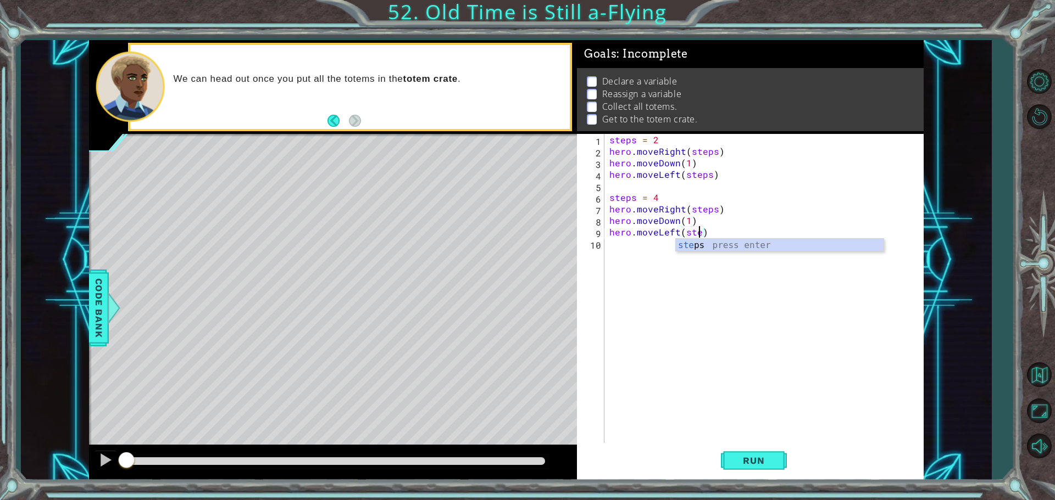
scroll to position [0, 6]
type textarea "hero.moveLeft(steps)"
click at [646, 247] on div "steps = 2 hero . moveRight ( steps ) hero . moveDown ( 1 ) hero . moveLeft ( st…" at bounding box center [766, 301] width 319 height 335
type textarea "steps = 6"
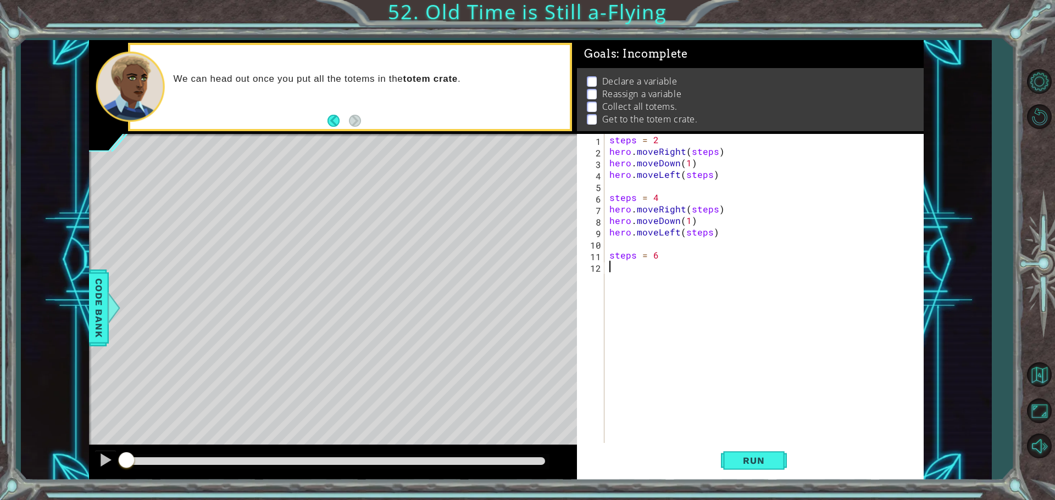
click at [641, 271] on div "steps = 2 hero . moveRight ( steps ) hero . moveDown ( 1 ) hero . moveLeft ( st…" at bounding box center [766, 301] width 319 height 335
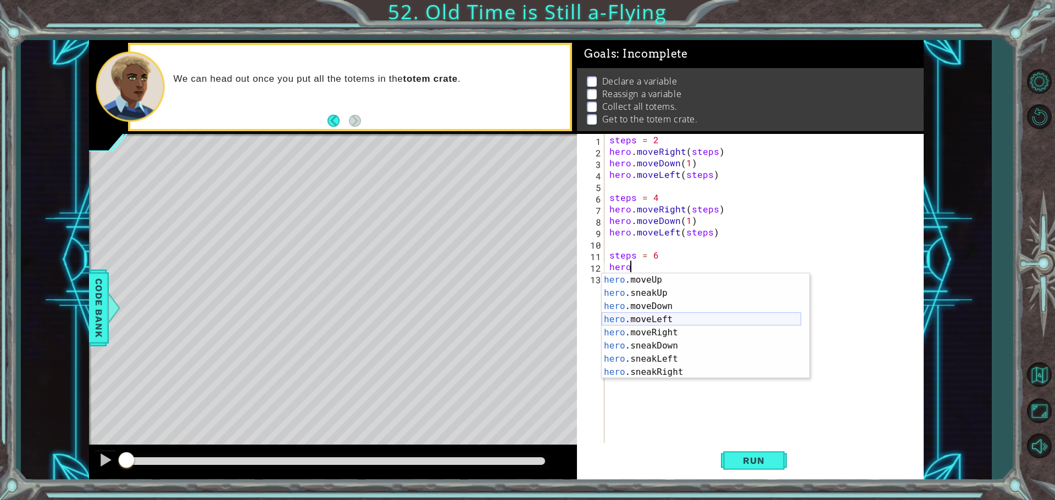
scroll to position [66, 0]
click at [669, 330] on div "hero .moveUp press enter hero .sneakUp press enter hero .moveDown press enter h…" at bounding box center [701, 340] width 199 height 132
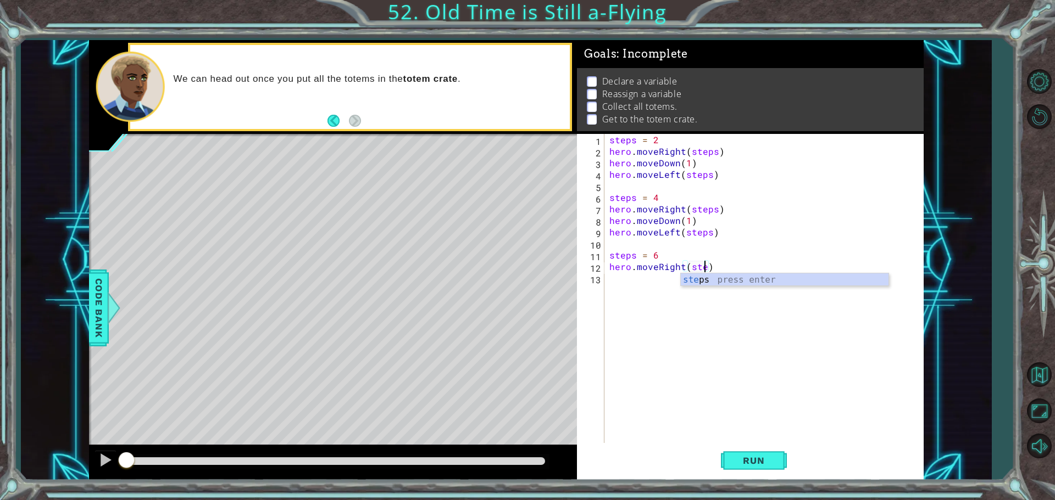
scroll to position [0, 6]
type textarea "hero.moveRight(steps)"
click at [656, 280] on div "steps = 2 hero . moveRight ( steps ) hero . moveDown ( 1 ) hero . moveLeft ( st…" at bounding box center [766, 301] width 319 height 335
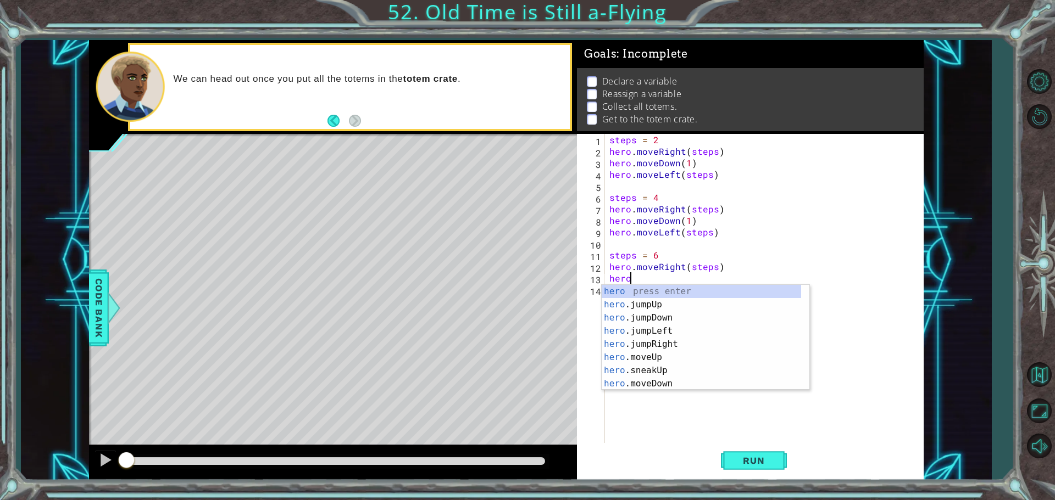
scroll to position [0, 1]
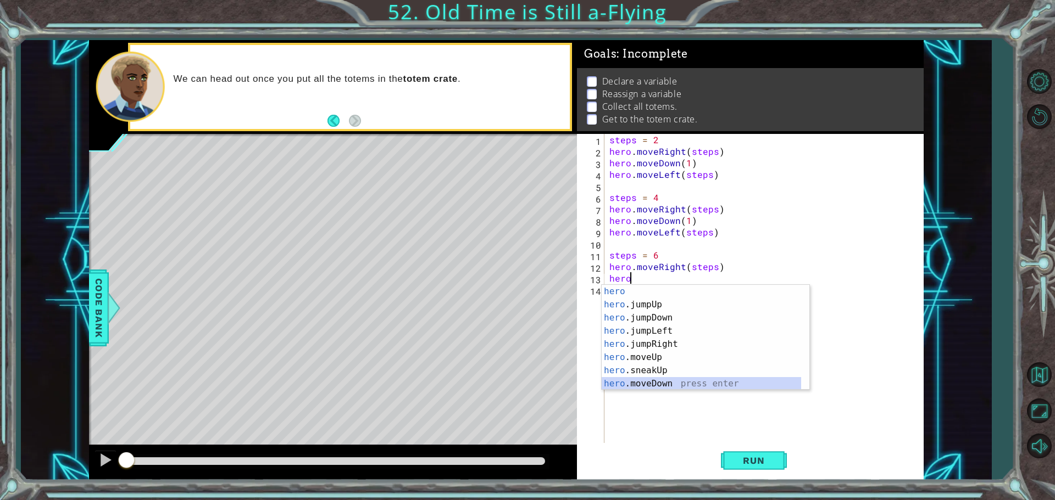
click at [659, 378] on div "hero press enter hero .jumpUp press enter hero .jumpDown press enter hero .jump…" at bounding box center [701, 351] width 199 height 132
type textarea "hero.moveDown(1)"
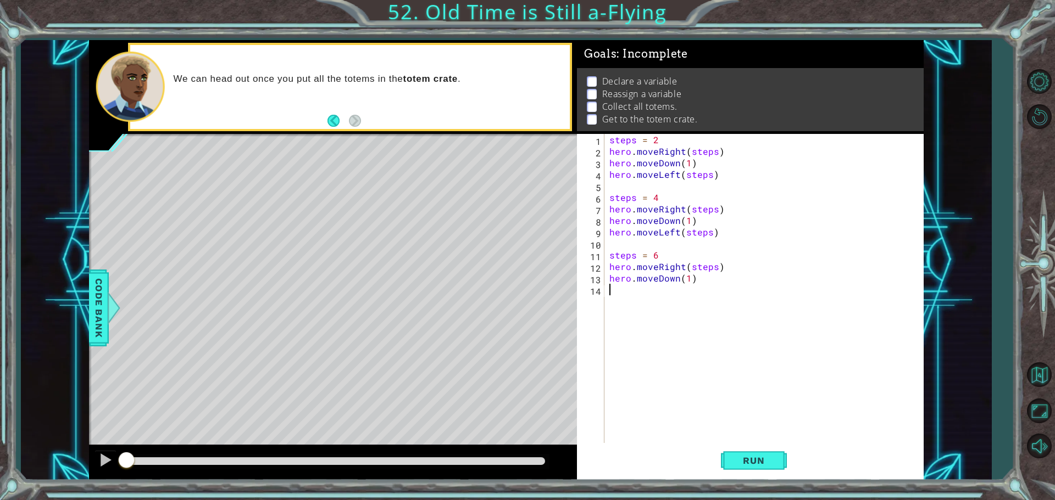
click at [656, 298] on div "steps = 2 hero . moveRight ( steps ) hero . moveDown ( 1 ) hero . moveLeft ( st…" at bounding box center [766, 301] width 319 height 335
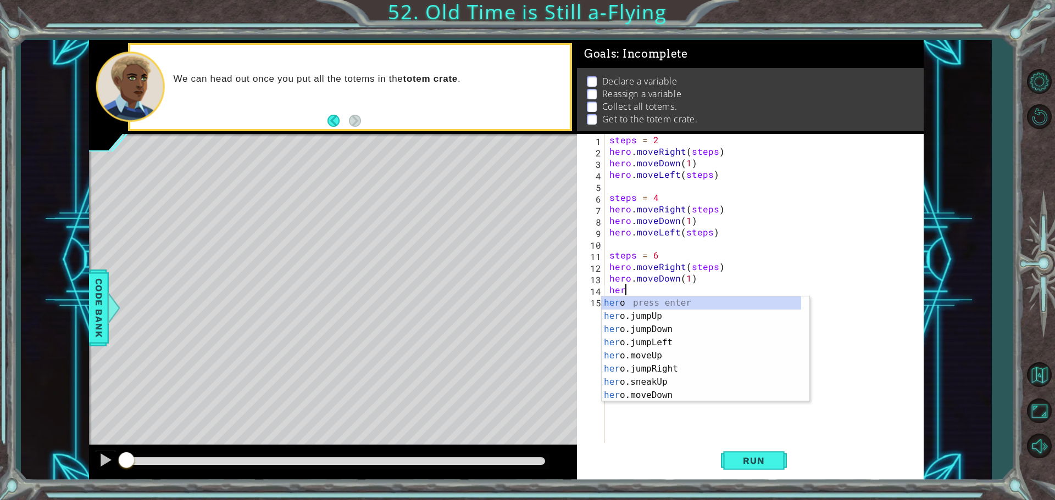
type textarea "hero"
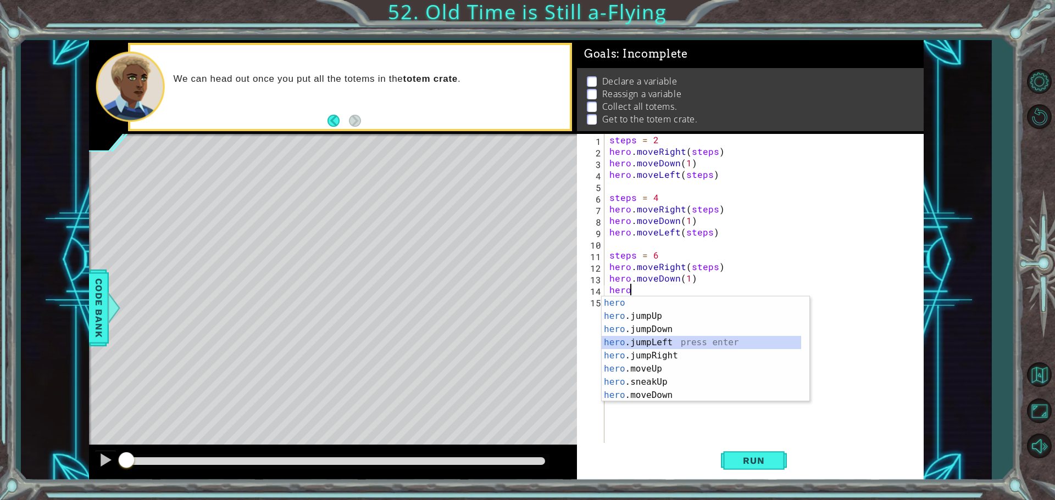
click at [664, 338] on div "hero press enter hero .jumpUp press enter hero .jumpDown press enter hero .jump…" at bounding box center [701, 363] width 199 height 132
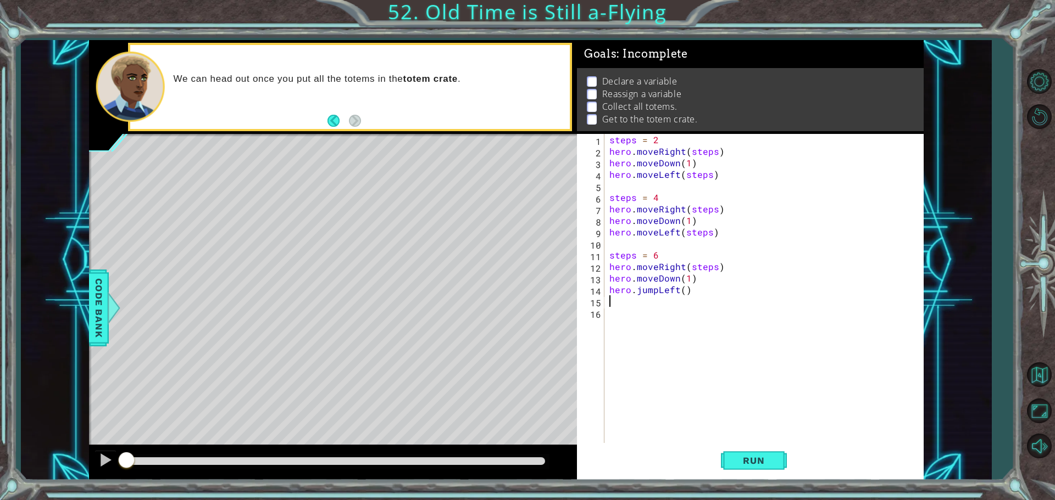
click at [681, 292] on div "steps = 2 hero . moveRight ( steps ) hero . moveDown ( 1 ) hero . moveLeft ( st…" at bounding box center [766, 301] width 319 height 335
type textarea "hero.jumpLeft(steps)"
drag, startPoint x: 738, startPoint y: 461, endPoint x: 731, endPoint y: 461, distance: 7.2
click at [735, 461] on span "Run" at bounding box center [753, 460] width 43 height 11
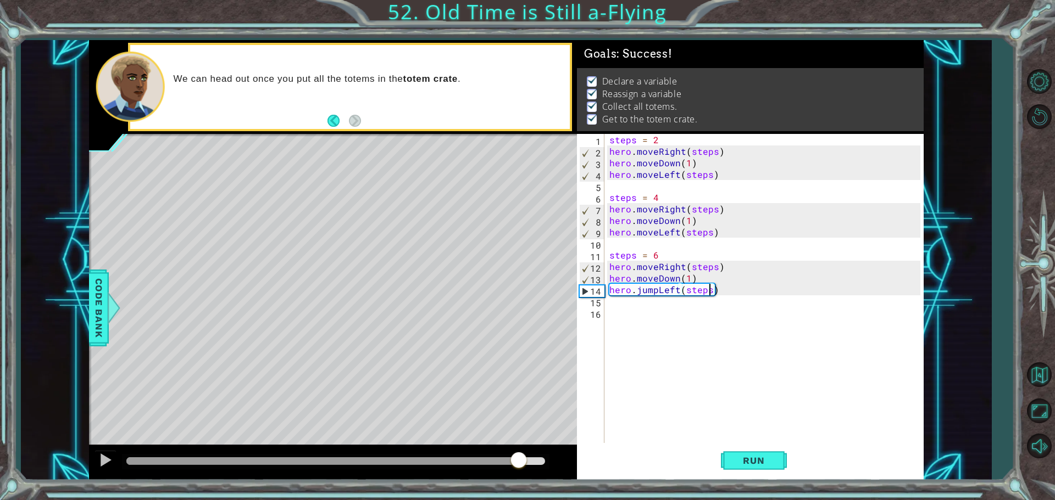
drag, startPoint x: 154, startPoint y: 463, endPoint x: 519, endPoint y: 492, distance: 366.5
click at [519, 492] on div "1 ההההההההההההההההההההההההההההההההההההההההההההההההההההההההההההההההההההההההההההה…" at bounding box center [527, 250] width 1055 height 500
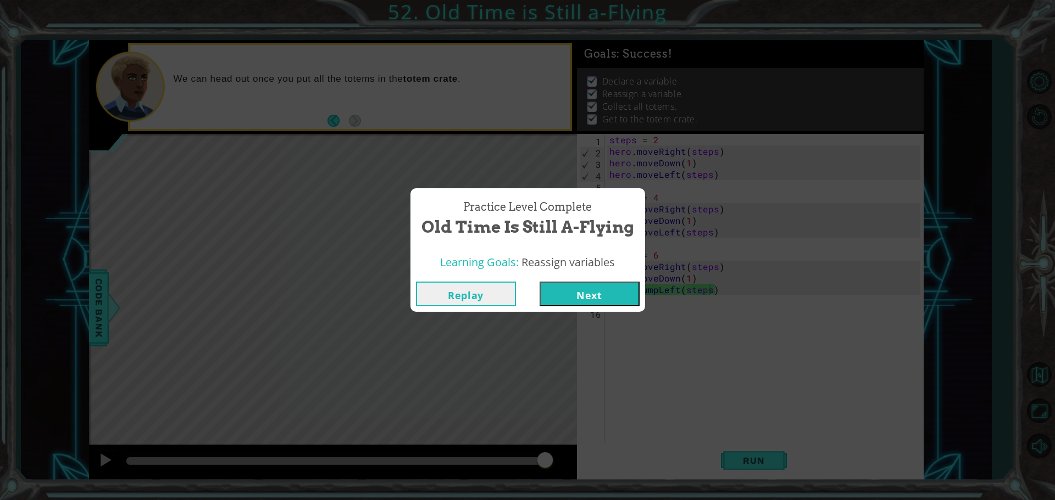
click at [594, 293] on button "Next" at bounding box center [589, 294] width 100 height 25
